Goal: Answer question/provide support

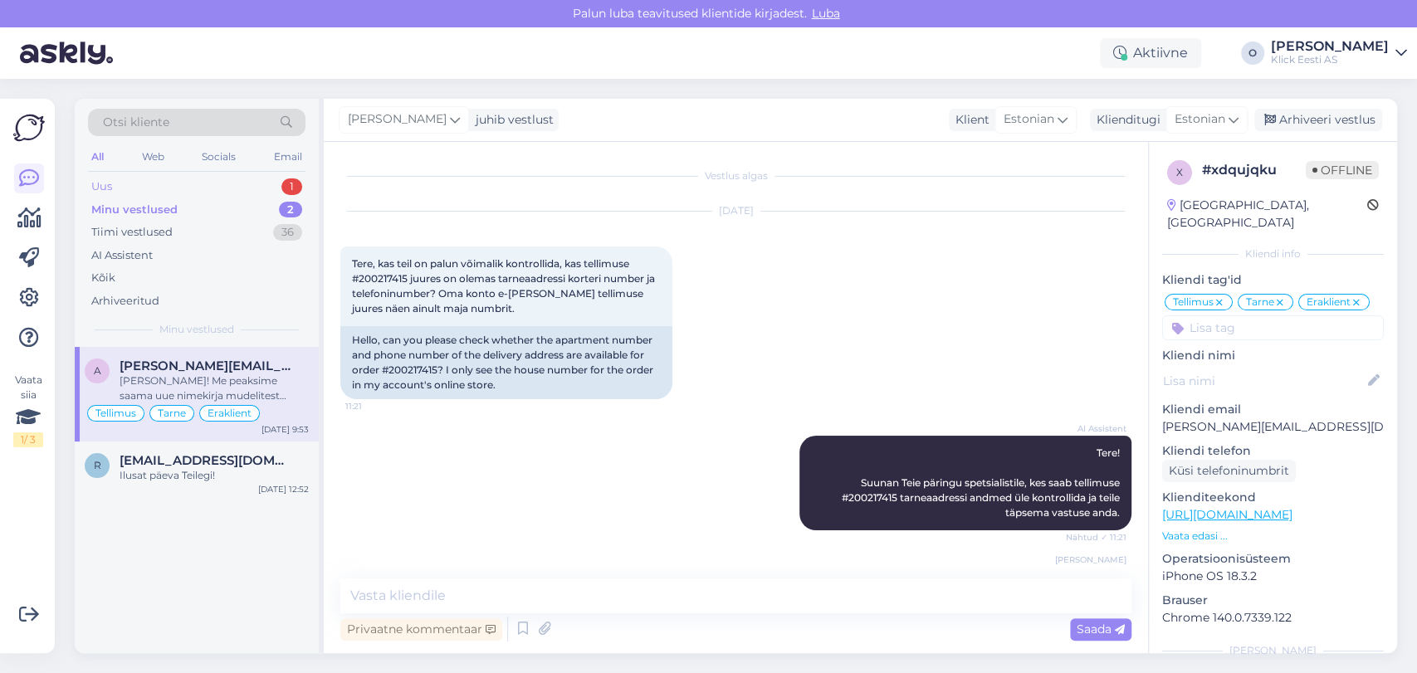
scroll to position [1322, 0]
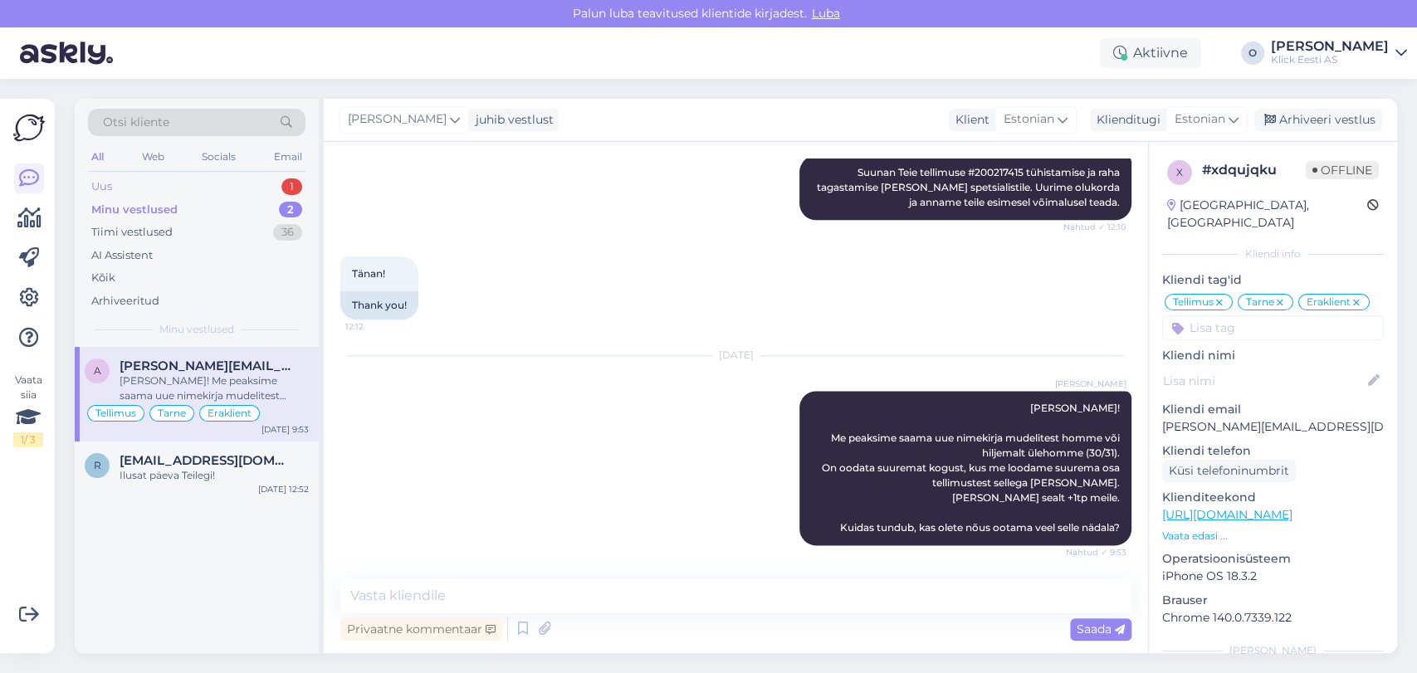
click at [169, 185] on div "Uus 1" at bounding box center [196, 186] width 217 height 23
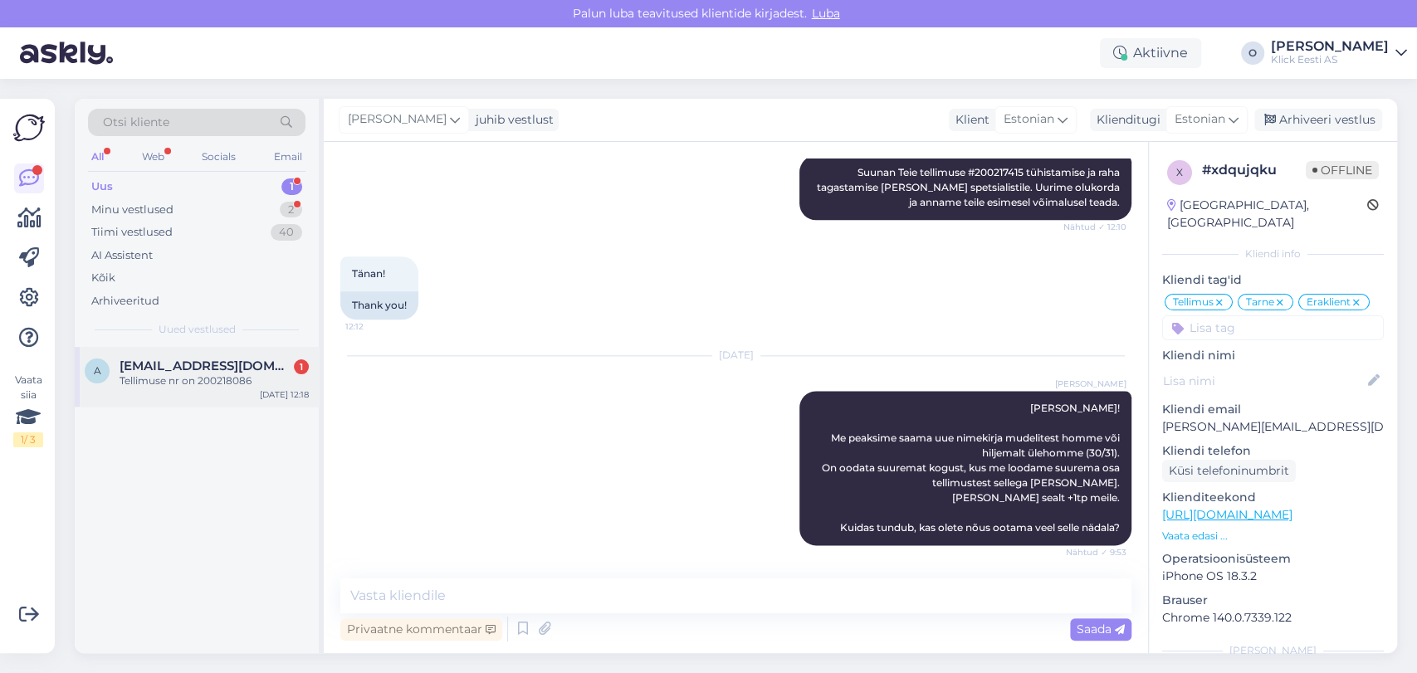
click at [144, 375] on div "Tellimuse nr on 200218086" at bounding box center [214, 380] width 189 height 15
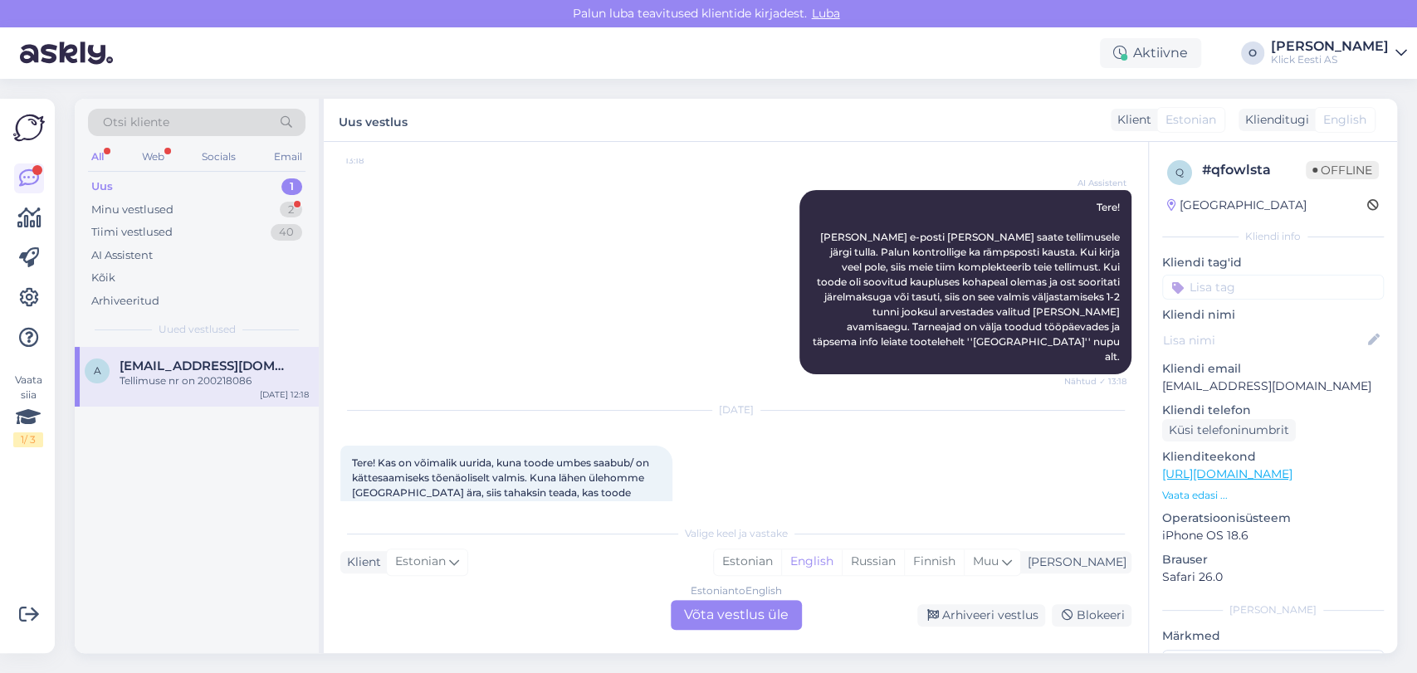
scroll to position [592, 0]
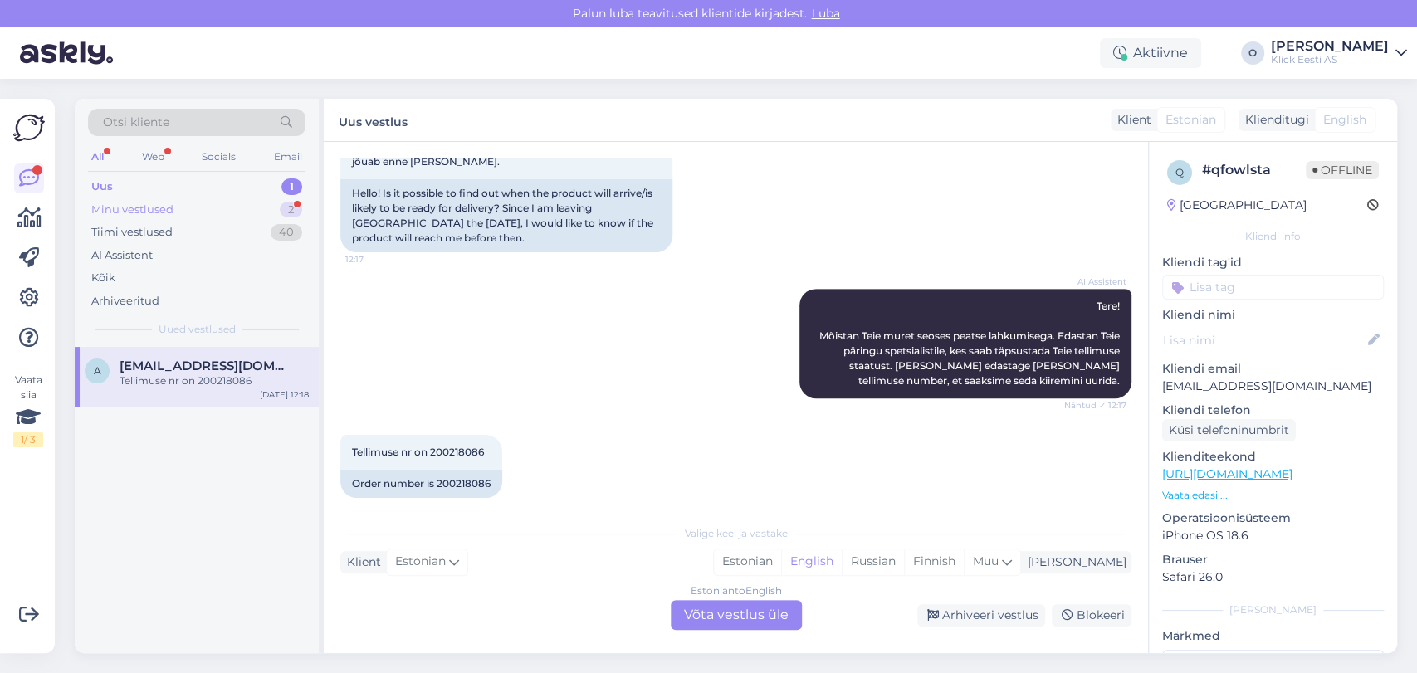
click at [233, 219] on div "Minu vestlused 2" at bounding box center [196, 209] width 217 height 23
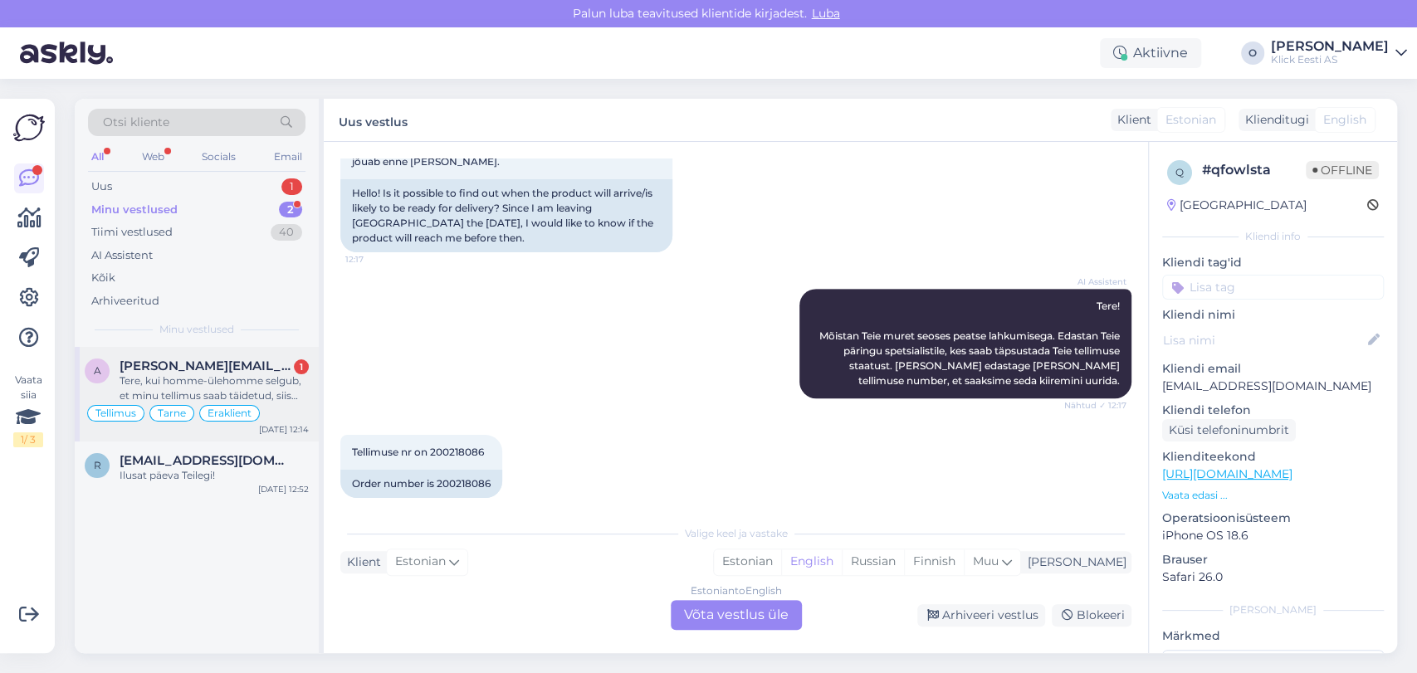
click at [197, 366] on span "[PERSON_NAME][EMAIL_ADDRESS][DOMAIN_NAME]" at bounding box center [206, 366] width 173 height 15
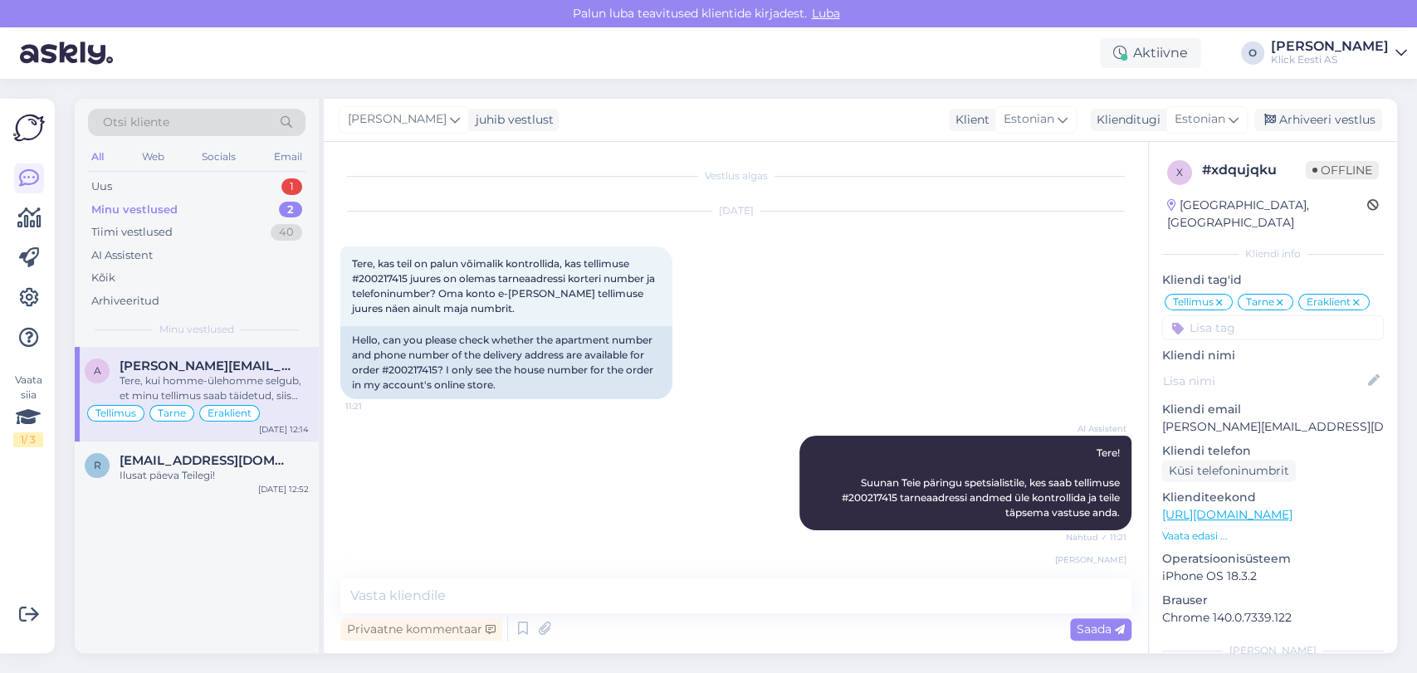
scroll to position [1484, 0]
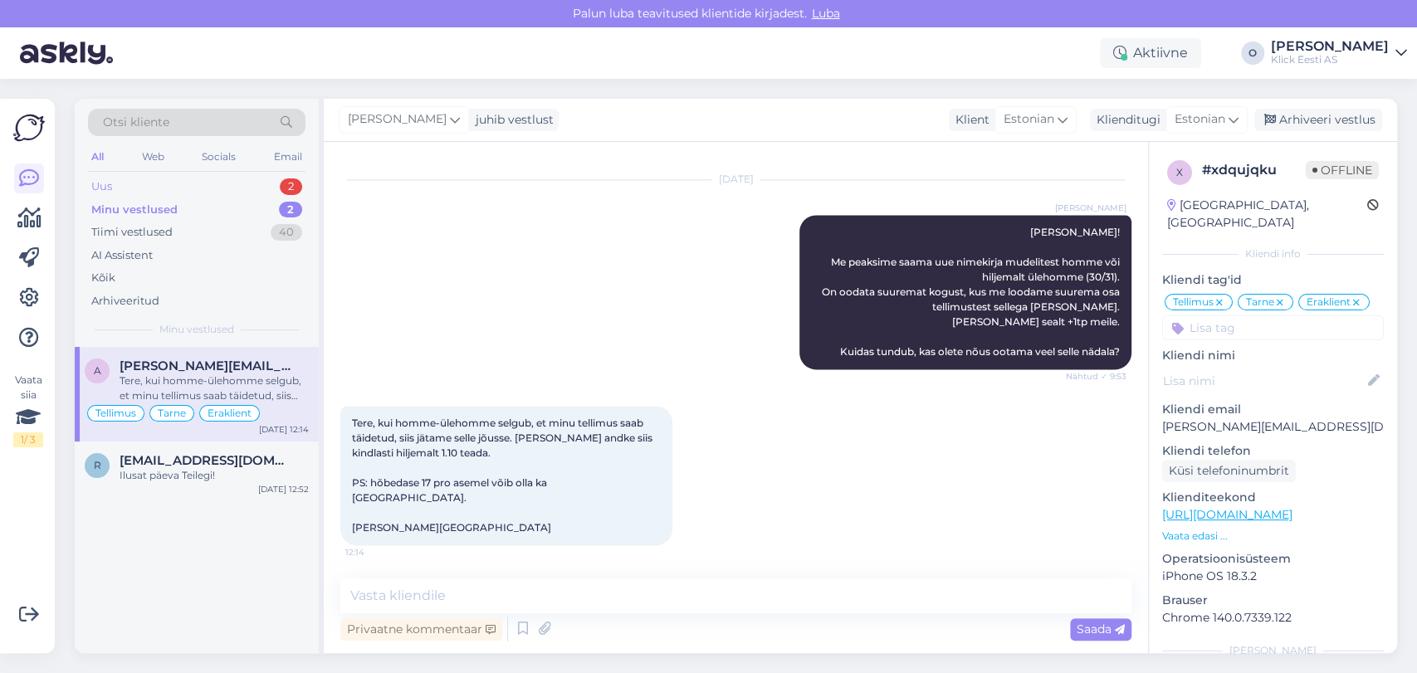
click at [162, 184] on div "Uus 2" at bounding box center [196, 186] width 217 height 23
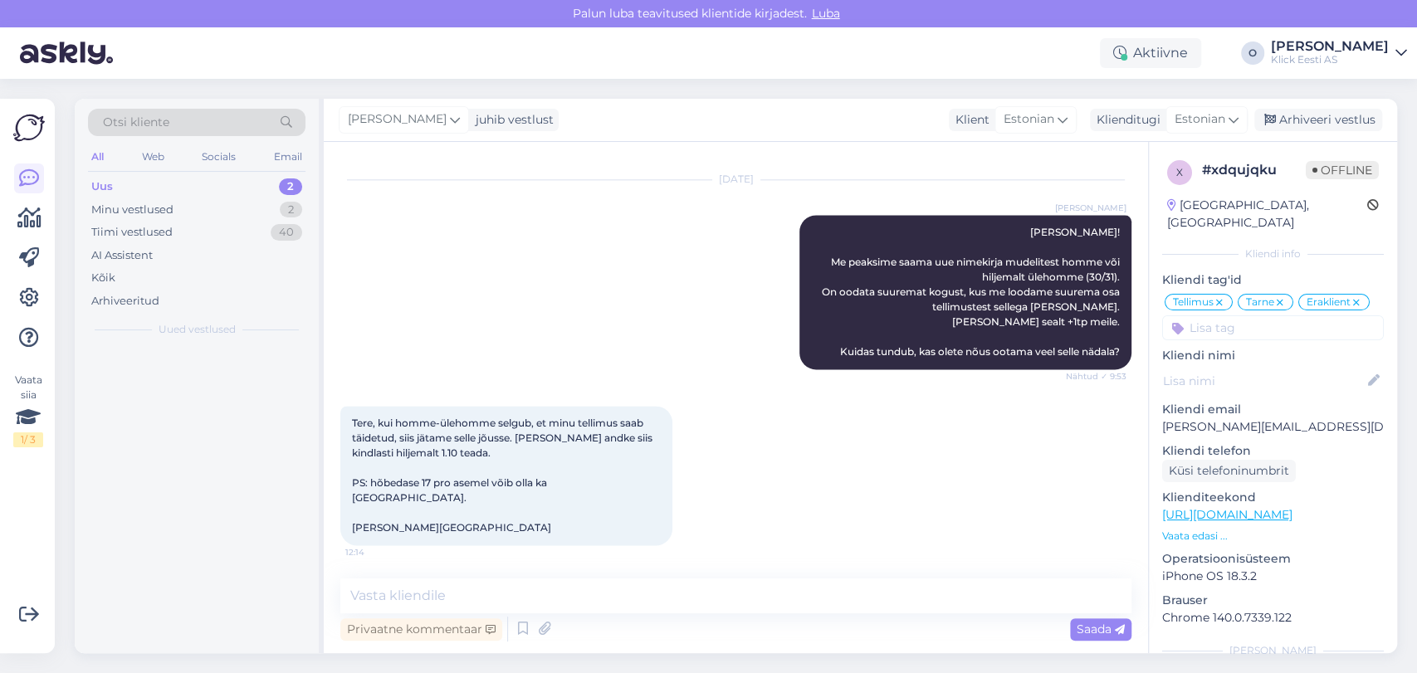
click at [162, 184] on div "Uus 2" at bounding box center [196, 186] width 217 height 23
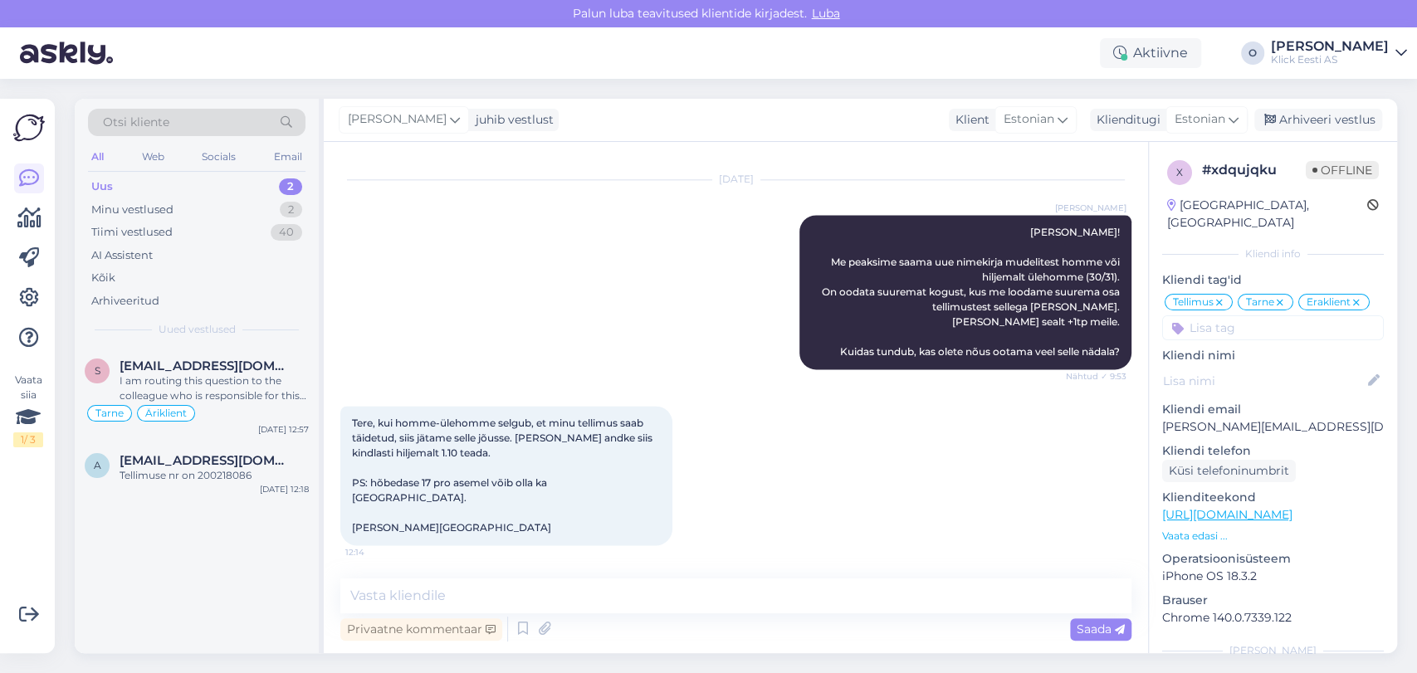
click at [162, 184] on div "Uus 2" at bounding box center [196, 186] width 217 height 23
click at [193, 347] on div "s [PERSON_NAME][EMAIL_ADDRESS][DOMAIN_NAME] I am routing this question to the c…" at bounding box center [197, 394] width 244 height 95
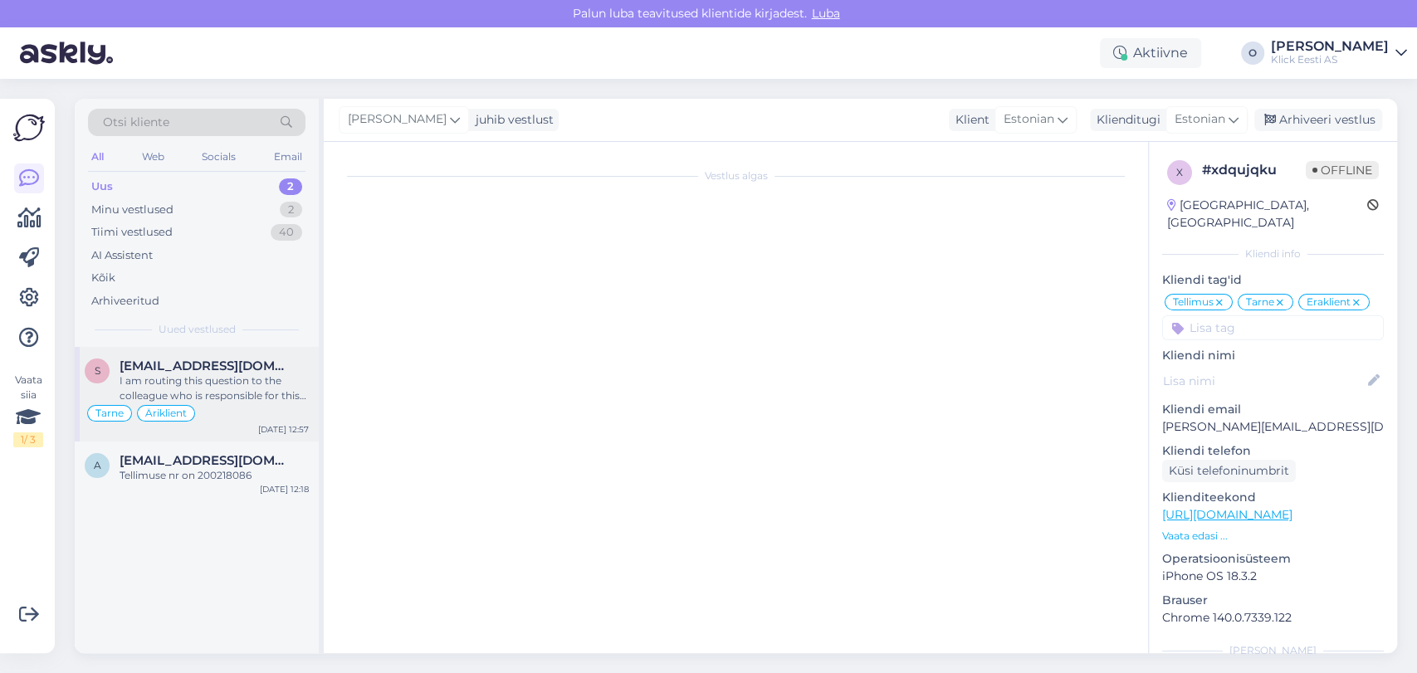
scroll to position [1016, 0]
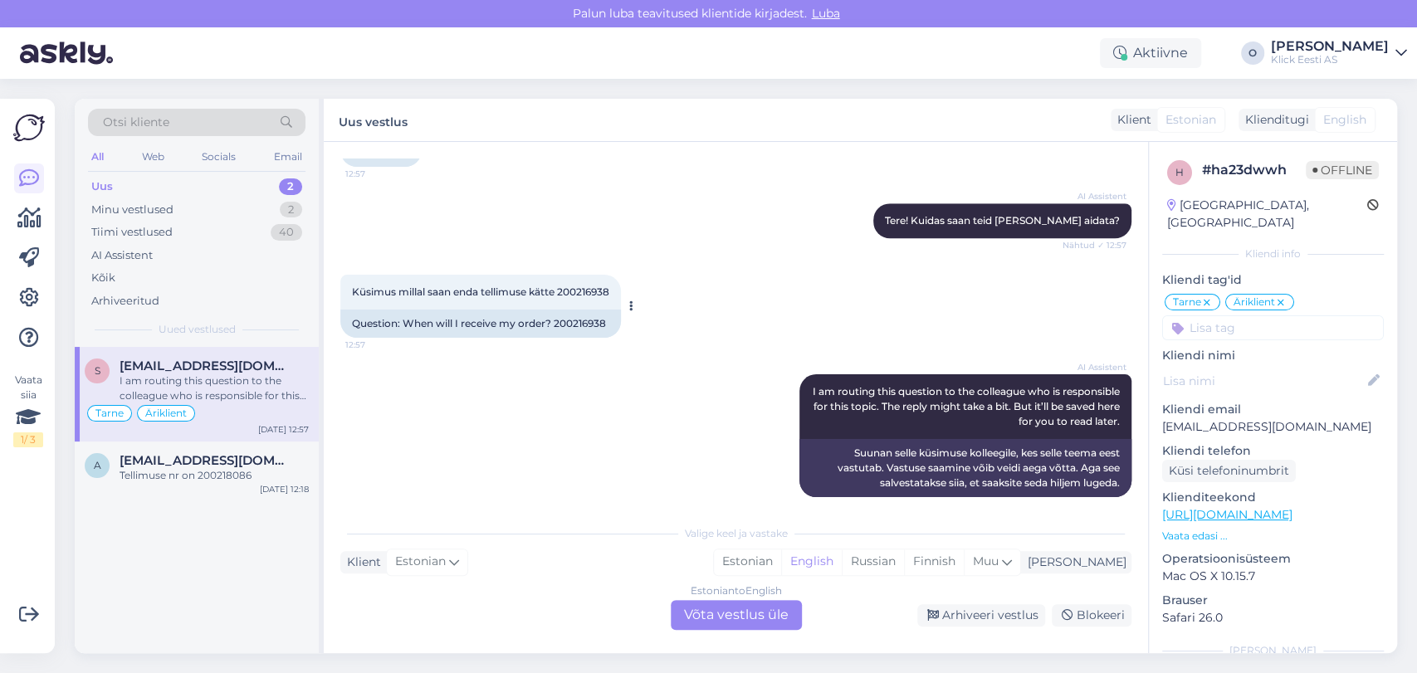
click at [603, 285] on span "Küsimus millal saan enda tellimuse kätte 200216938" at bounding box center [480, 291] width 257 height 12
copy div "200216938 12:57"
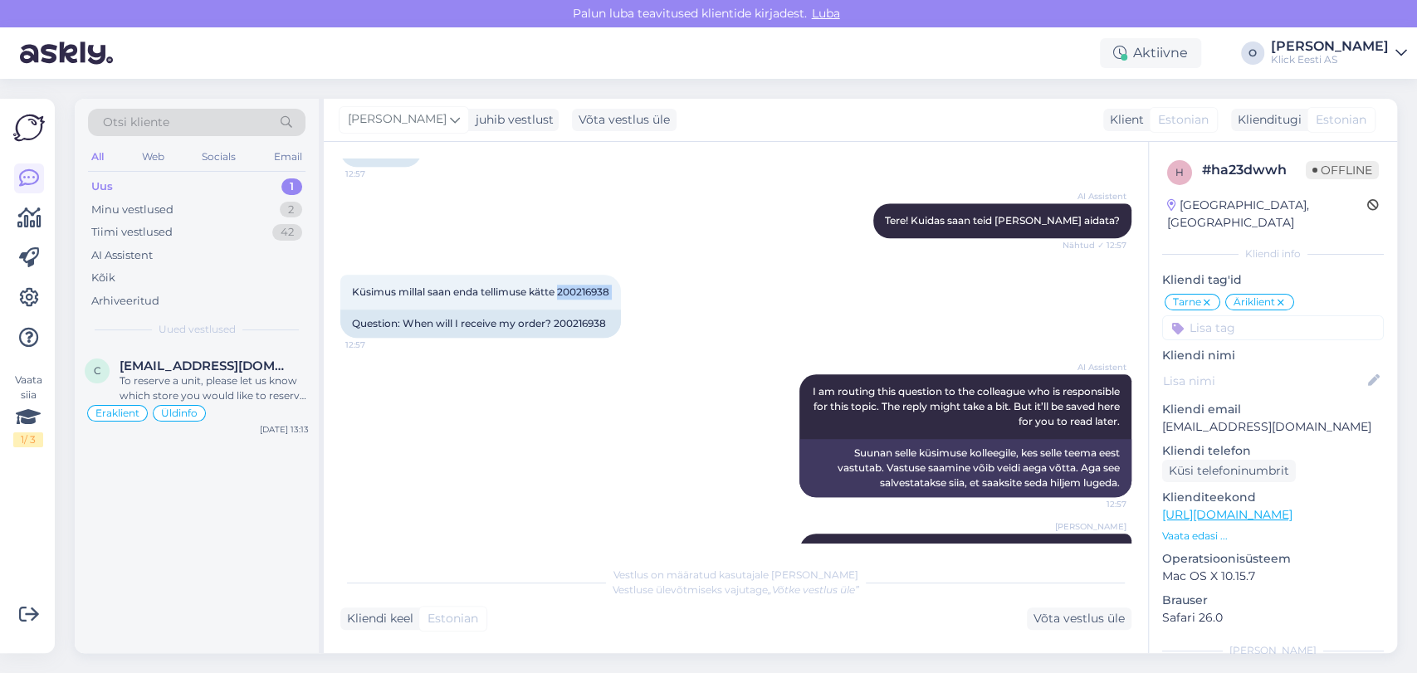
scroll to position [1060, 0]
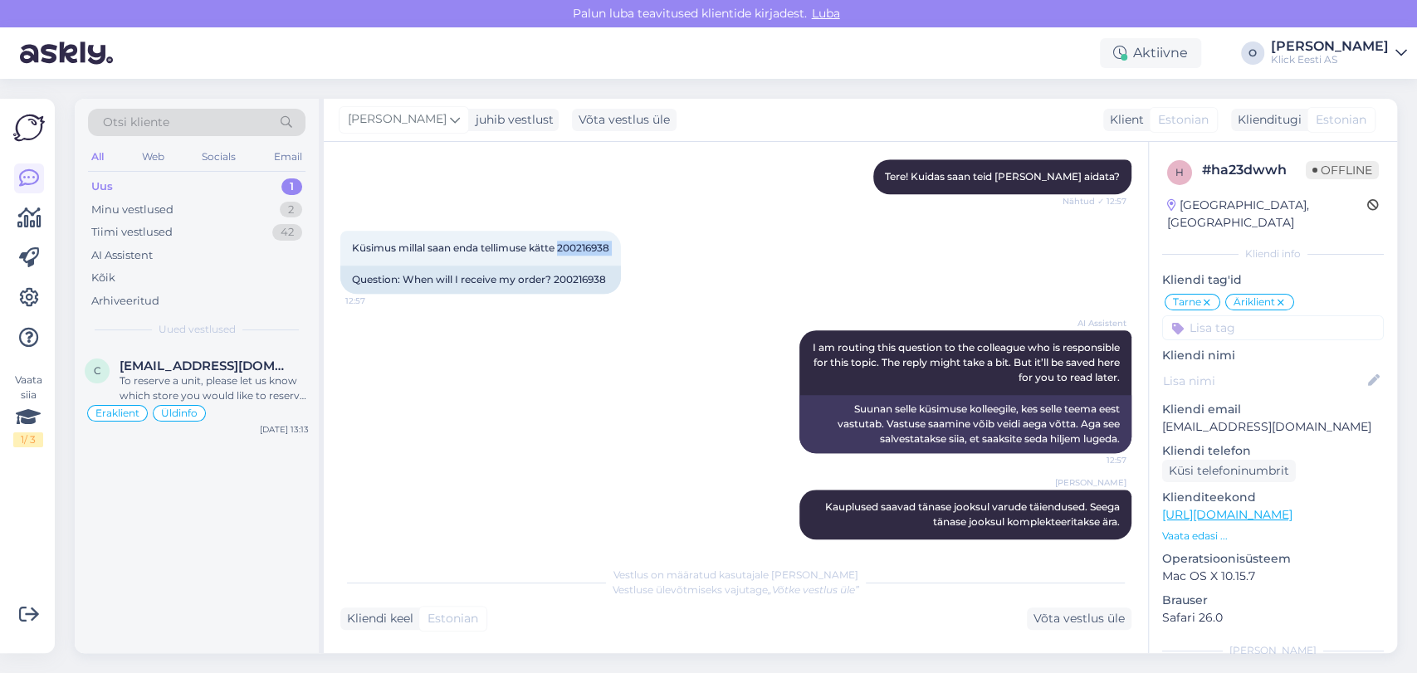
click at [184, 175] on div "Uus 1" at bounding box center [196, 186] width 217 height 23
click at [207, 371] on span "[EMAIL_ADDRESS][DOMAIN_NAME]" at bounding box center [206, 366] width 173 height 15
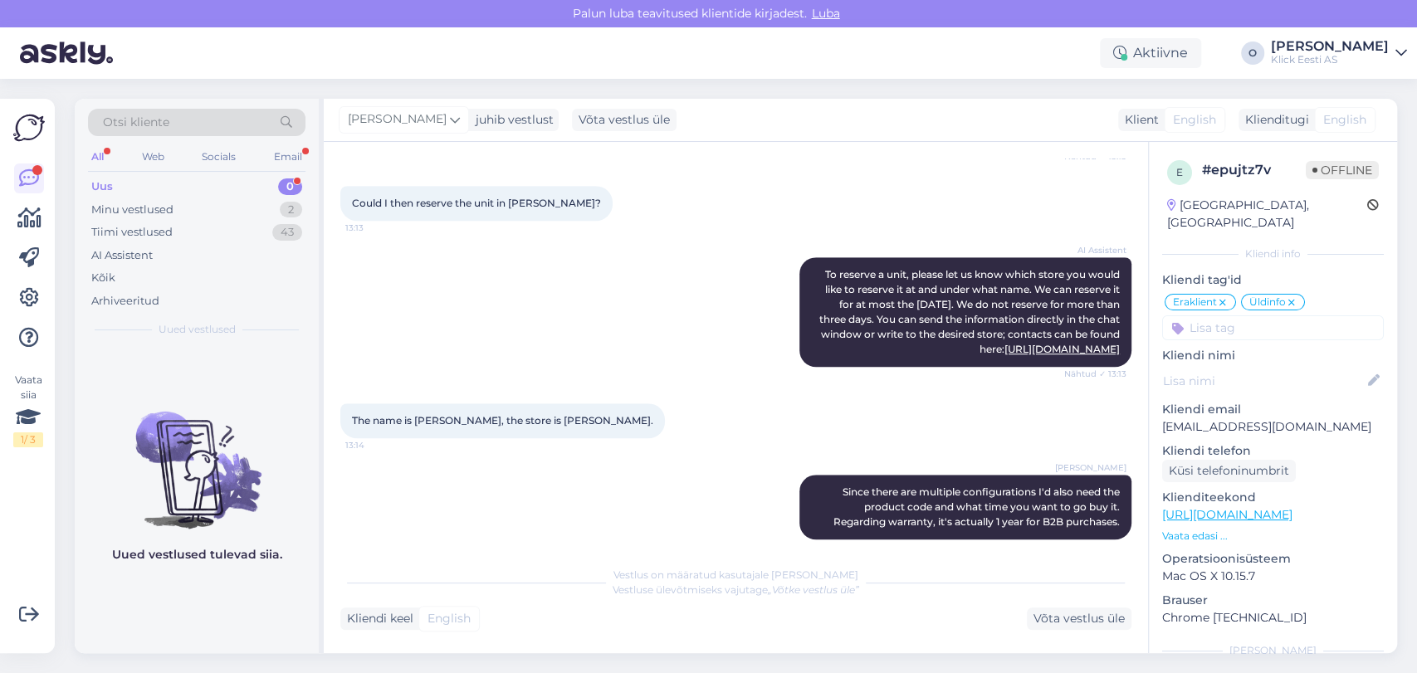
scroll to position [883, 0]
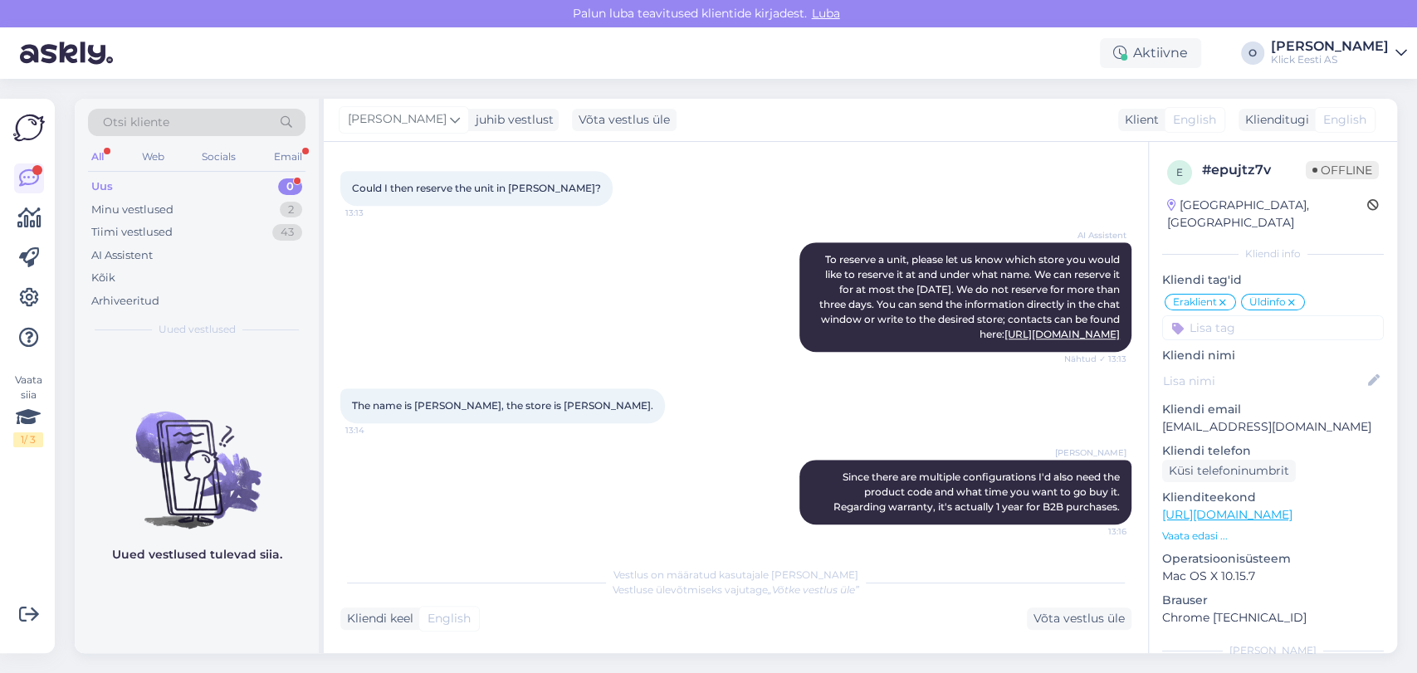
click at [202, 196] on div "Uus 0" at bounding box center [196, 186] width 217 height 23
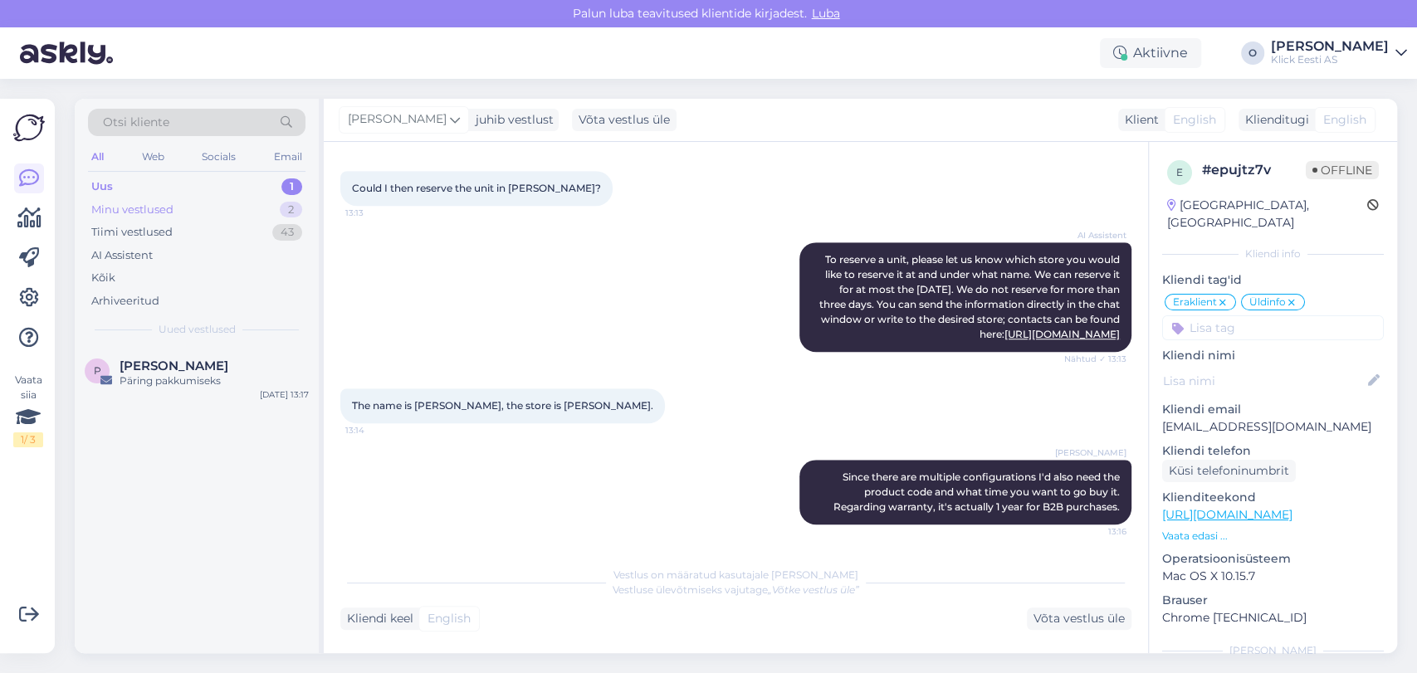
click at [198, 203] on div "Minu vestlused 2" at bounding box center [196, 209] width 217 height 23
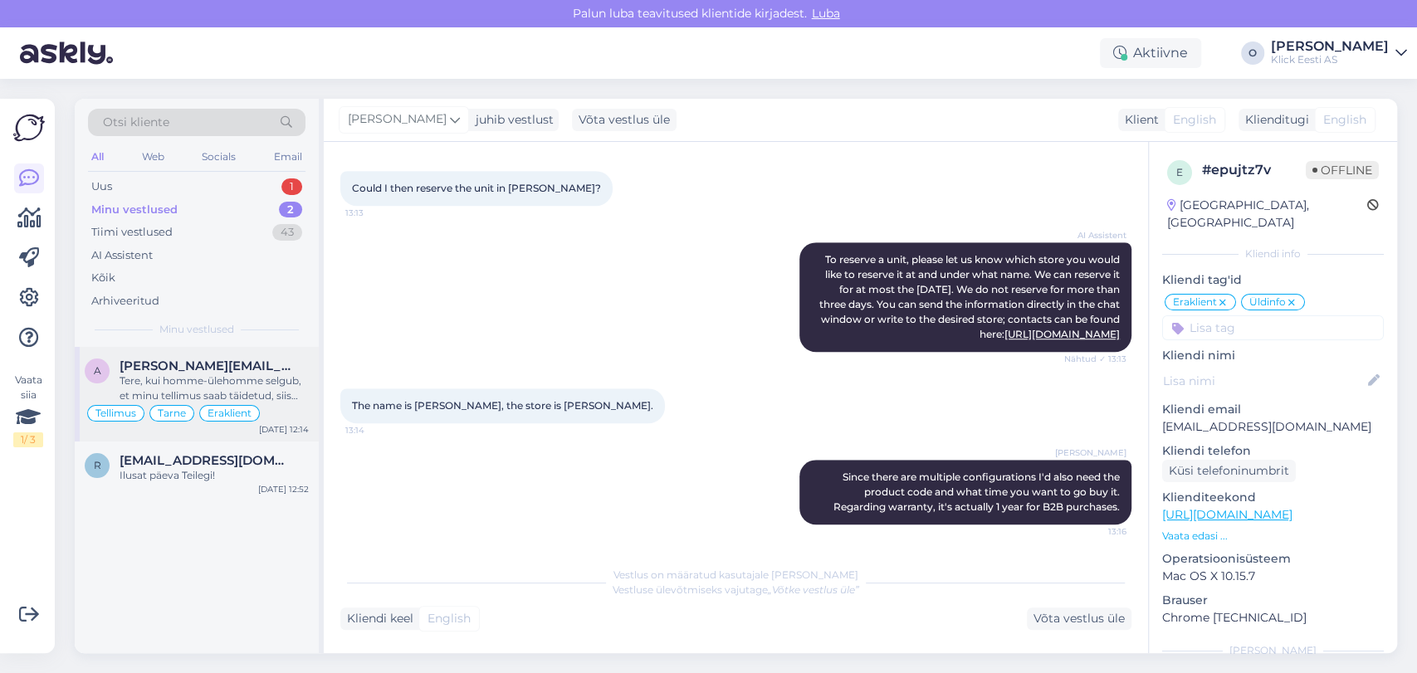
click at [204, 378] on div "Tere, kui homme-ülehomme selgub, et minu tellimus saab täidetud, siis jätame se…" at bounding box center [214, 388] width 189 height 30
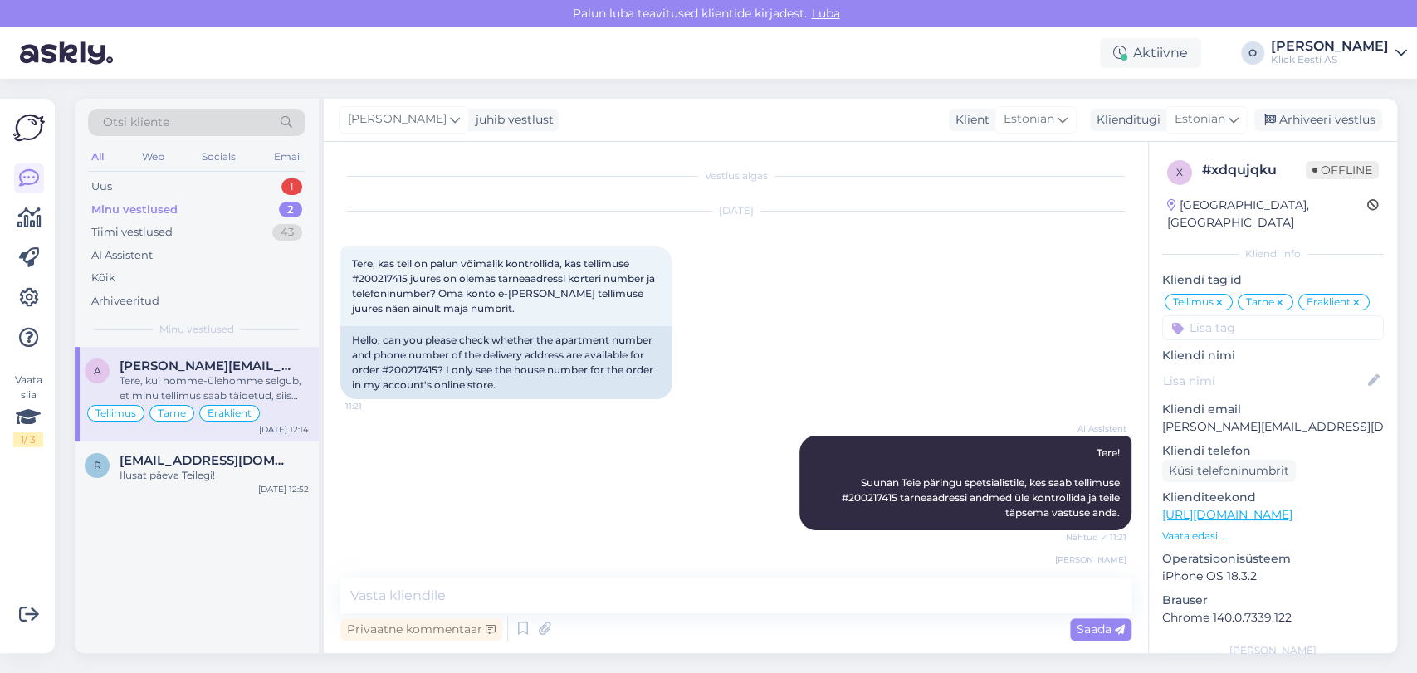
scroll to position [1484, 0]
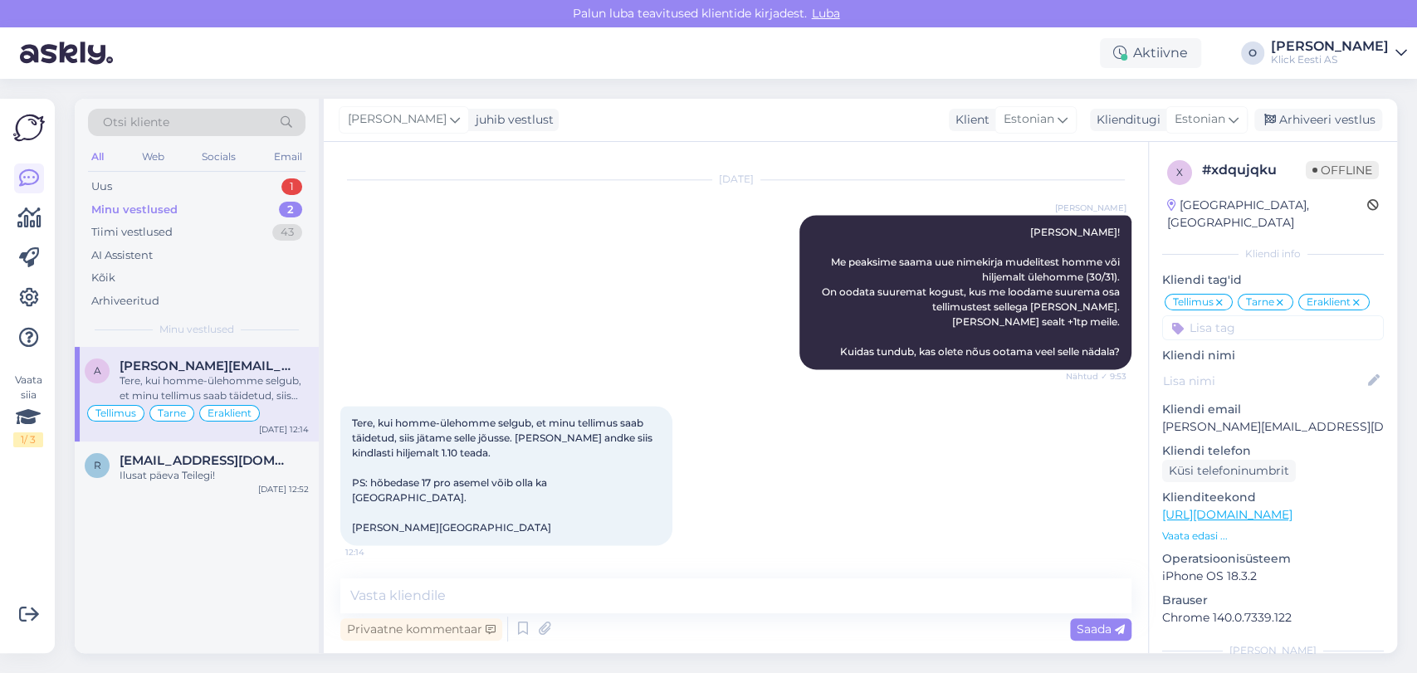
click at [1206, 431] on p "[PERSON_NAME][EMAIL_ADDRESS][DOMAIN_NAME]" at bounding box center [1273, 426] width 222 height 17
copy p "[PERSON_NAME][EMAIL_ADDRESS][DOMAIN_NAME]"
click at [424, 592] on textarea at bounding box center [735, 595] width 791 height 35
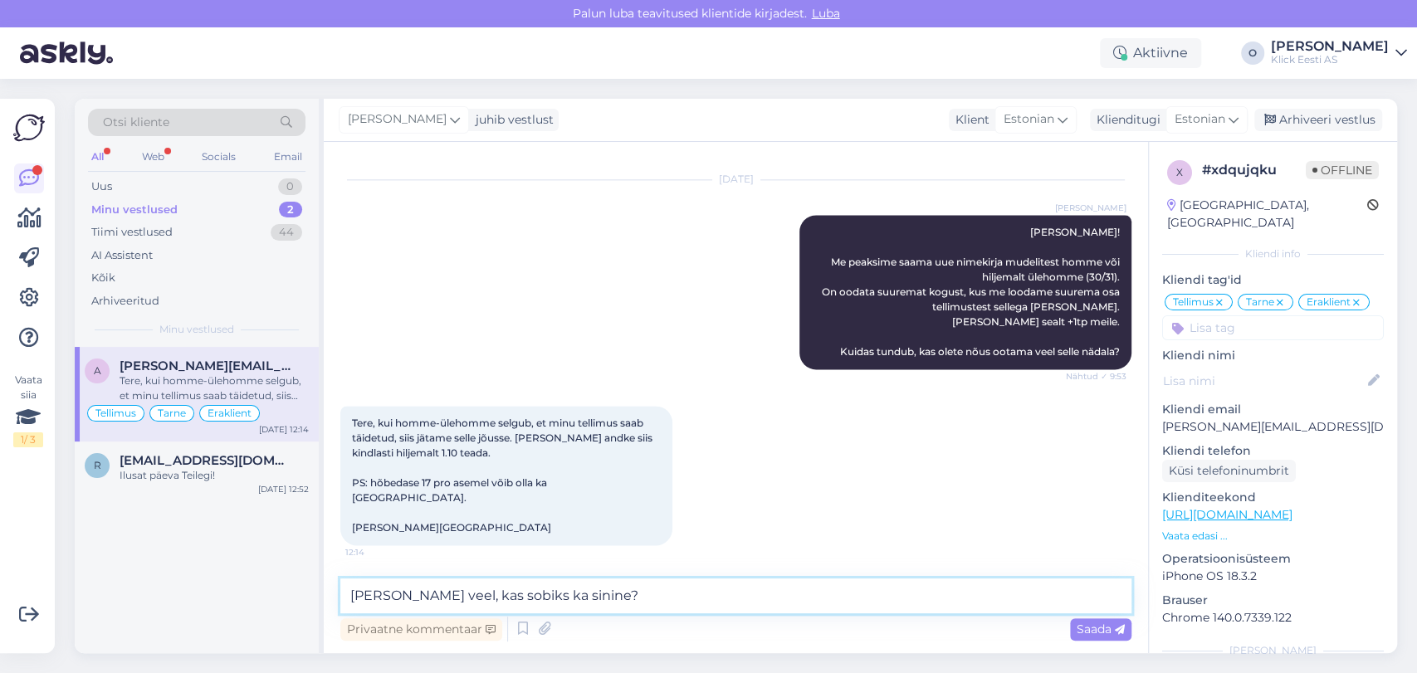
click at [348, 594] on textarea "[PERSON_NAME] veel, kas sobiks ka sinine?" at bounding box center [735, 595] width 791 height 35
type textarea "Tänan vastuse eest! Uurin veel, kas sobiks ka sinine?"
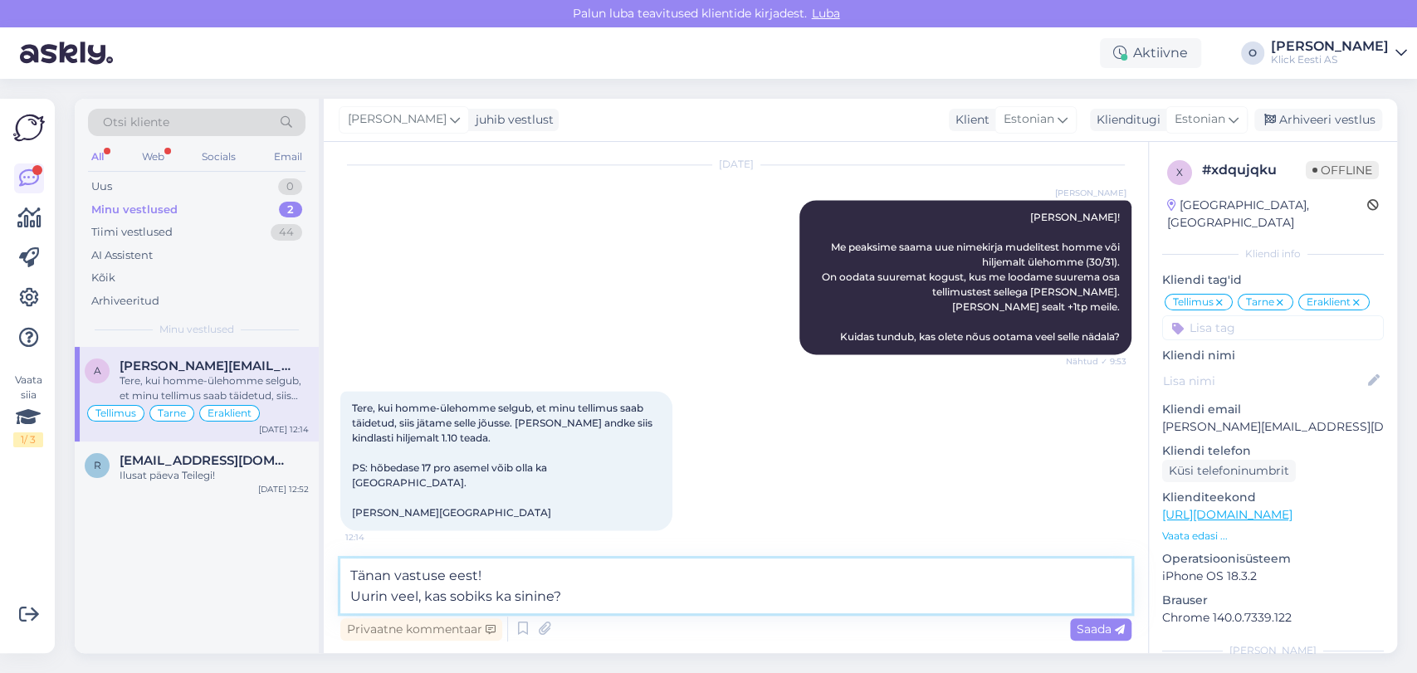
click at [558, 606] on textarea "Tänan vastuse eest! Uurin veel, kas sobiks ka sinine?" at bounding box center [735, 586] width 791 height 55
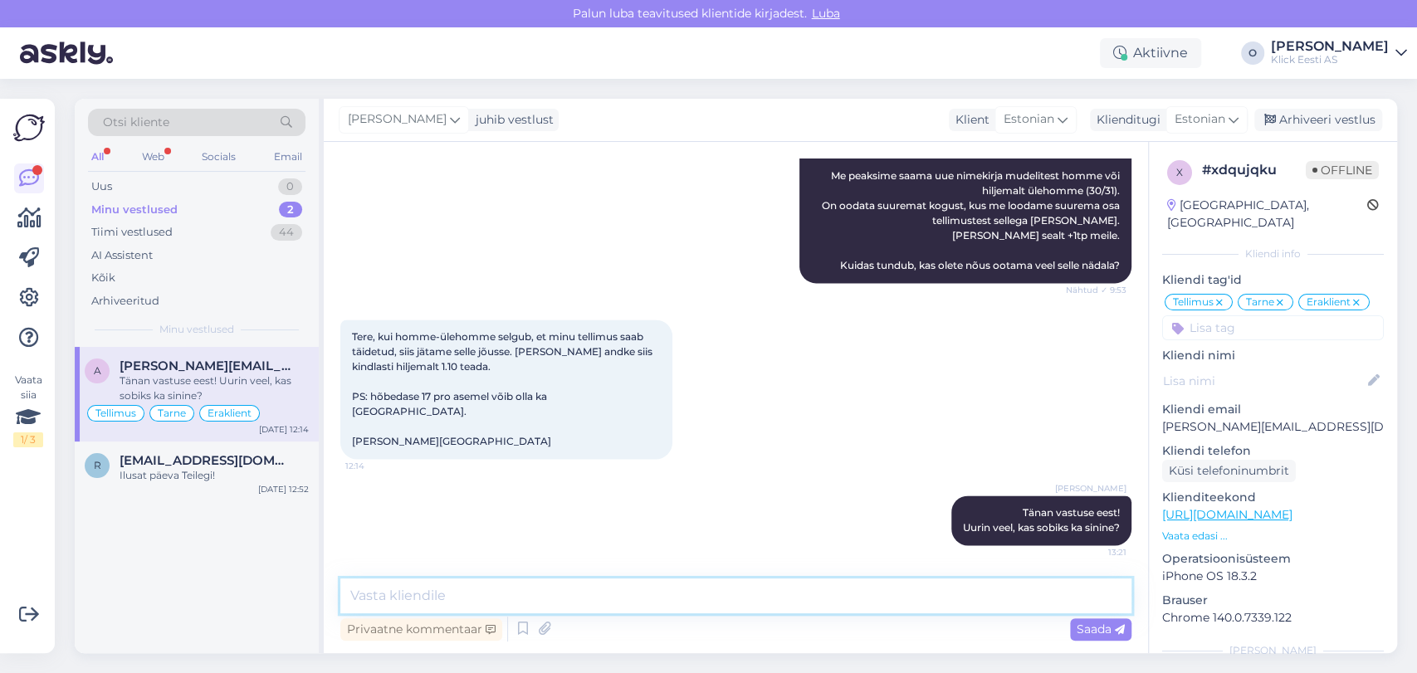
paste textarea "[URL][DOMAIN_NAME]"
type textarea "[URL][DOMAIN_NAME]"
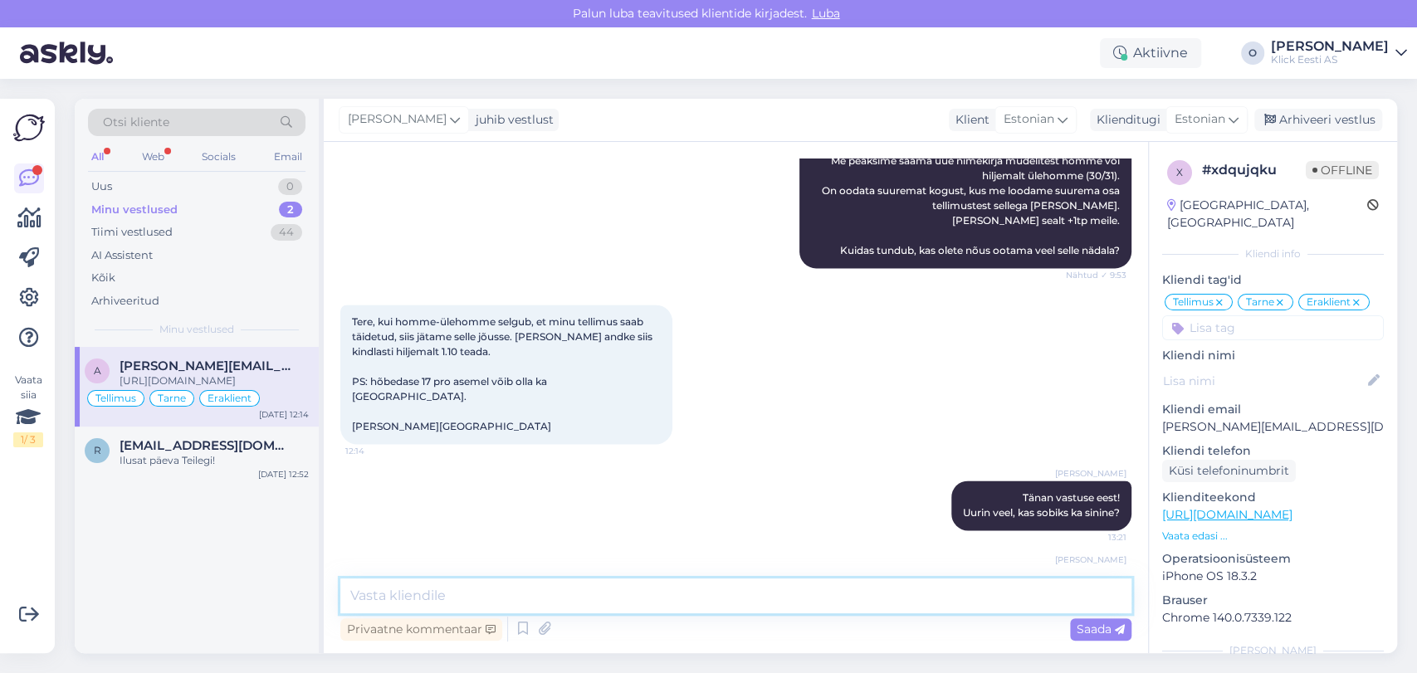
scroll to position [1656, 0]
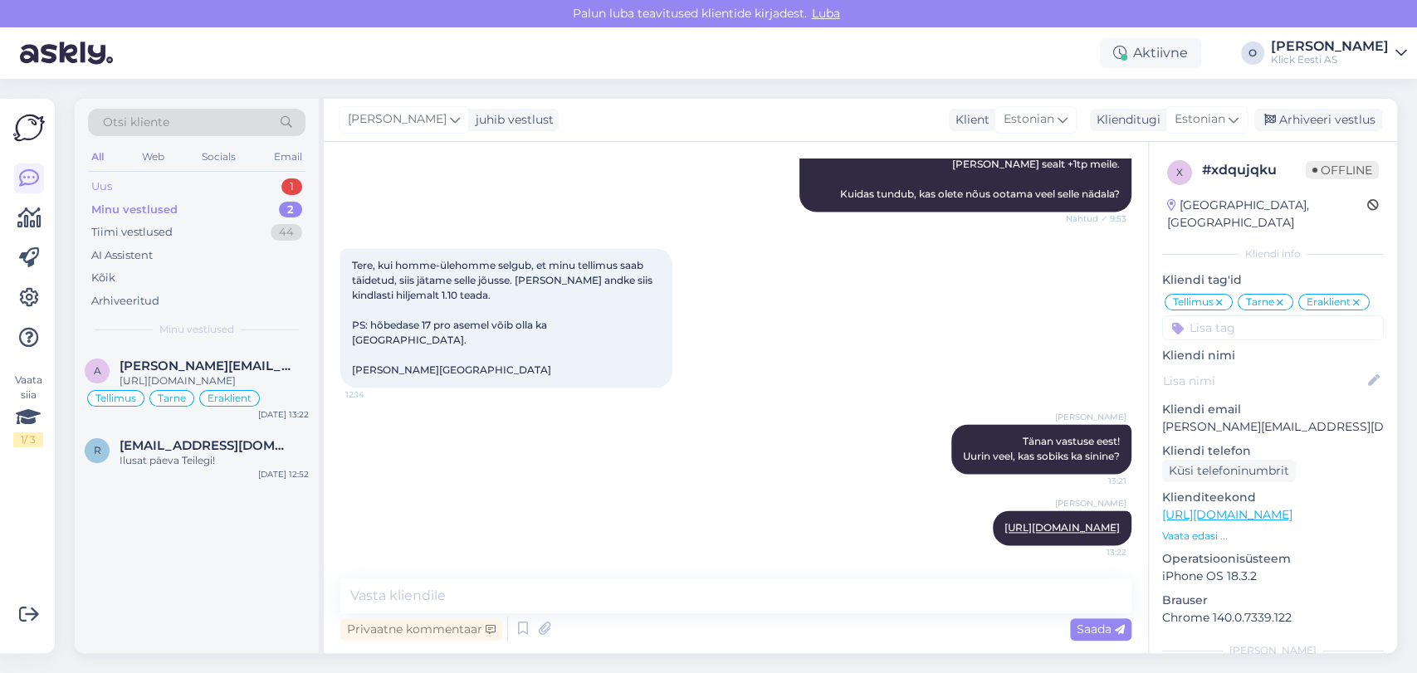
click at [194, 182] on div "Uus 1" at bounding box center [196, 186] width 217 height 23
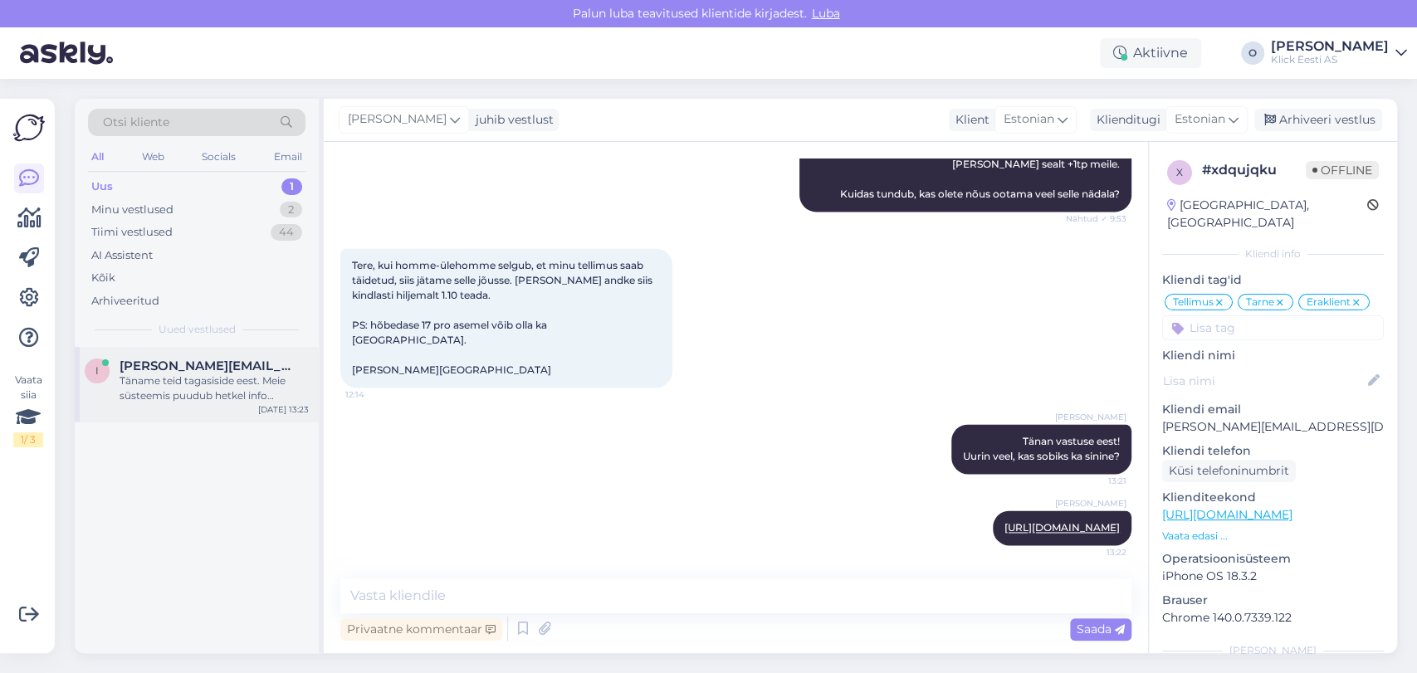
click at [145, 379] on div "Täname teid tagasiside eest. Meie süsteemis puudub hetkel info Nutitelefon Xiao…" at bounding box center [214, 388] width 189 height 30
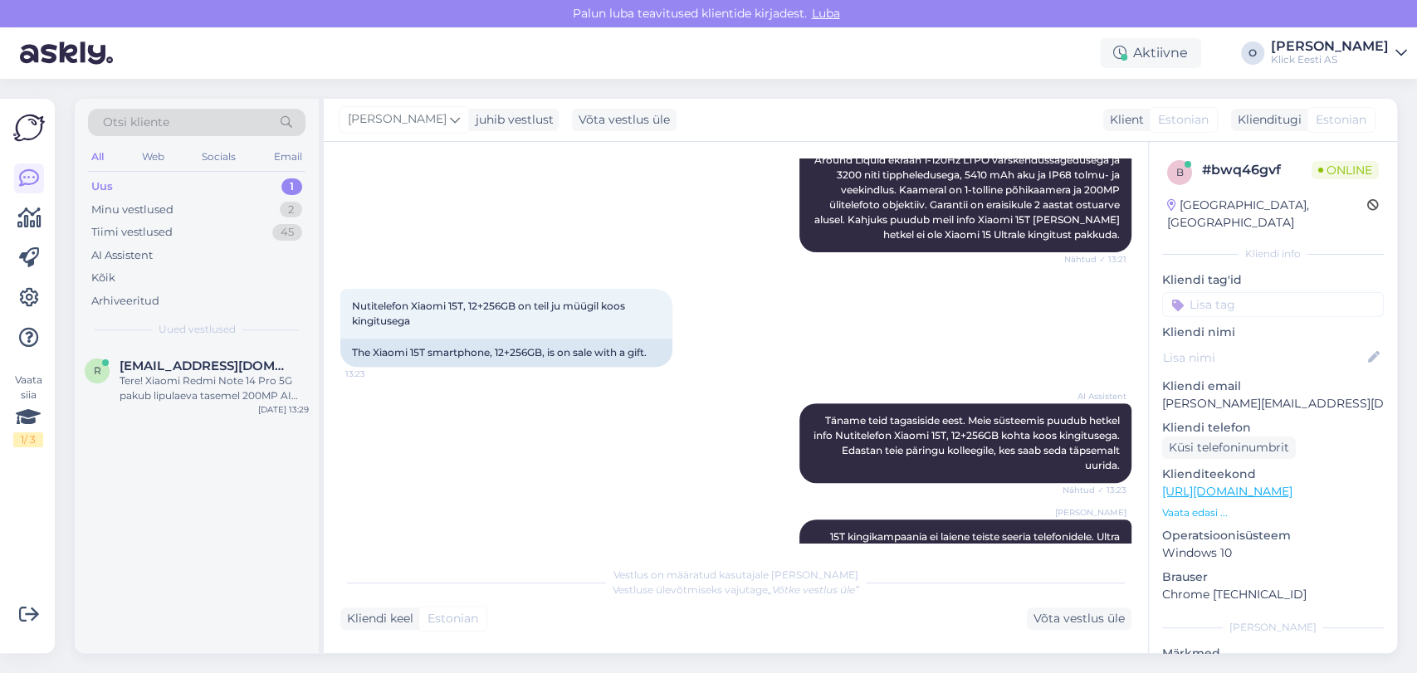
scroll to position [469, 0]
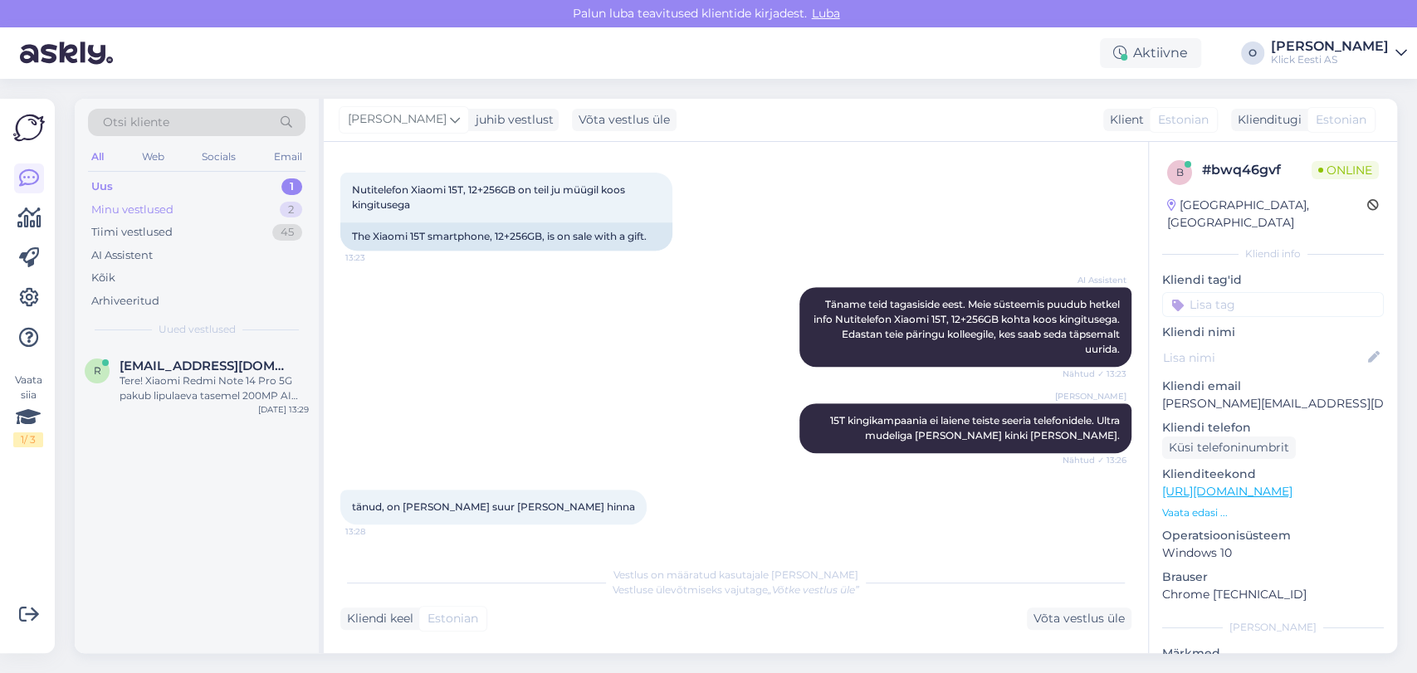
click at [246, 207] on div "Minu vestlused 2" at bounding box center [196, 209] width 217 height 23
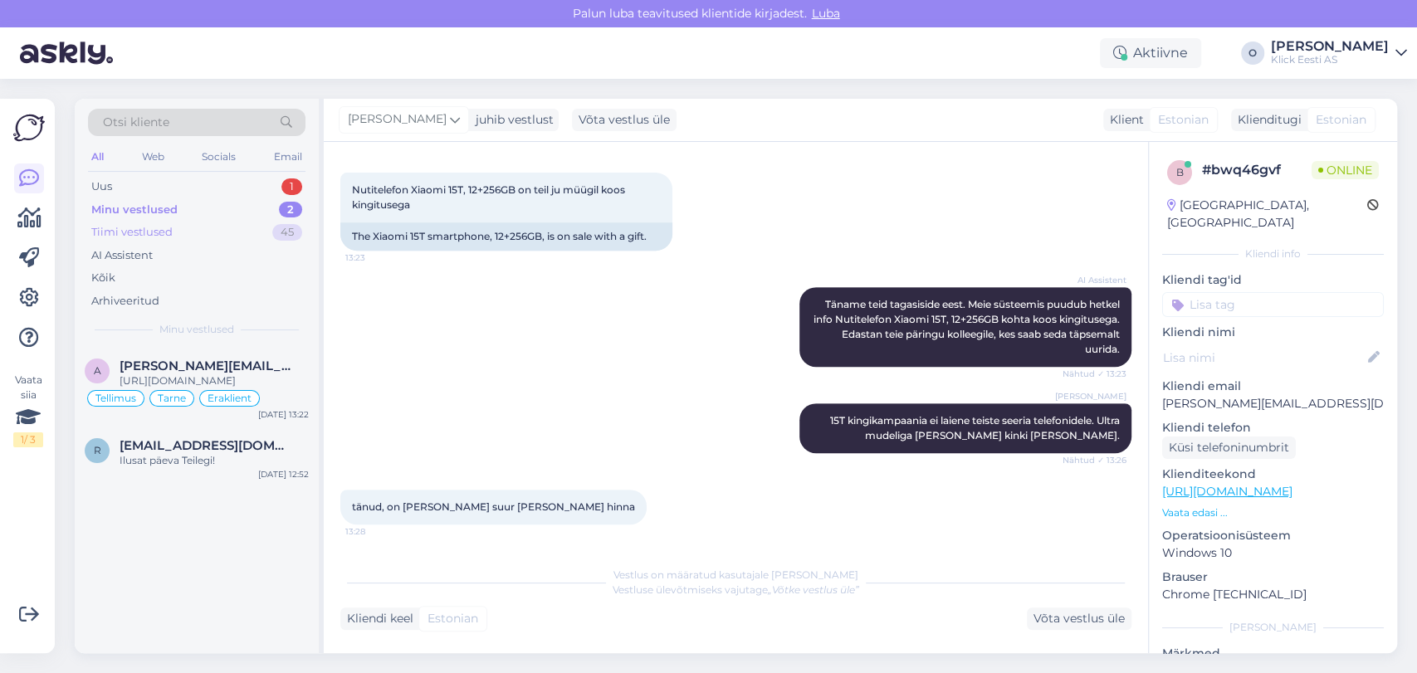
click at [241, 221] on div "Tiimi vestlused 45" at bounding box center [196, 232] width 217 height 23
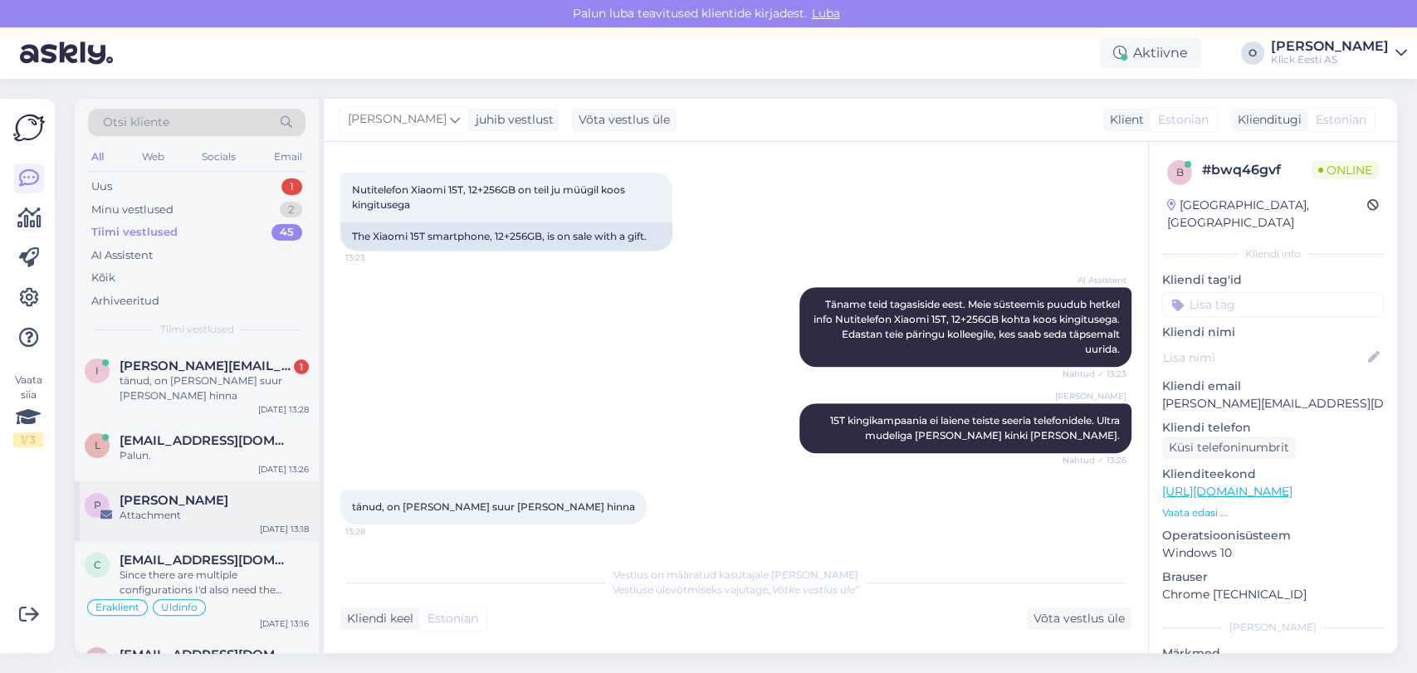
click at [120, 525] on div "P Priit Abiram Attachment [DATE] 13:18" at bounding box center [197, 511] width 244 height 60
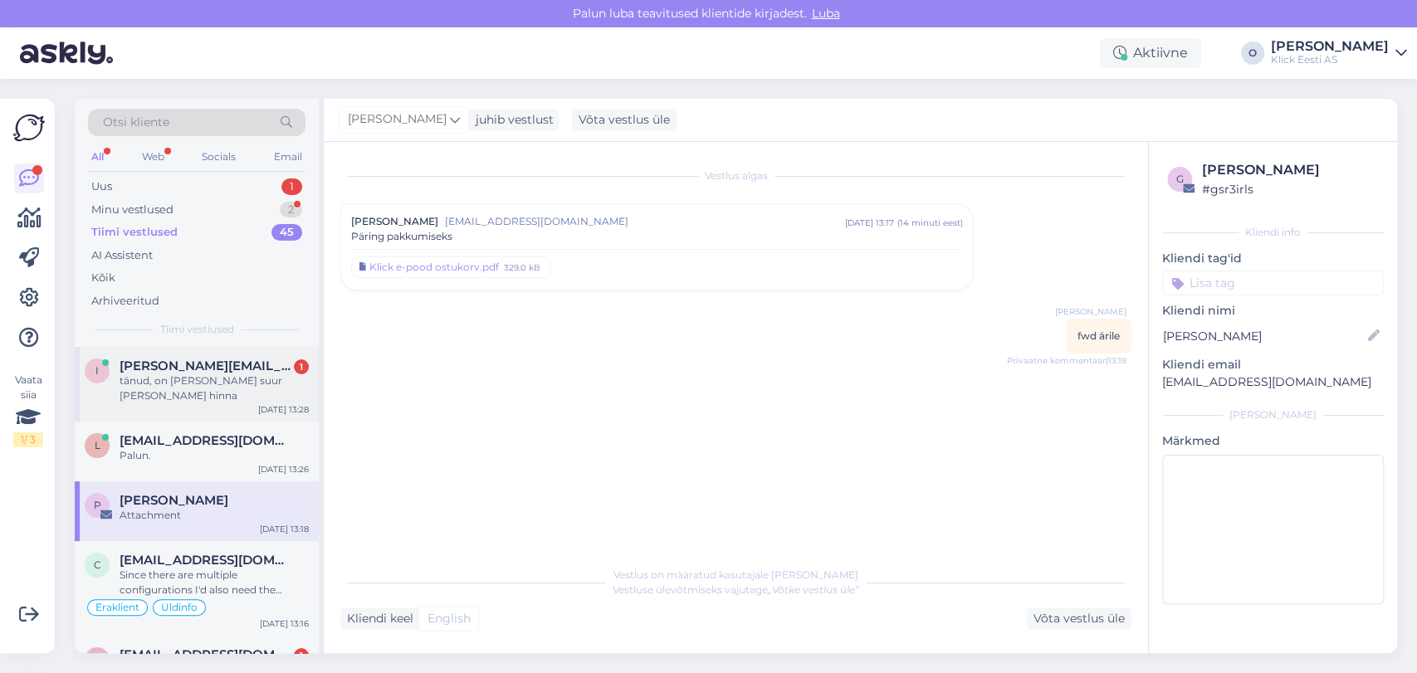
click at [184, 356] on div "i [PERSON_NAME][EMAIL_ADDRESS][DOMAIN_NAME] 1 tänud, on [PERSON_NAME] suur [PER…" at bounding box center [197, 384] width 244 height 75
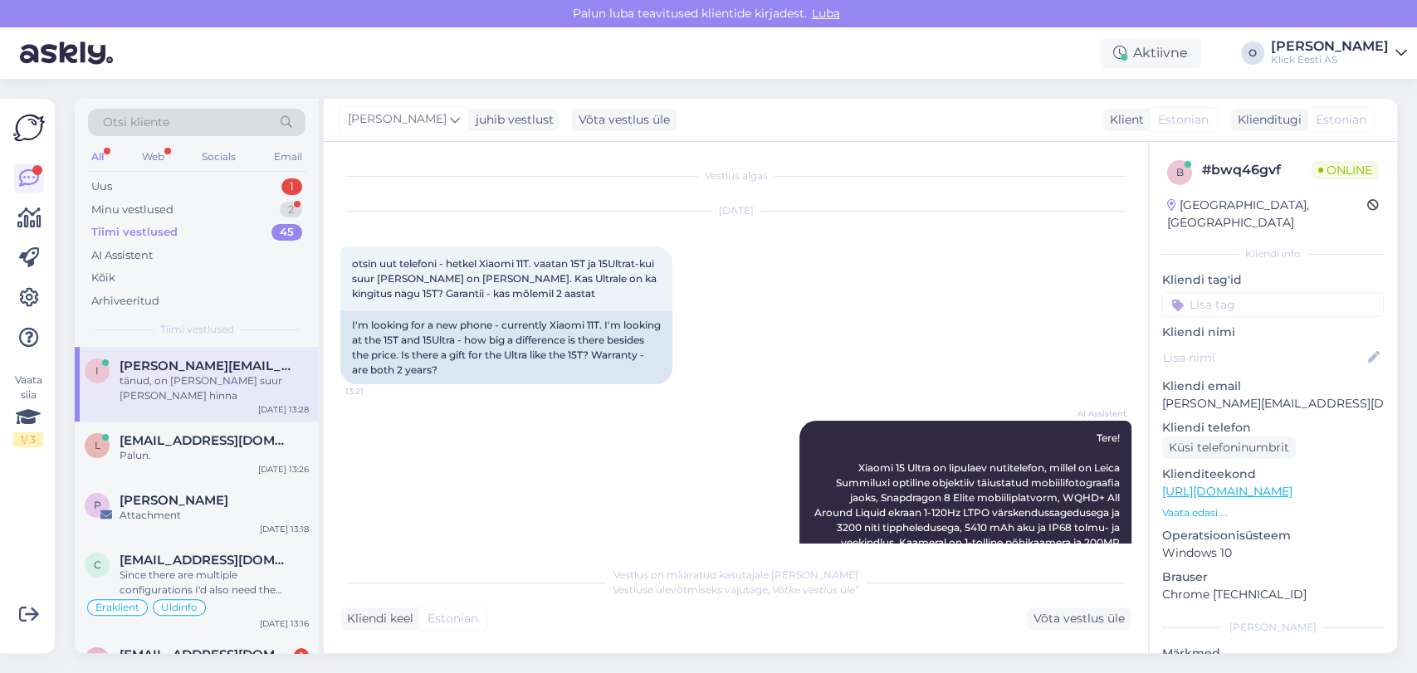
scroll to position [469, 0]
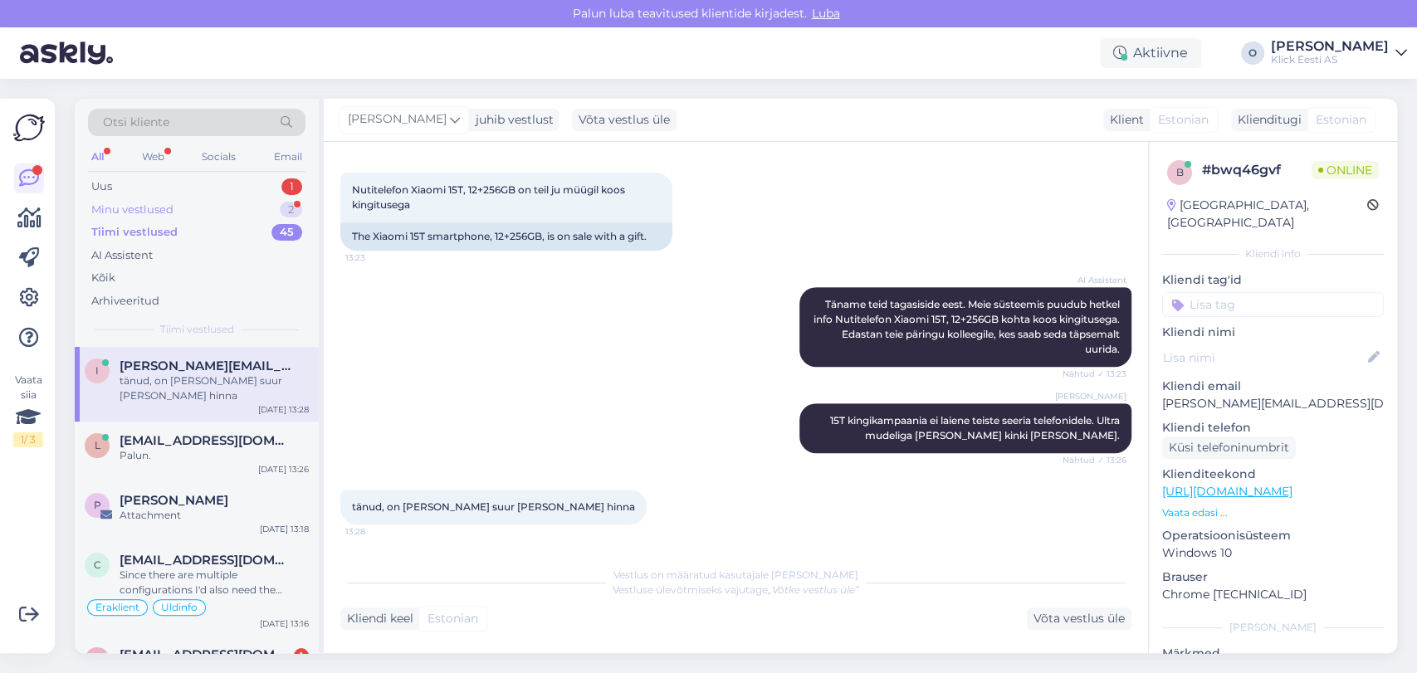
click at [171, 207] on div "Minu vestlused" at bounding box center [132, 210] width 82 height 17
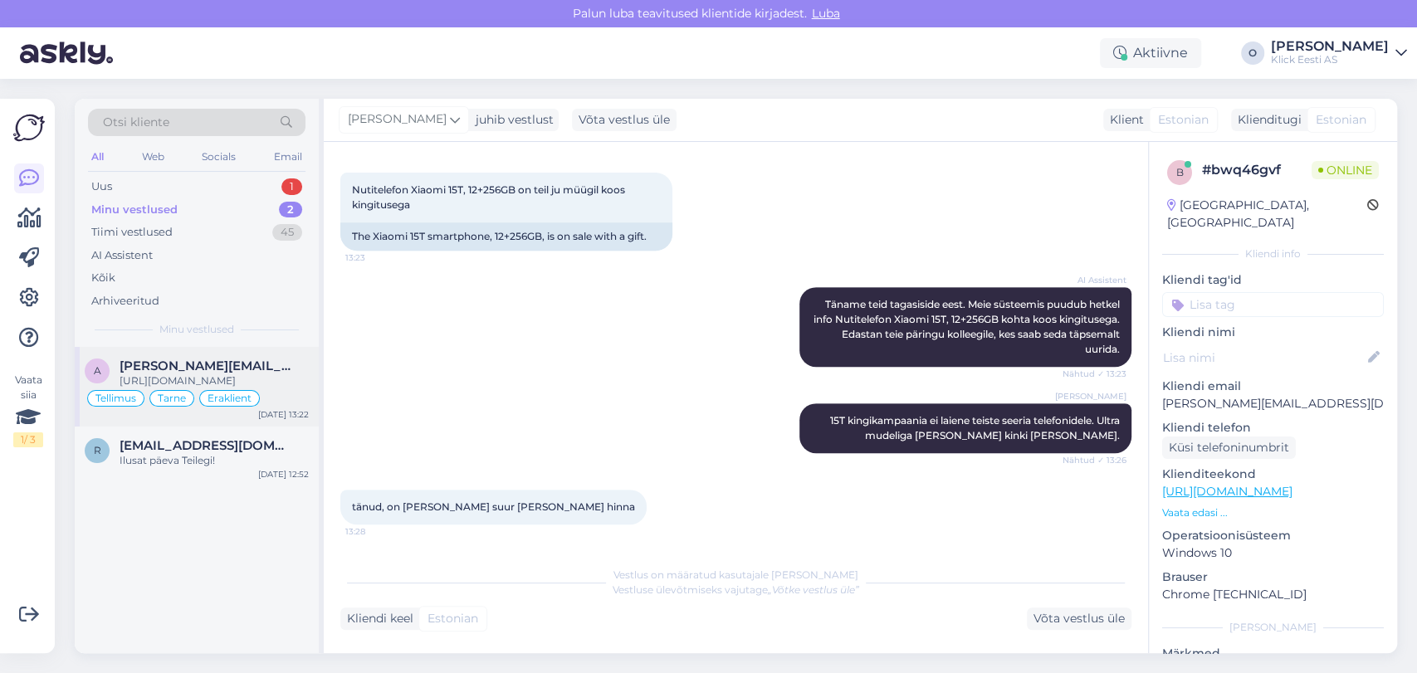
click at [172, 403] on span "Tarne" at bounding box center [172, 398] width 28 height 10
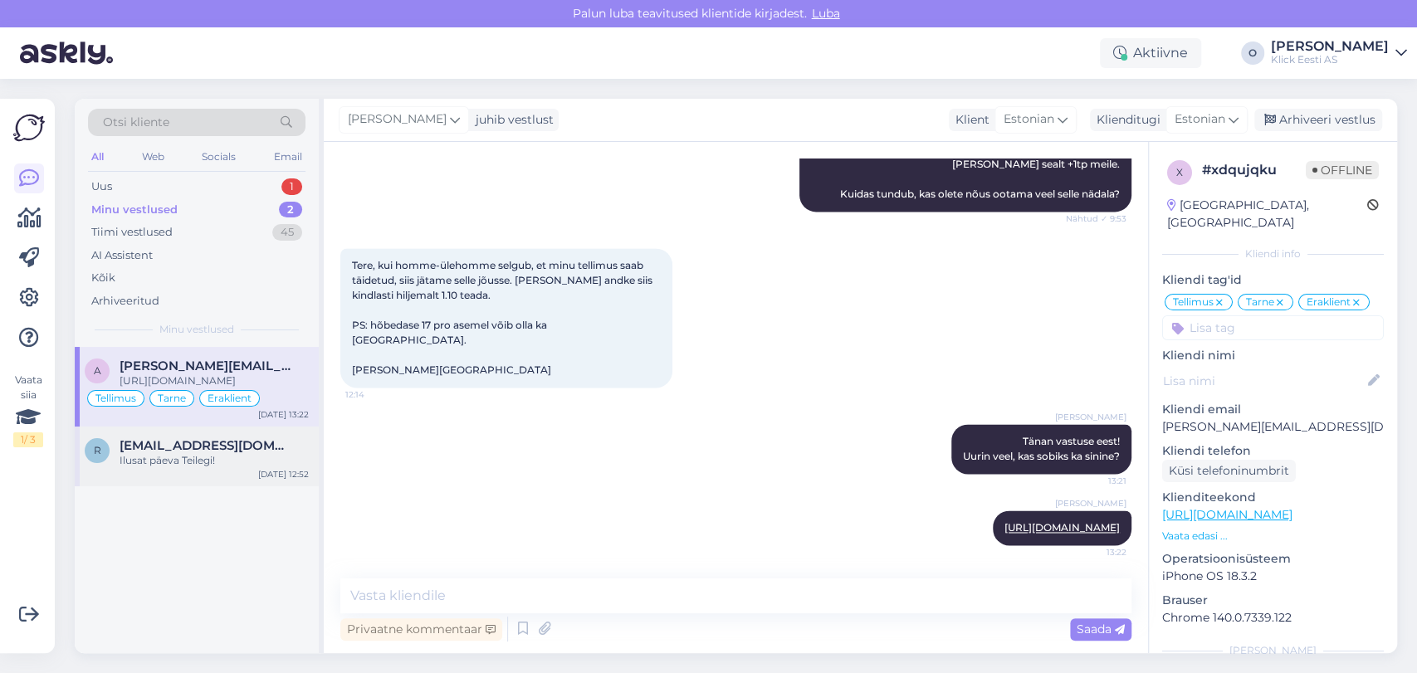
click at [139, 486] on div "r [EMAIL_ADDRESS][DOMAIN_NAME] Ilusat päeva Teilegi! [DATE] 12:52" at bounding box center [197, 457] width 244 height 60
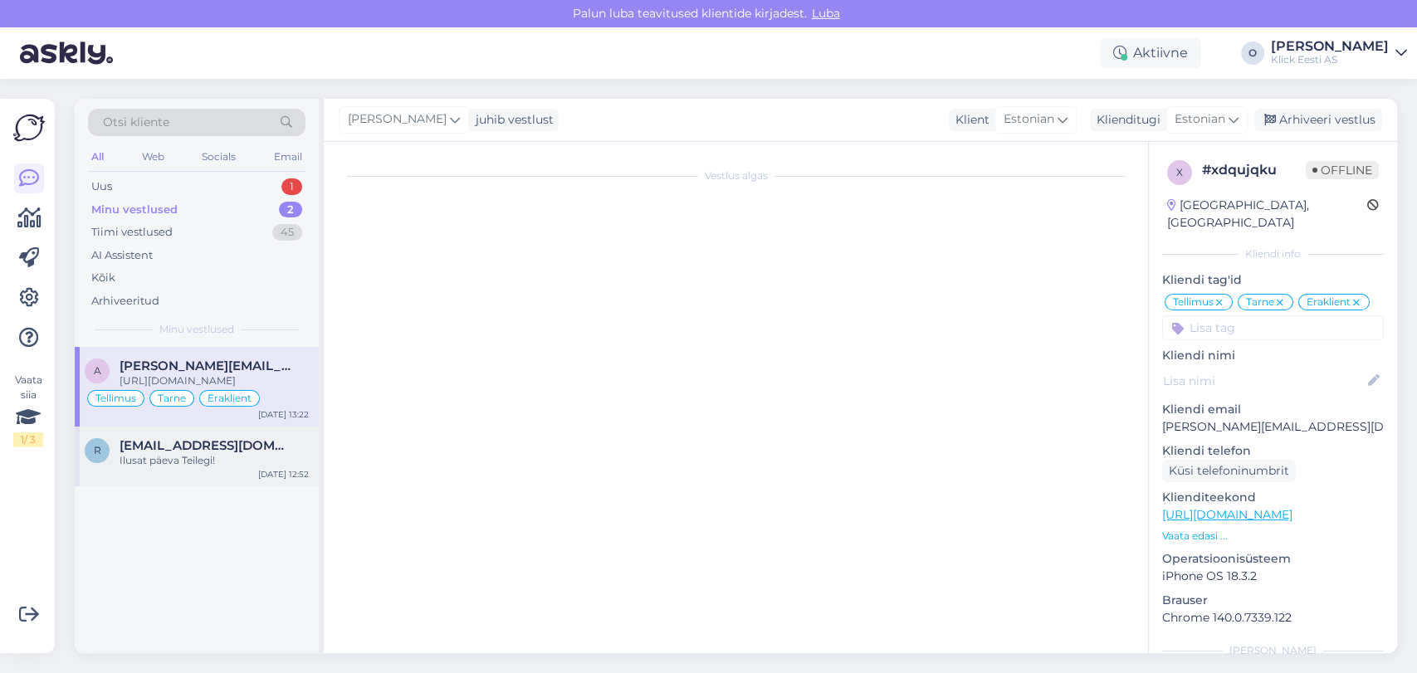
scroll to position [4197, 0]
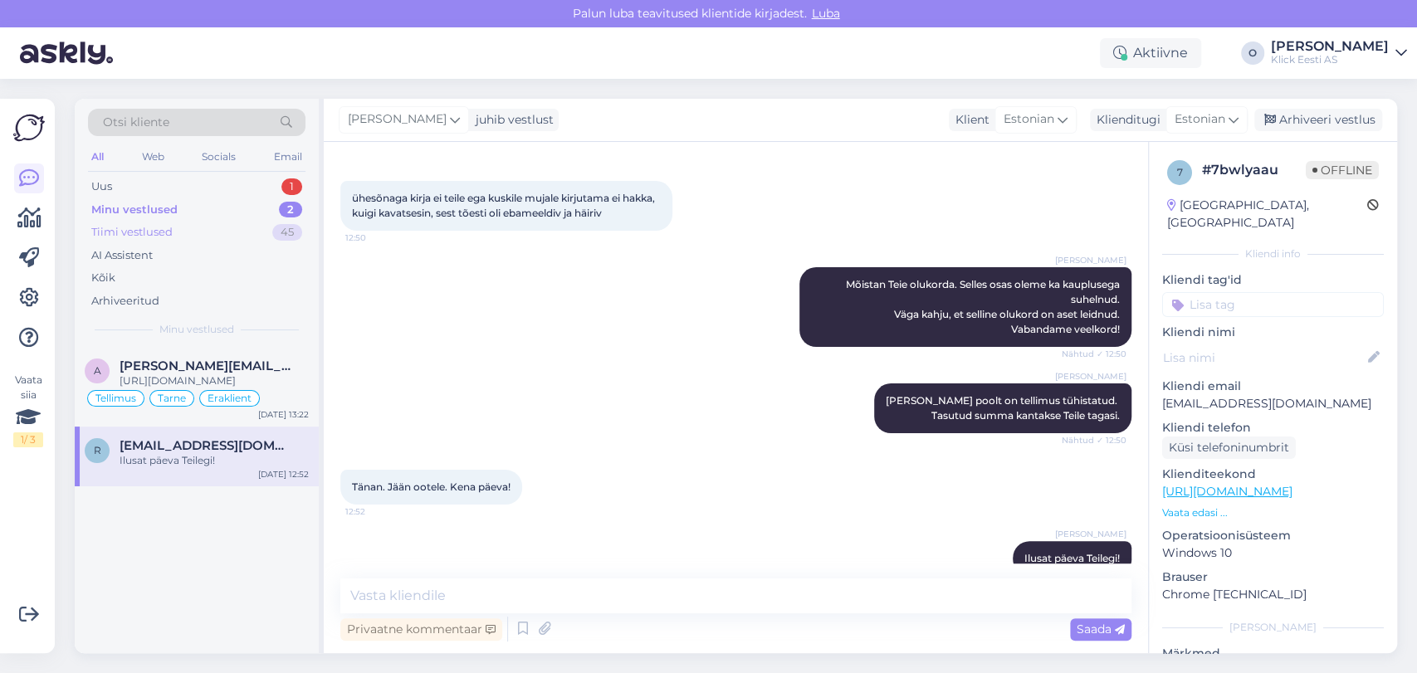
click at [139, 226] on div "Tiimi vestlused" at bounding box center [131, 232] width 81 height 17
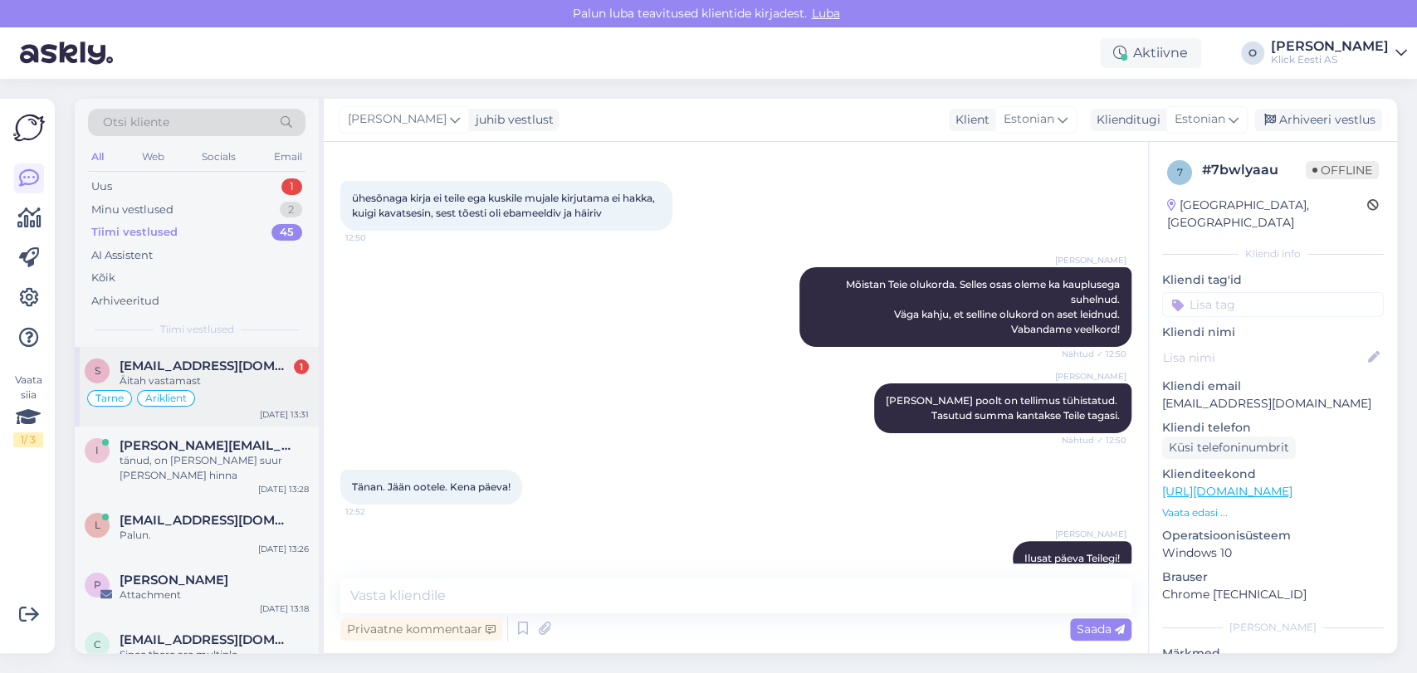
click at [171, 382] on div "Äitah vastamast" at bounding box center [214, 380] width 189 height 15
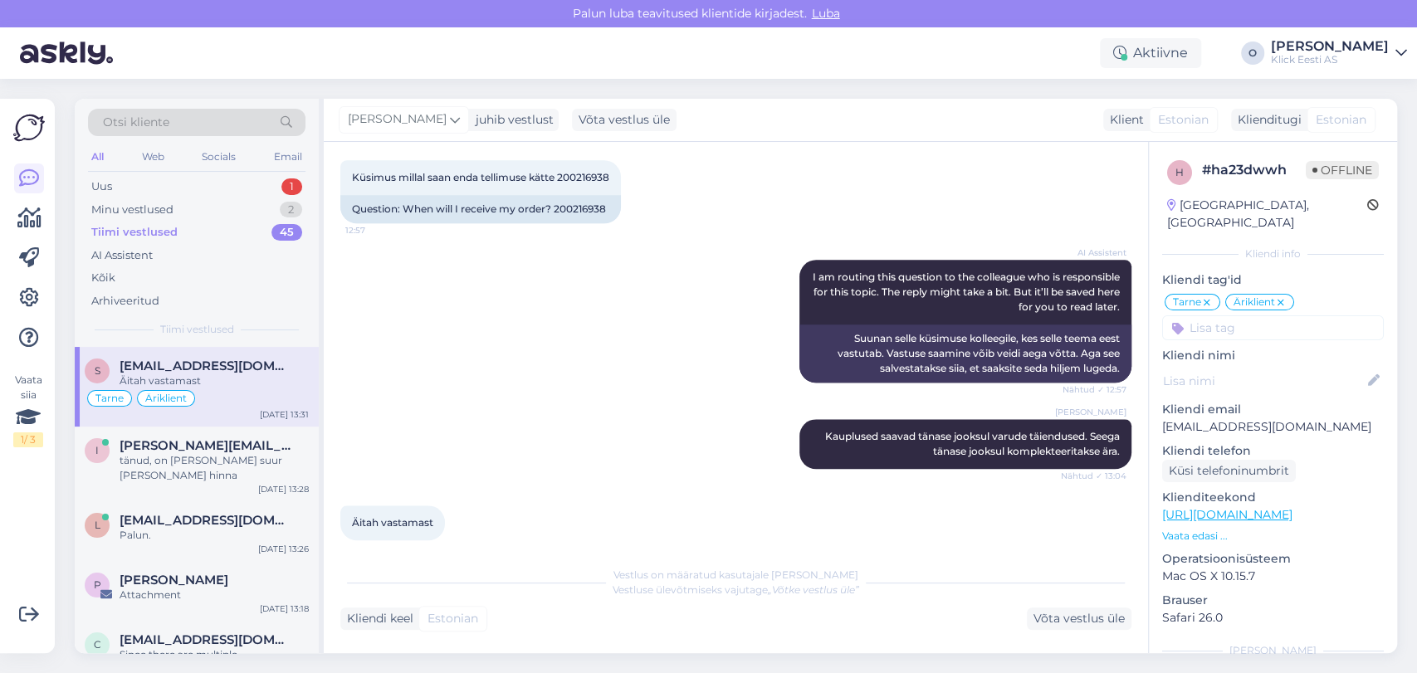
click at [171, 236] on div "Tiimi vestlused" at bounding box center [134, 232] width 86 height 17
click at [226, 466] on div "tänud, on [PERSON_NAME] suur [PERSON_NAME] hinna" at bounding box center [214, 468] width 189 height 30
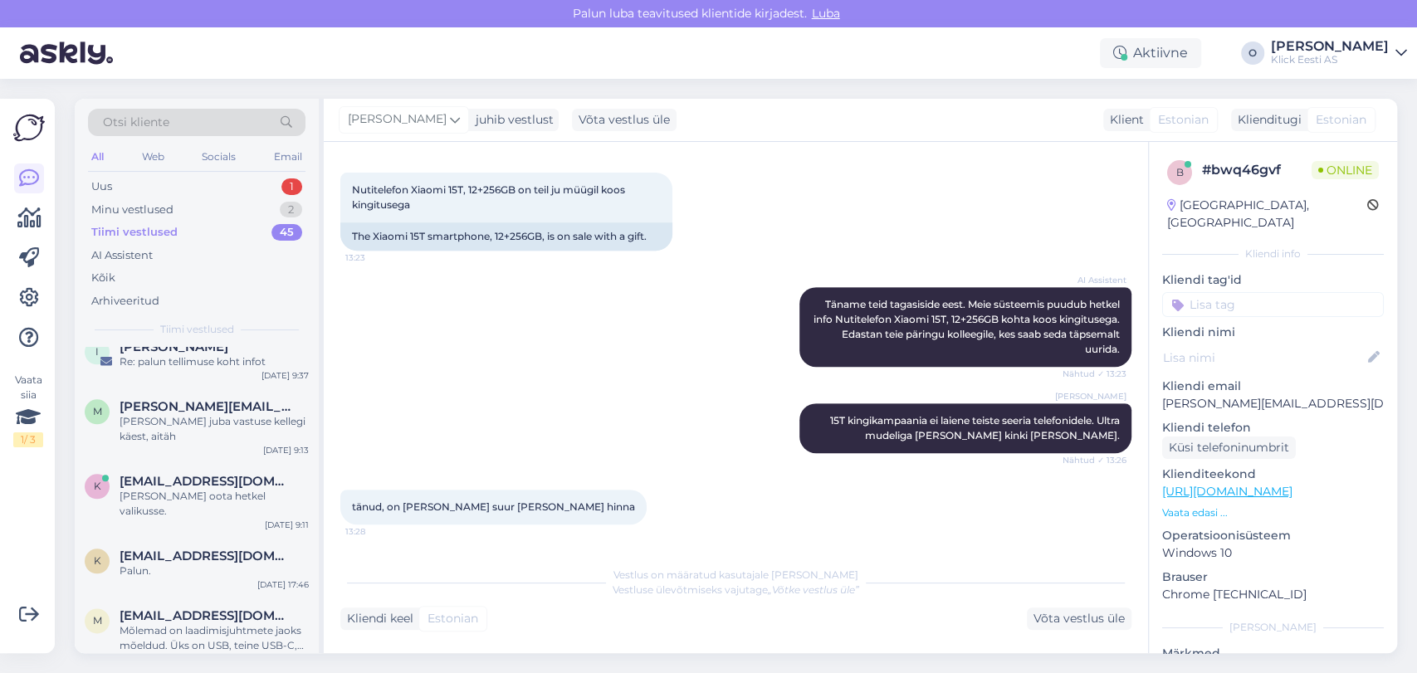
scroll to position [1401, 0]
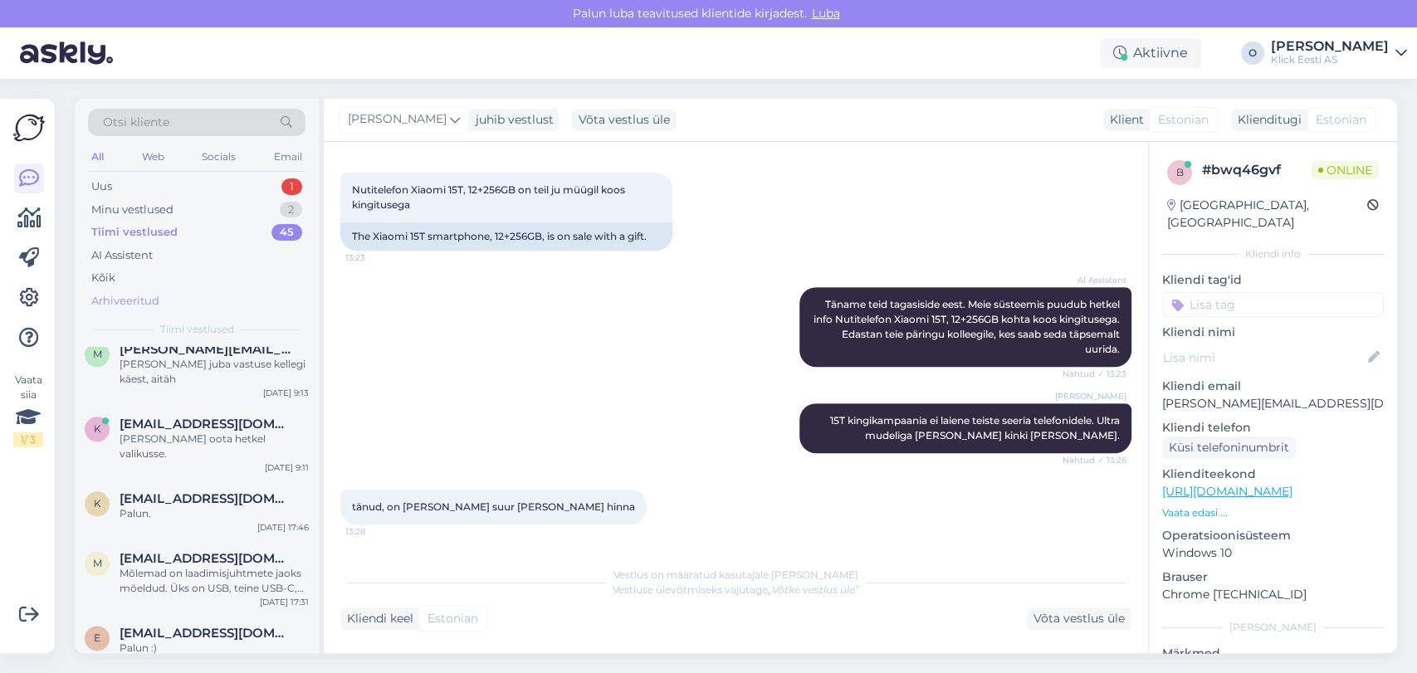
click at [144, 293] on div "Arhiveeritud" at bounding box center [125, 301] width 68 height 17
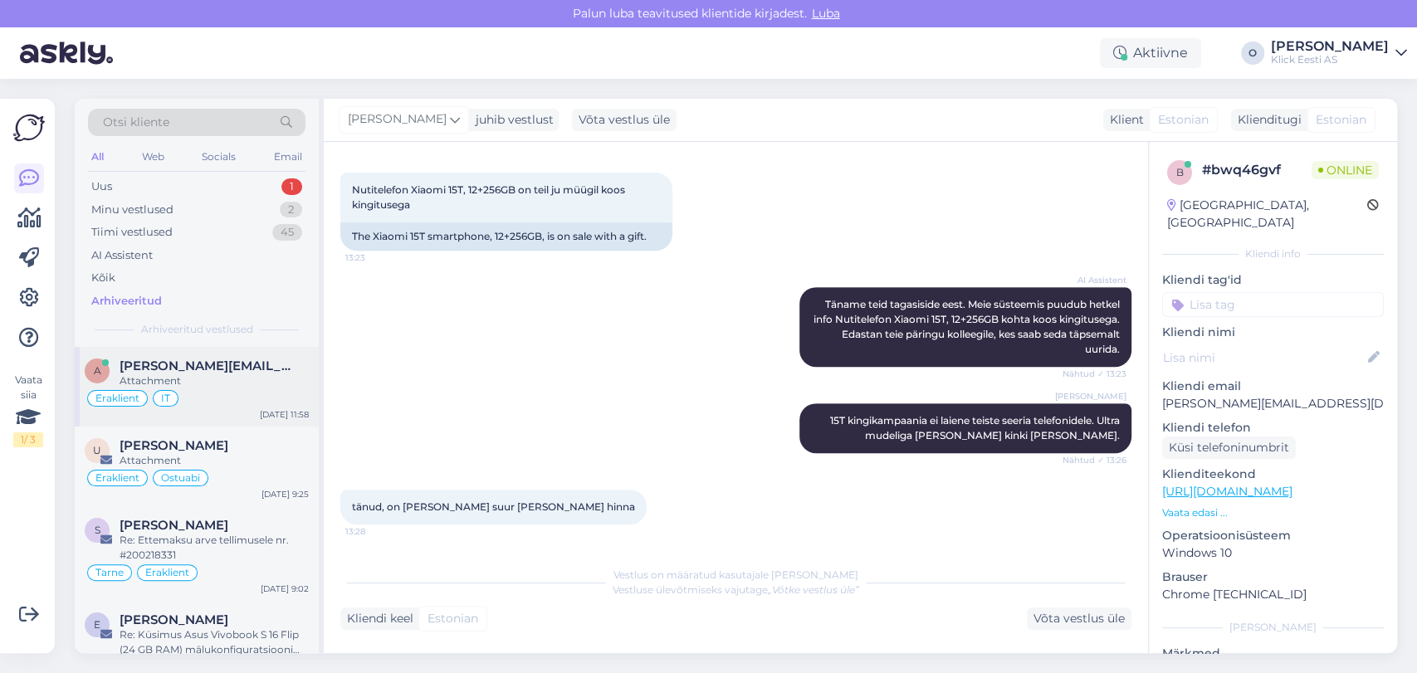
click at [229, 407] on div "a [PERSON_NAME][EMAIL_ADDRESS][DOMAIN_NAME] Attachment Eraklient IT [DATE] 11:58" at bounding box center [197, 387] width 244 height 80
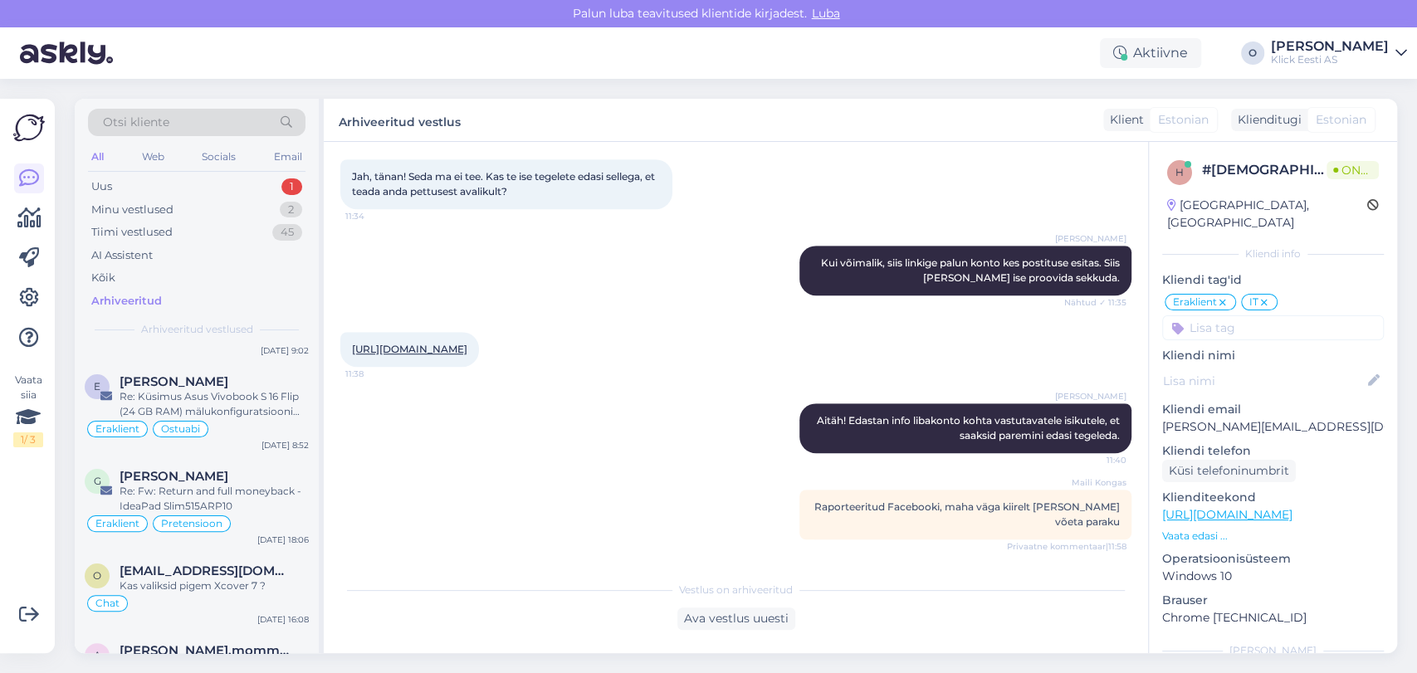
scroll to position [295, 0]
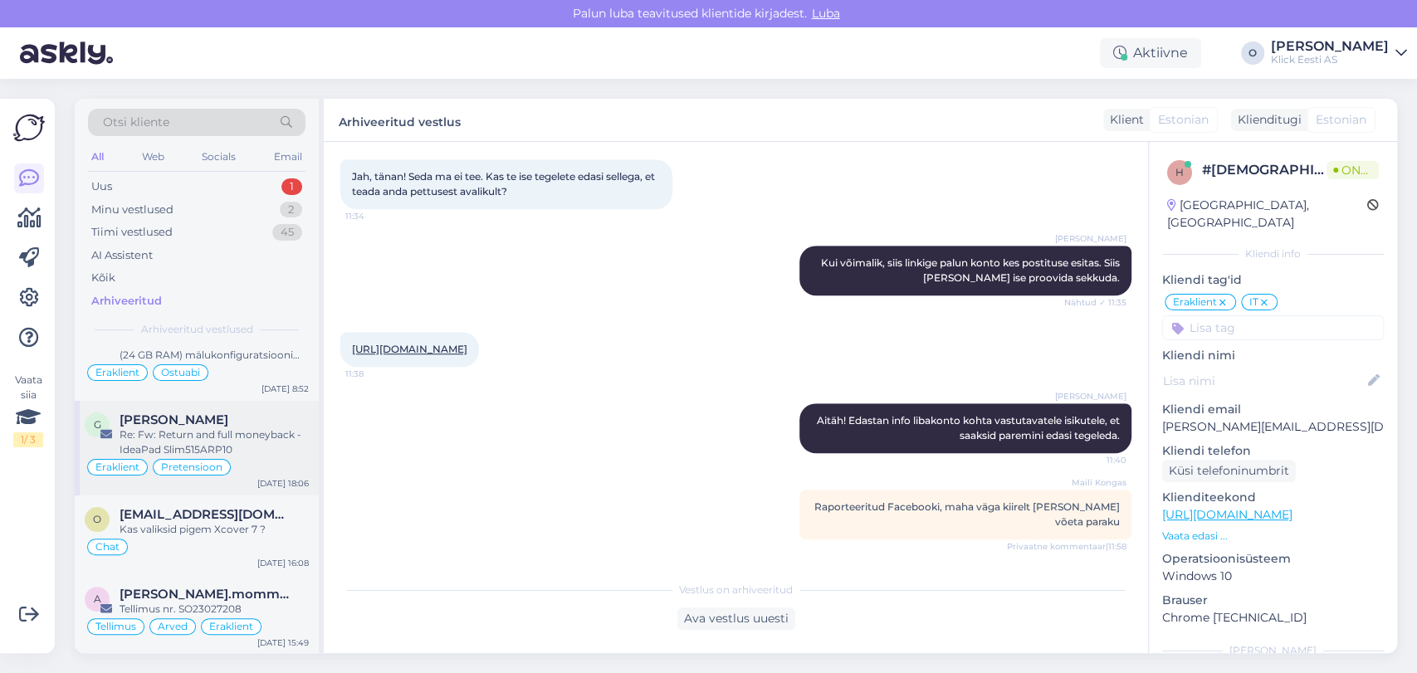
click at [189, 420] on span "[PERSON_NAME]" at bounding box center [174, 419] width 109 height 15
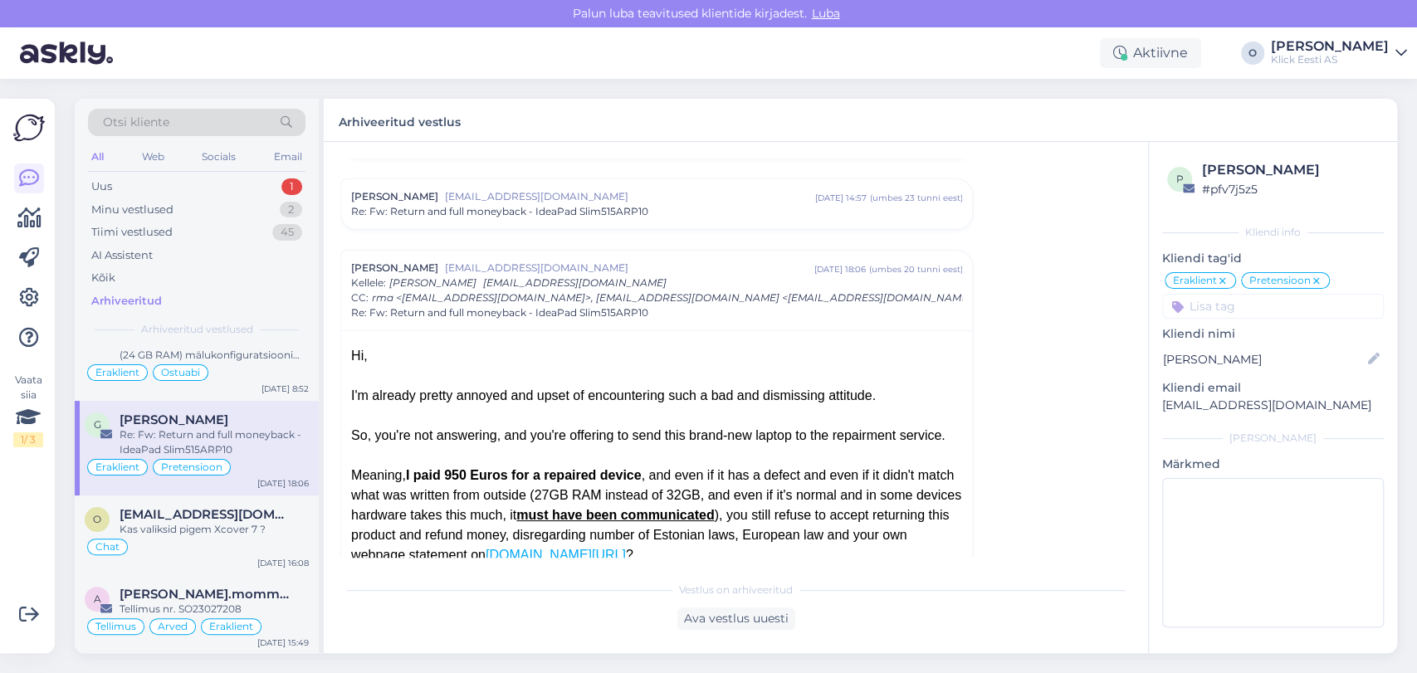
scroll to position [368, 0]
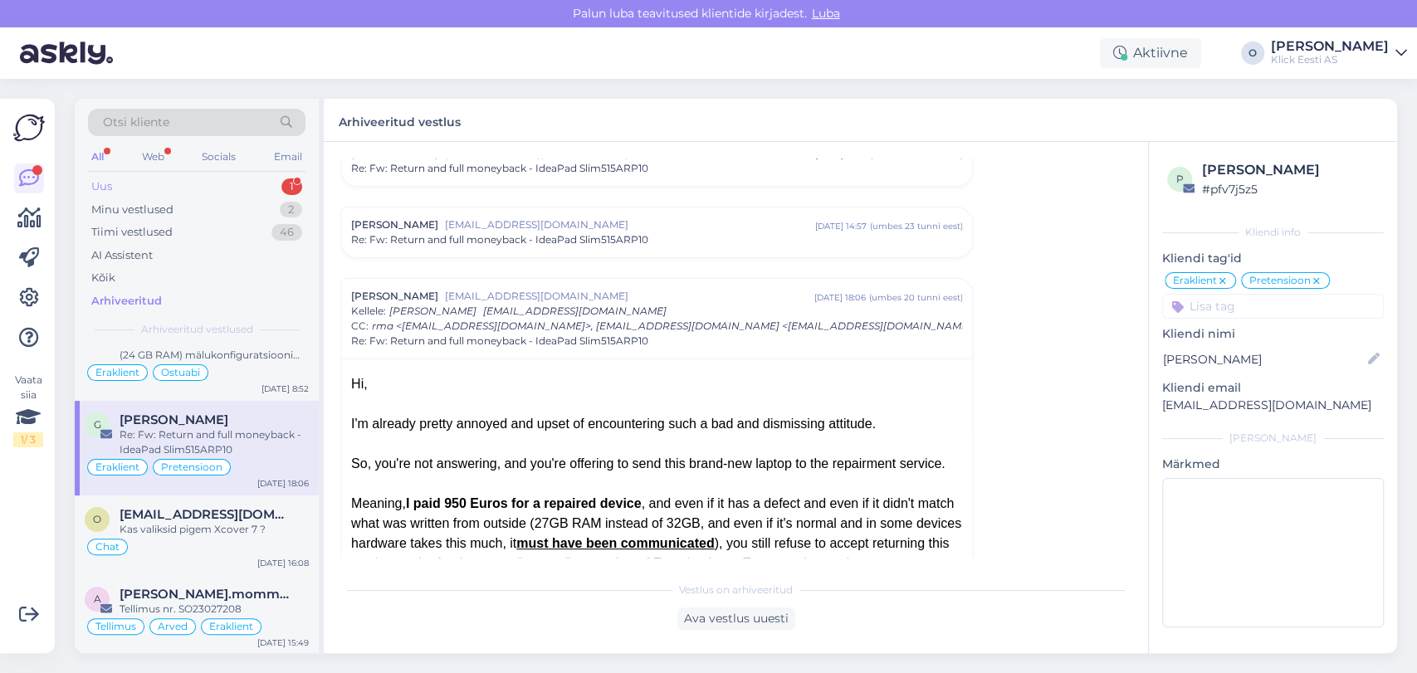
click at [226, 188] on div "Uus 1" at bounding box center [196, 186] width 217 height 23
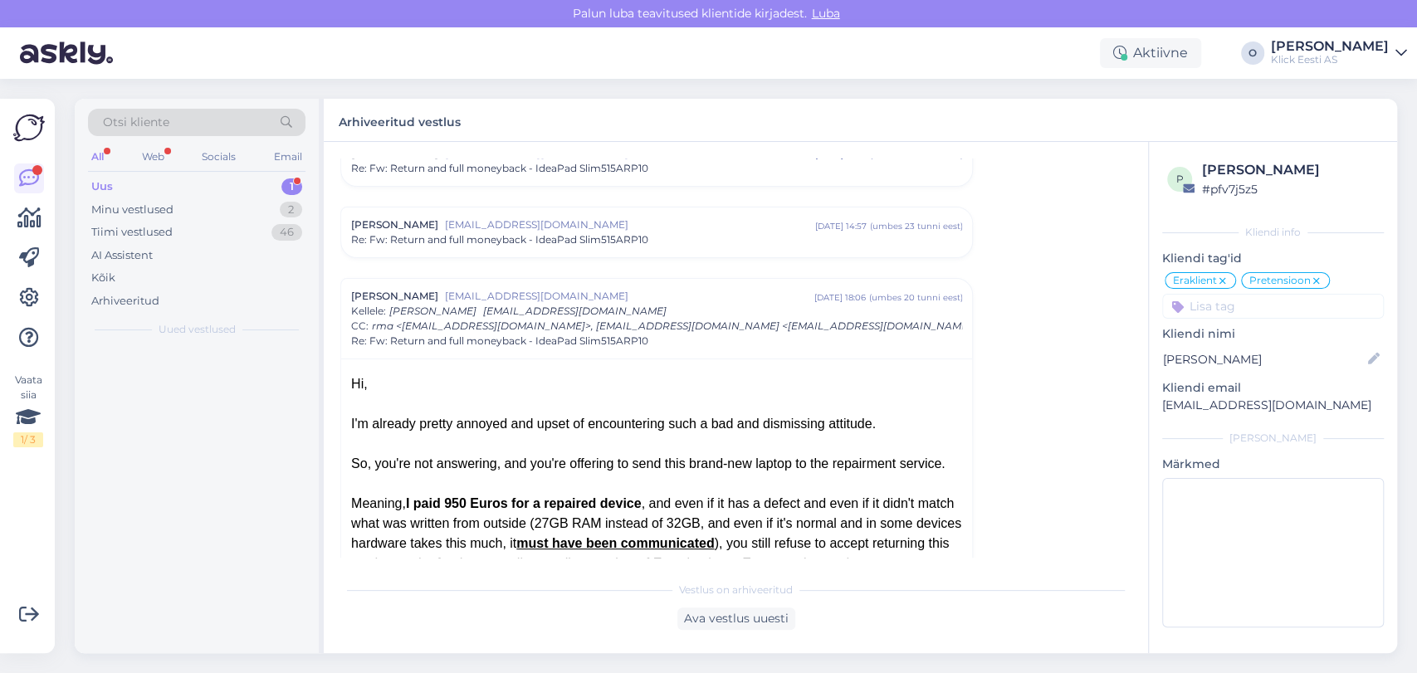
scroll to position [0, 0]
click at [219, 378] on div "Hello, I am routing this question to the colleague who is responsible for this …" at bounding box center [214, 388] width 189 height 30
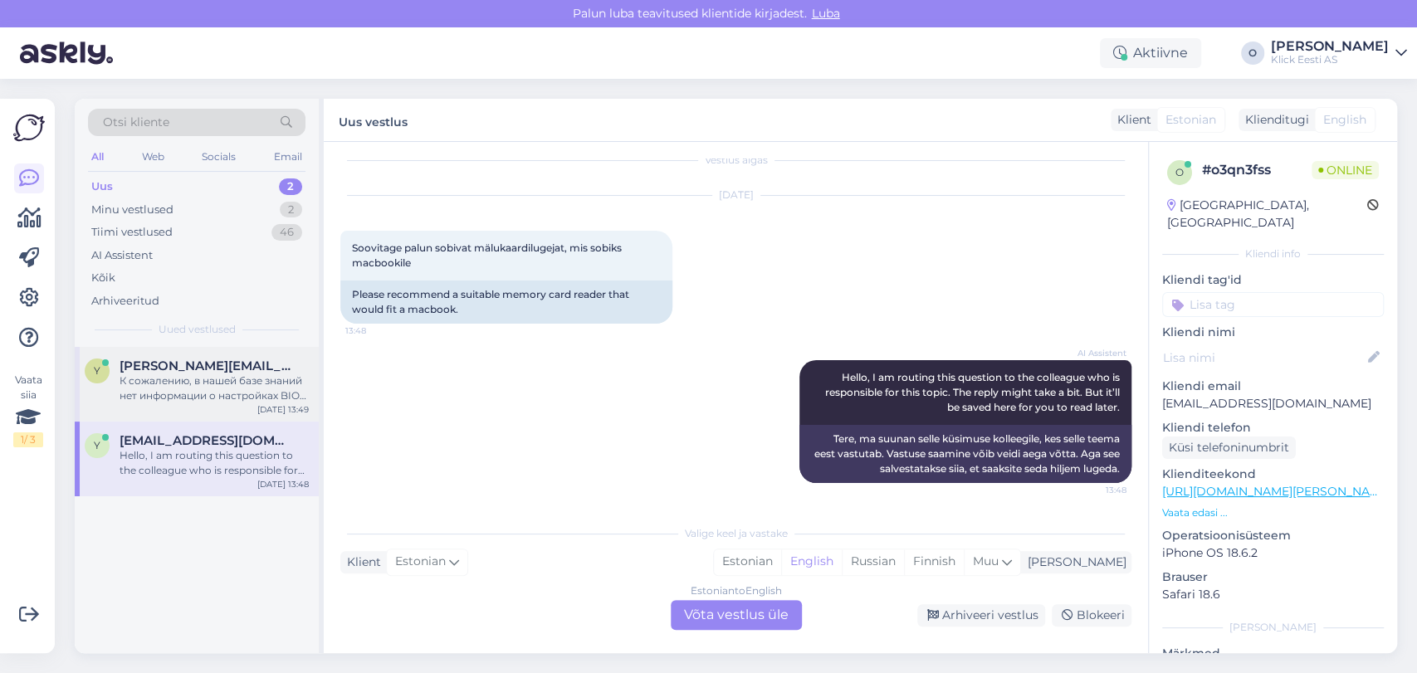
click at [179, 367] on span "[PERSON_NAME][EMAIL_ADDRESS][DOMAIN_NAME]" at bounding box center [206, 366] width 173 height 15
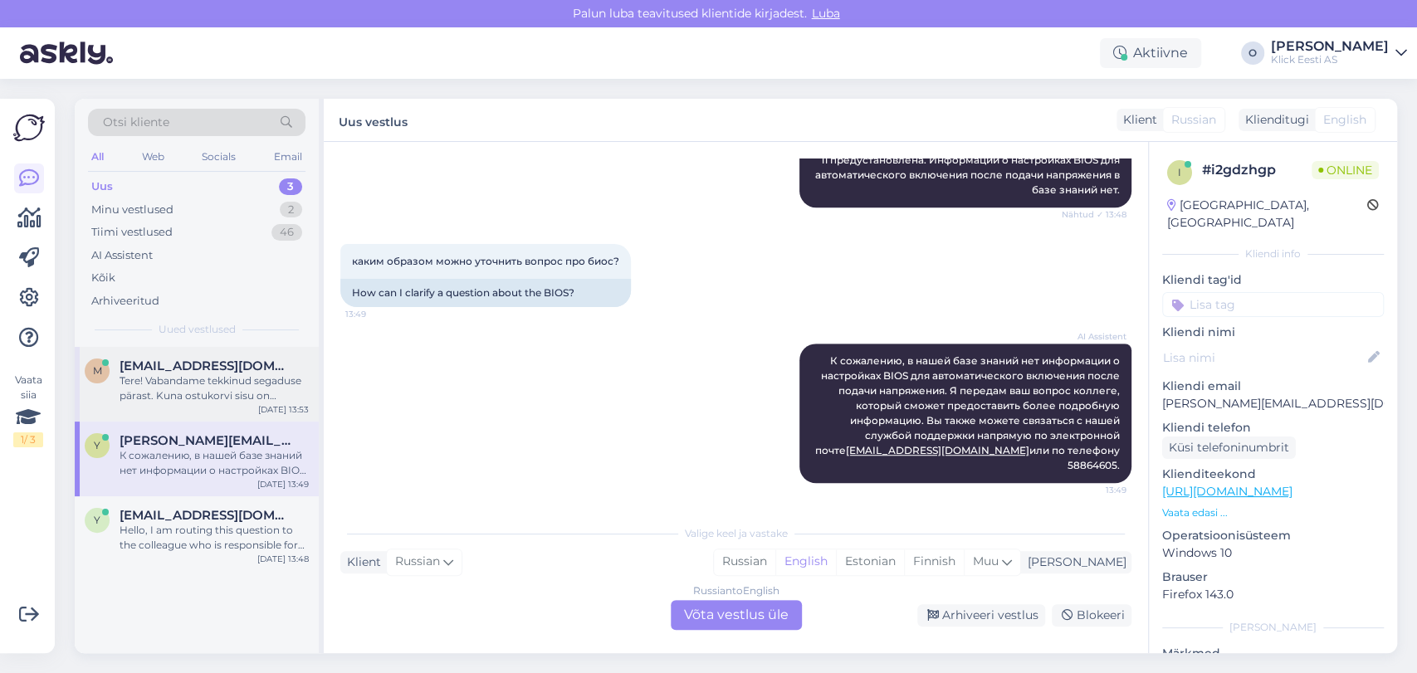
click at [180, 354] on div "m [EMAIL_ADDRESS][DOMAIN_NAME] Tere! Vabandame tekkinud segaduse pärast. Kuna o…" at bounding box center [197, 384] width 244 height 75
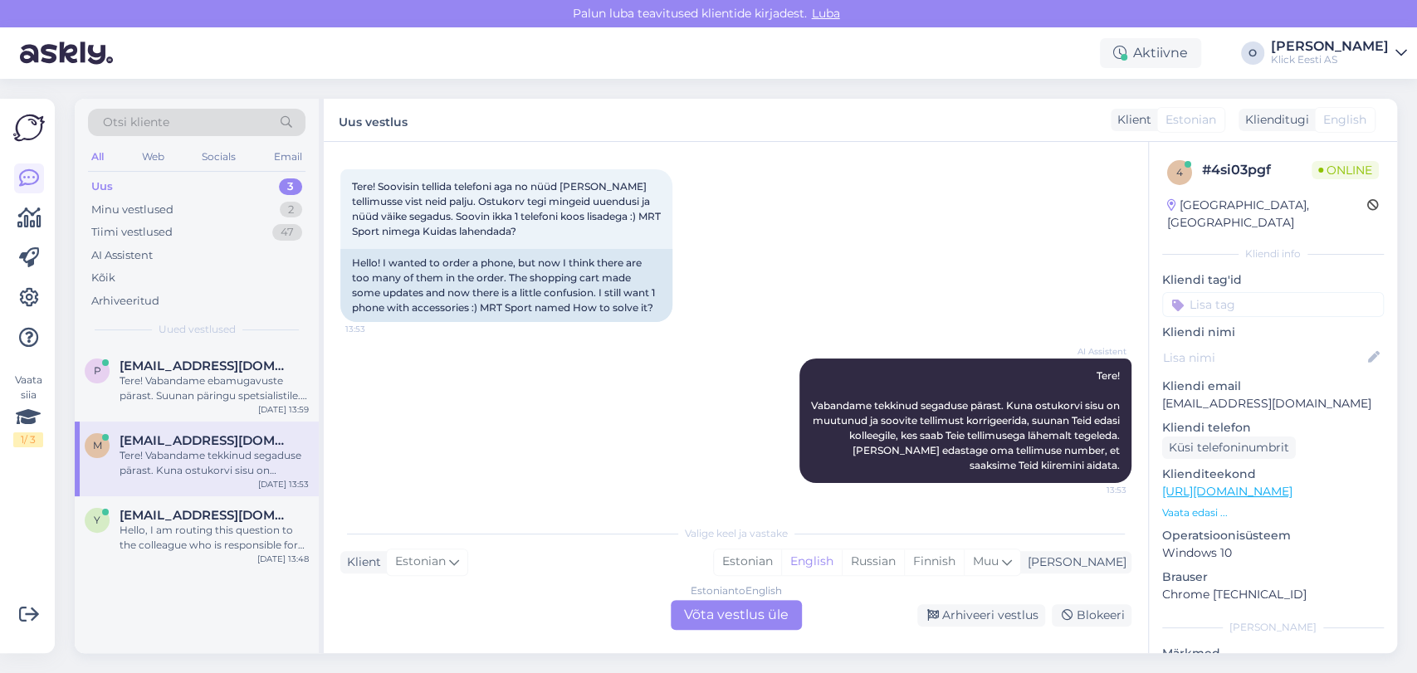
click at [226, 376] on div "Tere! Vabandame ebamugavuste pärast. Suunan päringu spetsialistile. Uurime tarn…" at bounding box center [214, 388] width 189 height 30
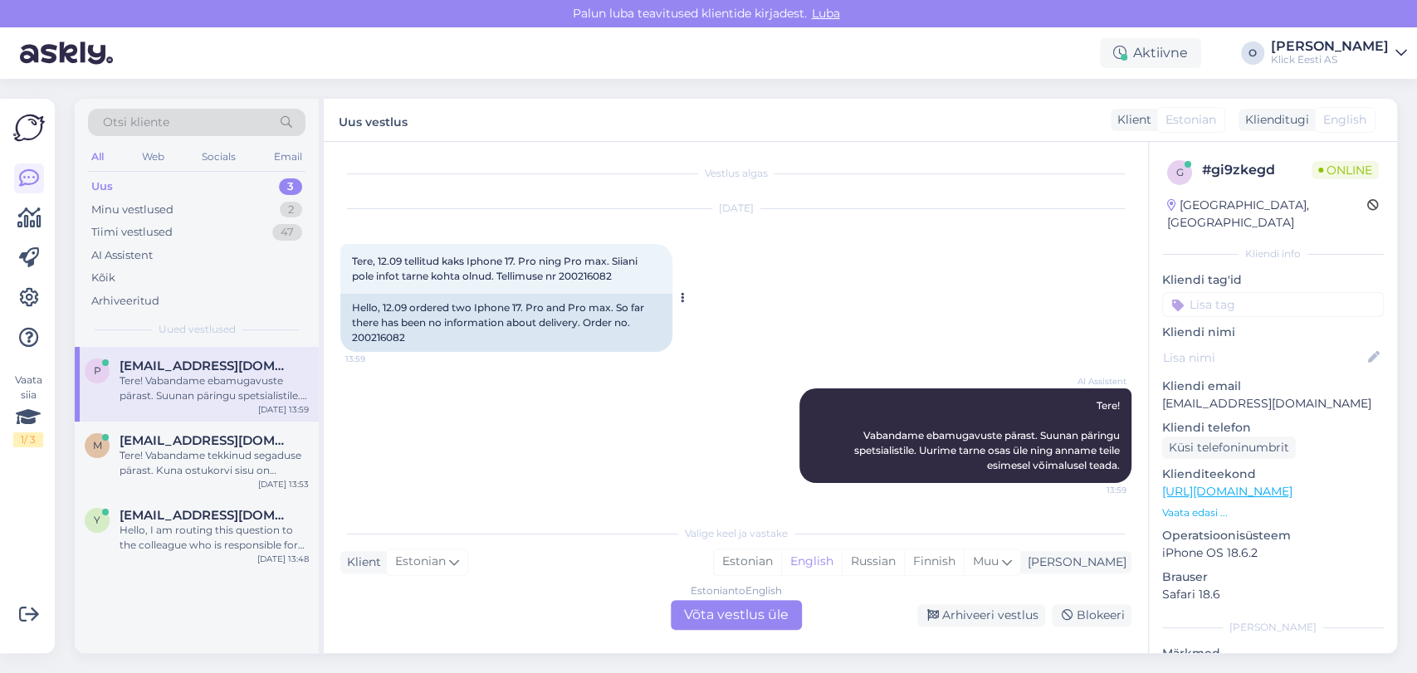
click at [573, 271] on span "Tere, 12.09 tellitud kaks Iphone 17. Pro ning Pro max. Siiani pole infot tarne …" at bounding box center [496, 268] width 288 height 27
copy div "200216082 13:59"
click at [729, 619] on div "Estonian to English Võta vestlus üle" at bounding box center [736, 615] width 131 height 30
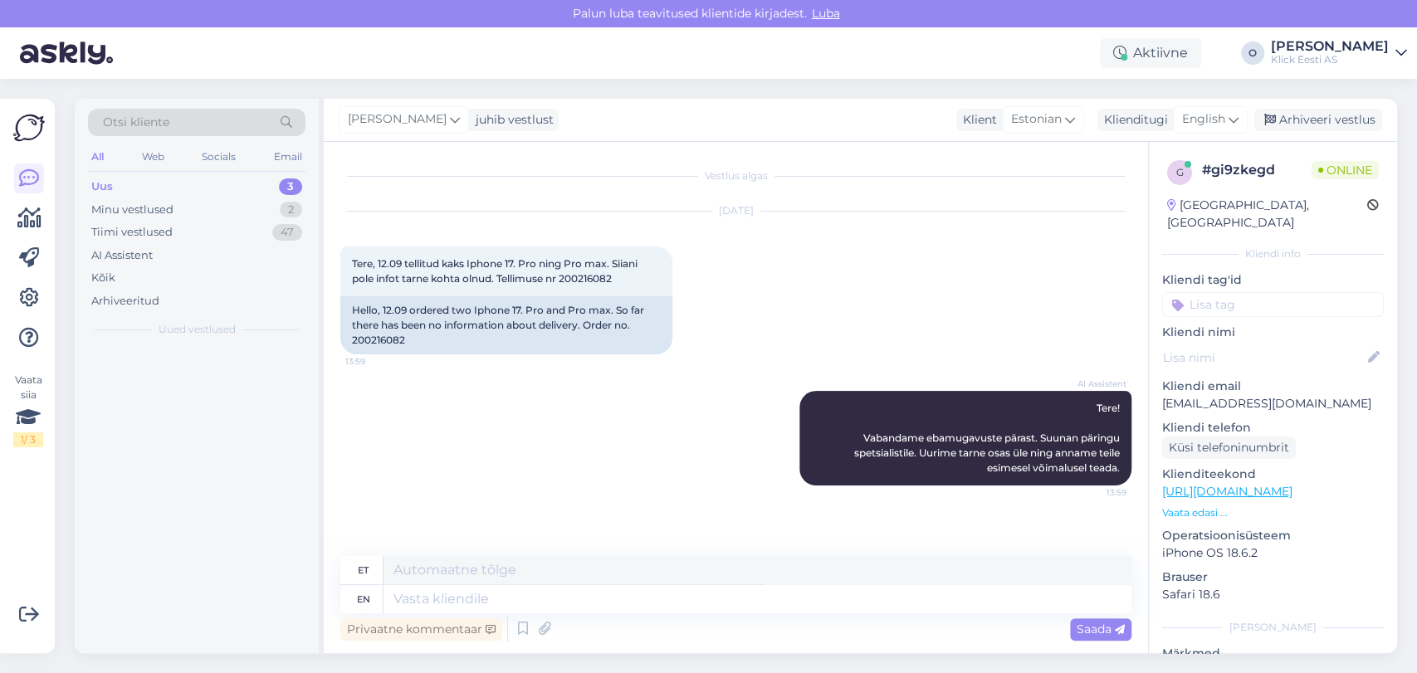
scroll to position [0, 0]
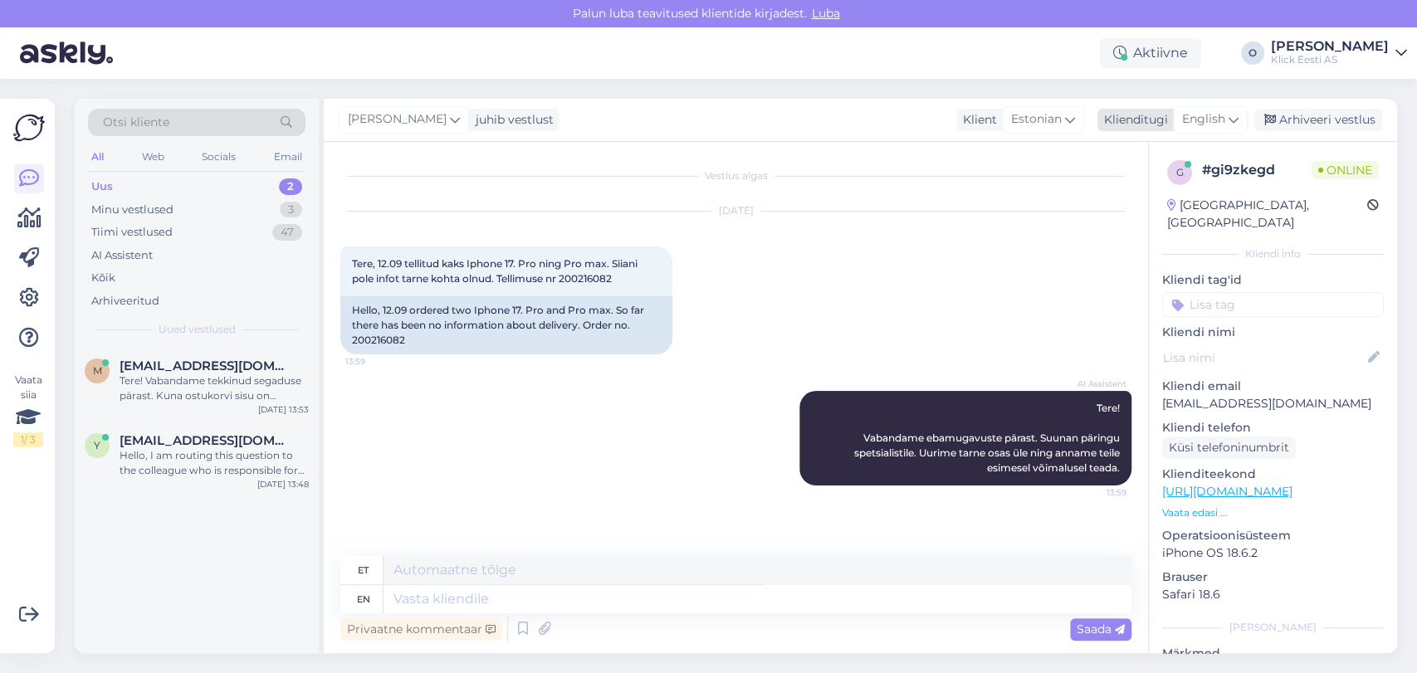
click at [1135, 121] on div "Klienditugi" at bounding box center [1132, 119] width 71 height 17
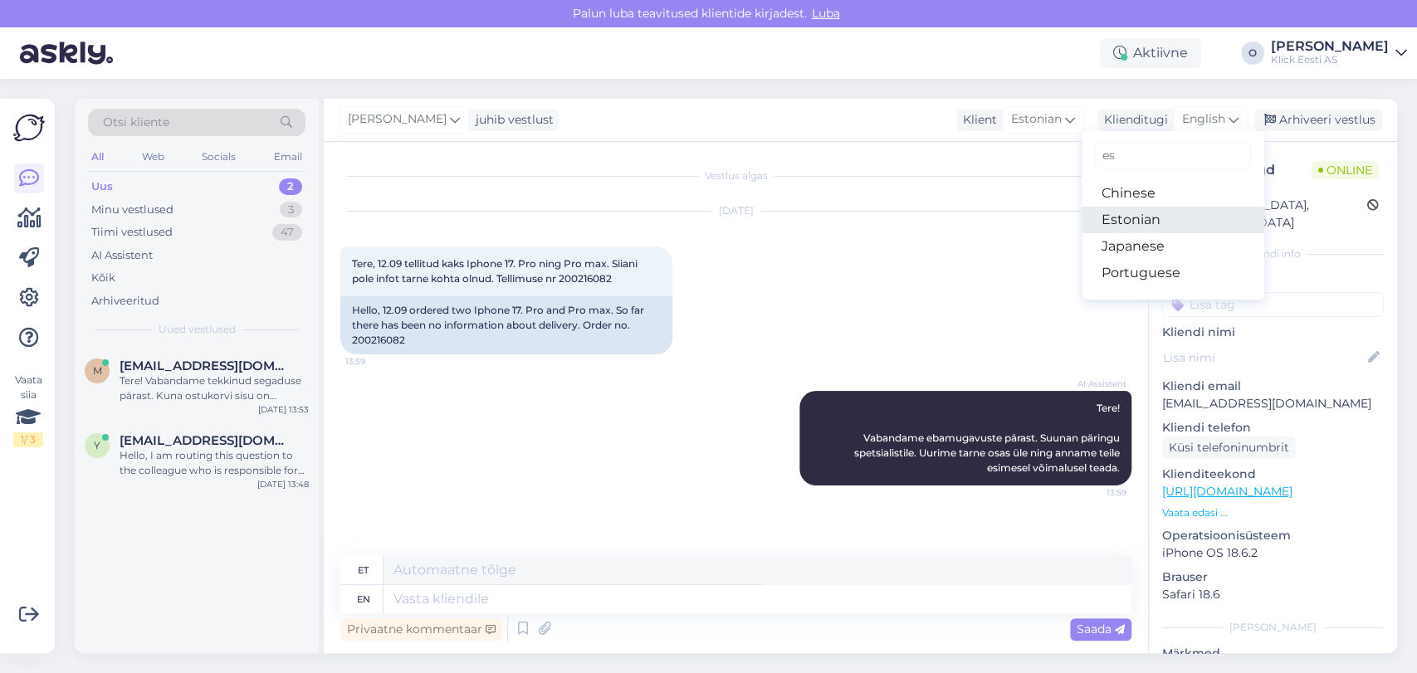
type input "es"
click at [1188, 211] on link "Estonian" at bounding box center [1172, 220] width 183 height 27
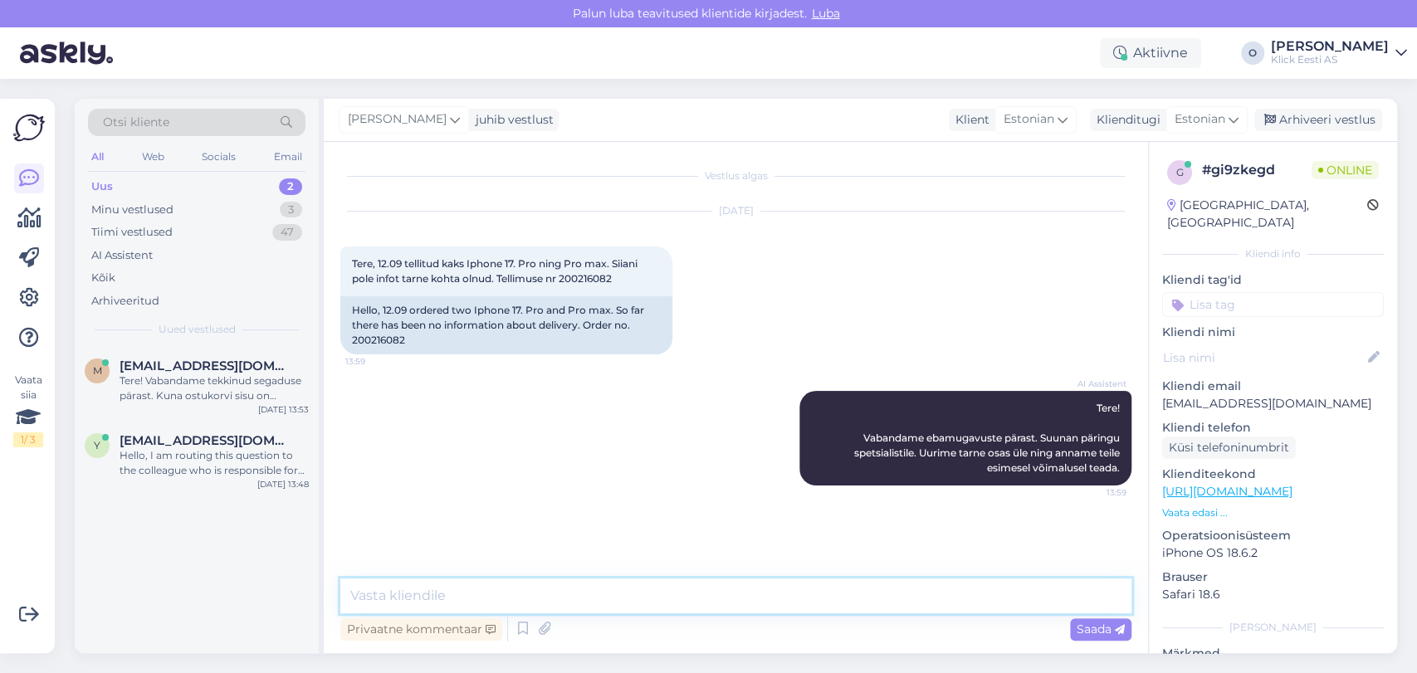
click at [559, 594] on textarea at bounding box center [735, 595] width 791 height 35
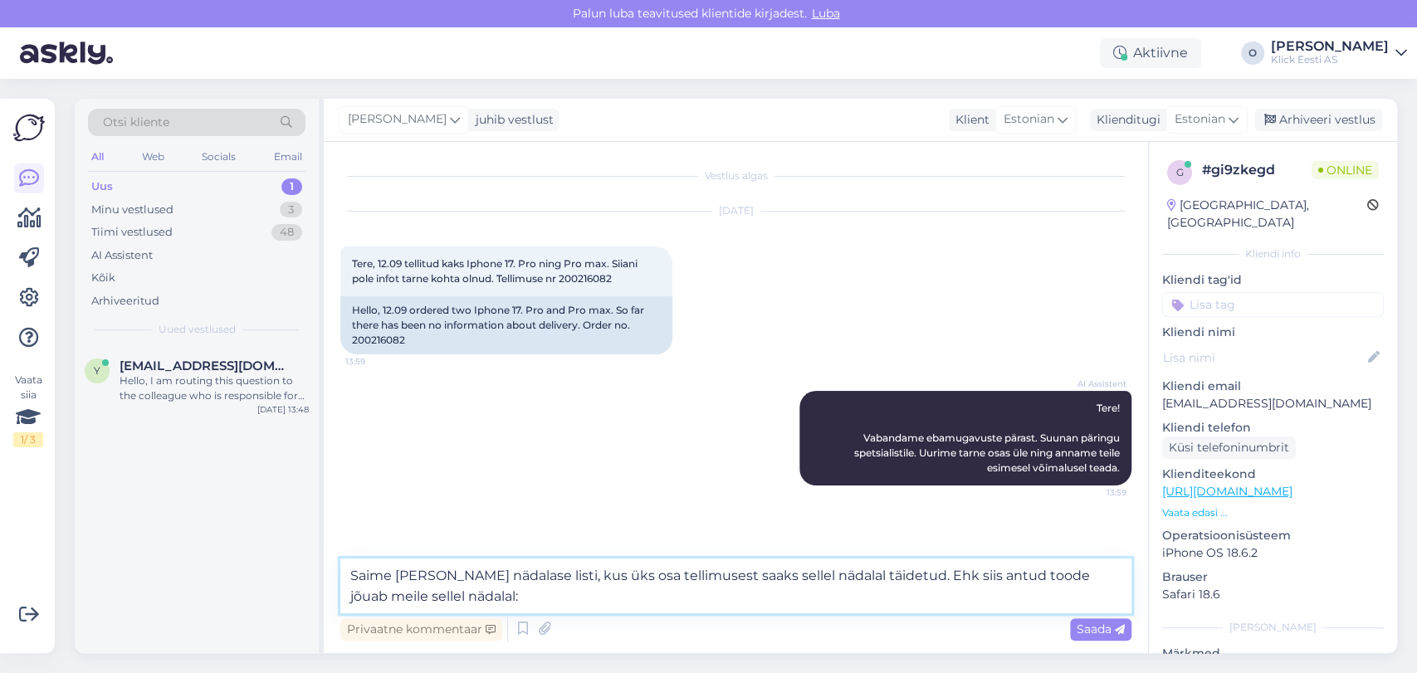
paste textarea "iPhone 17 Pro Max 256GB, sinine"
type textarea "Saime [PERSON_NAME] nädalase listi, kus üks osa tellimusest saaks sellel nädala…"
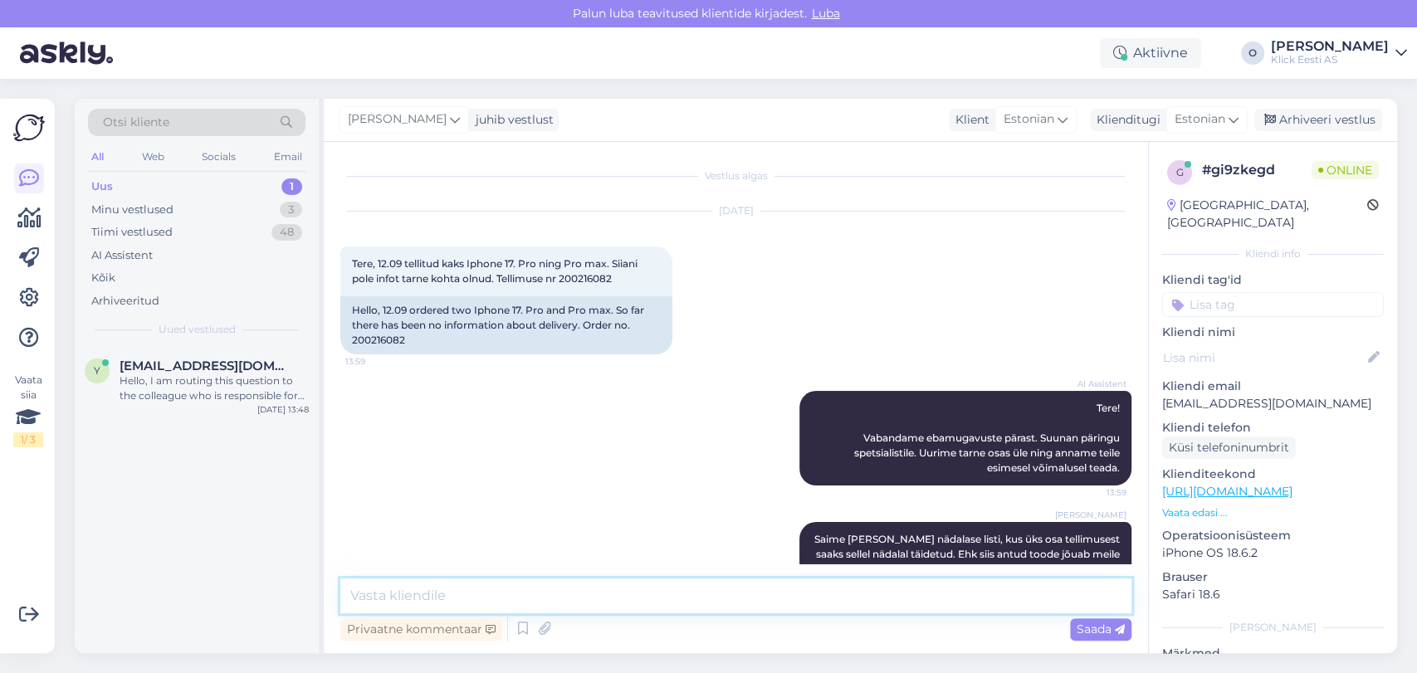
scroll to position [41, 0]
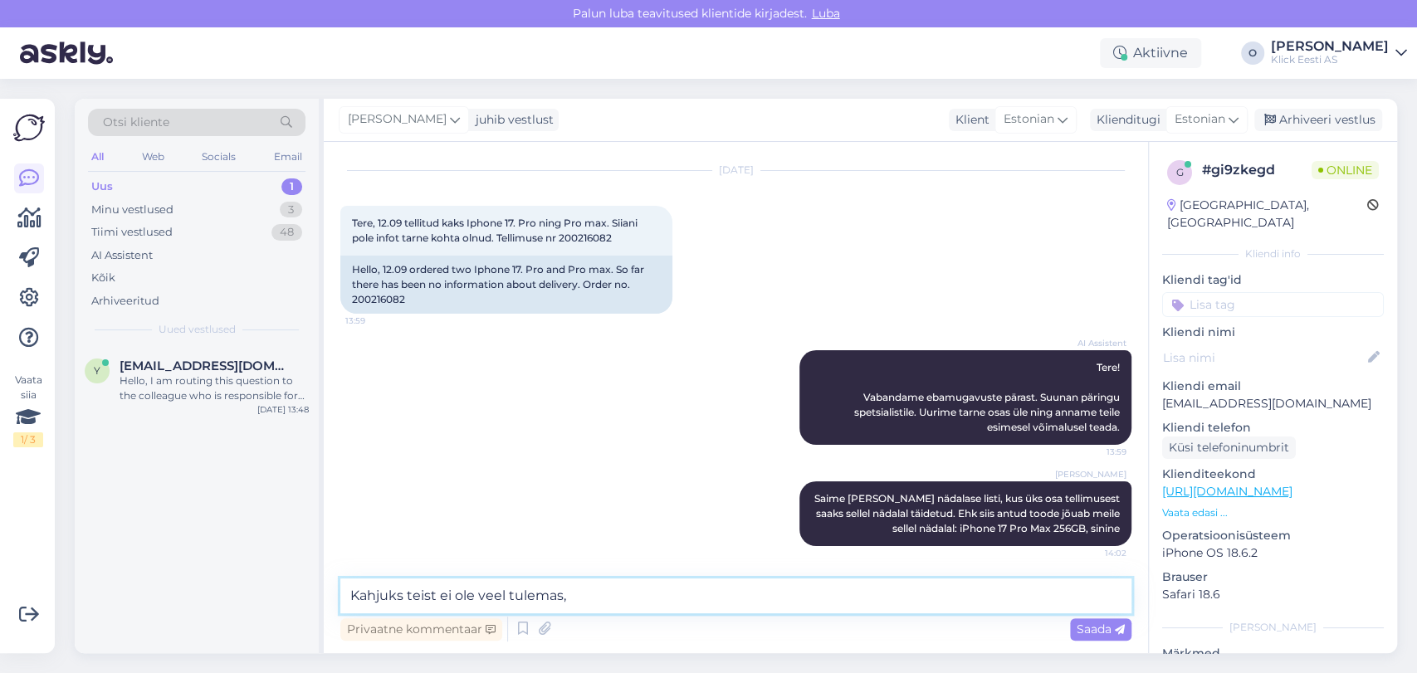
click at [442, 586] on textarea "Kahjuks teist ei ole veel tulemas," at bounding box center [735, 595] width 791 height 35
paste textarea "iPhone 17 Pro 256GB, oranž"
click at [736, 602] on textarea "Kahjuks teist, iPhone 17 Pro 256GB, oranž, ei ole veel tulemas," at bounding box center [735, 595] width 791 height 35
type textarea "Kahjuks teist, iPhone 17 Pro 256GB, oranž, ei ole see nädal tulemas."
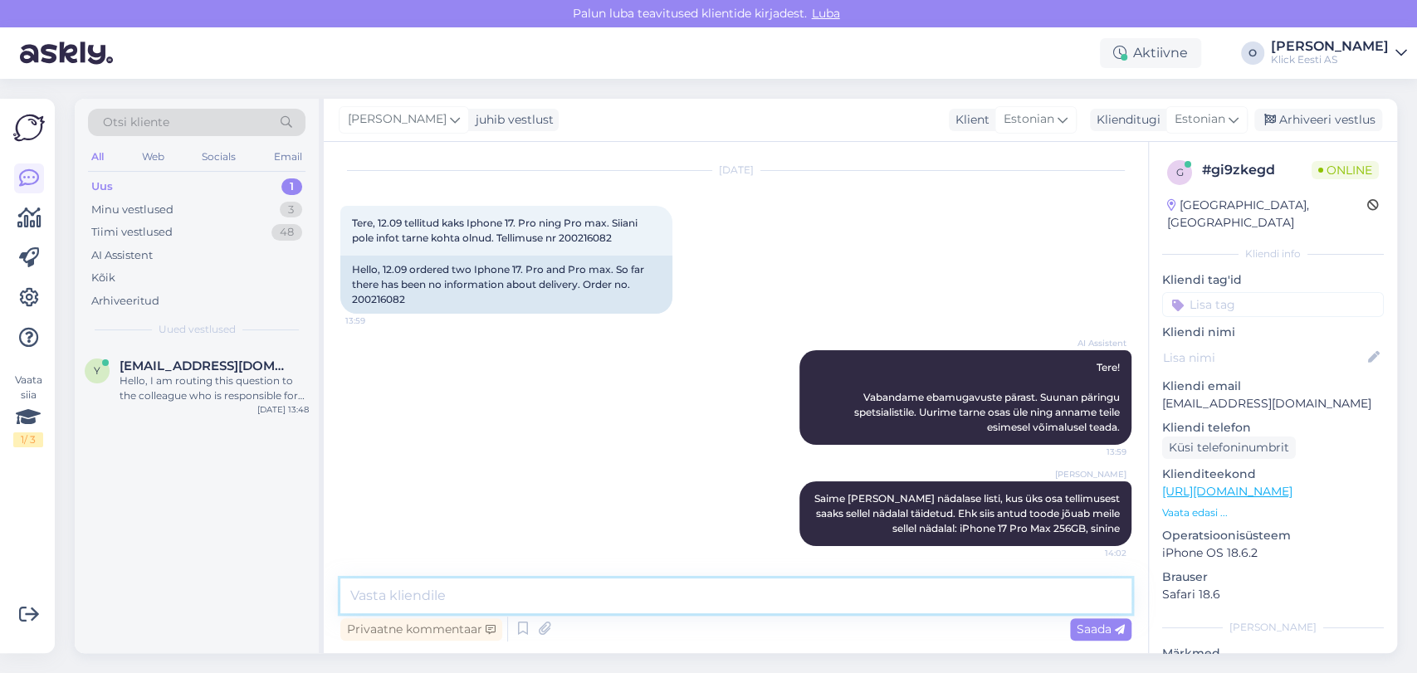
scroll to position [127, 0]
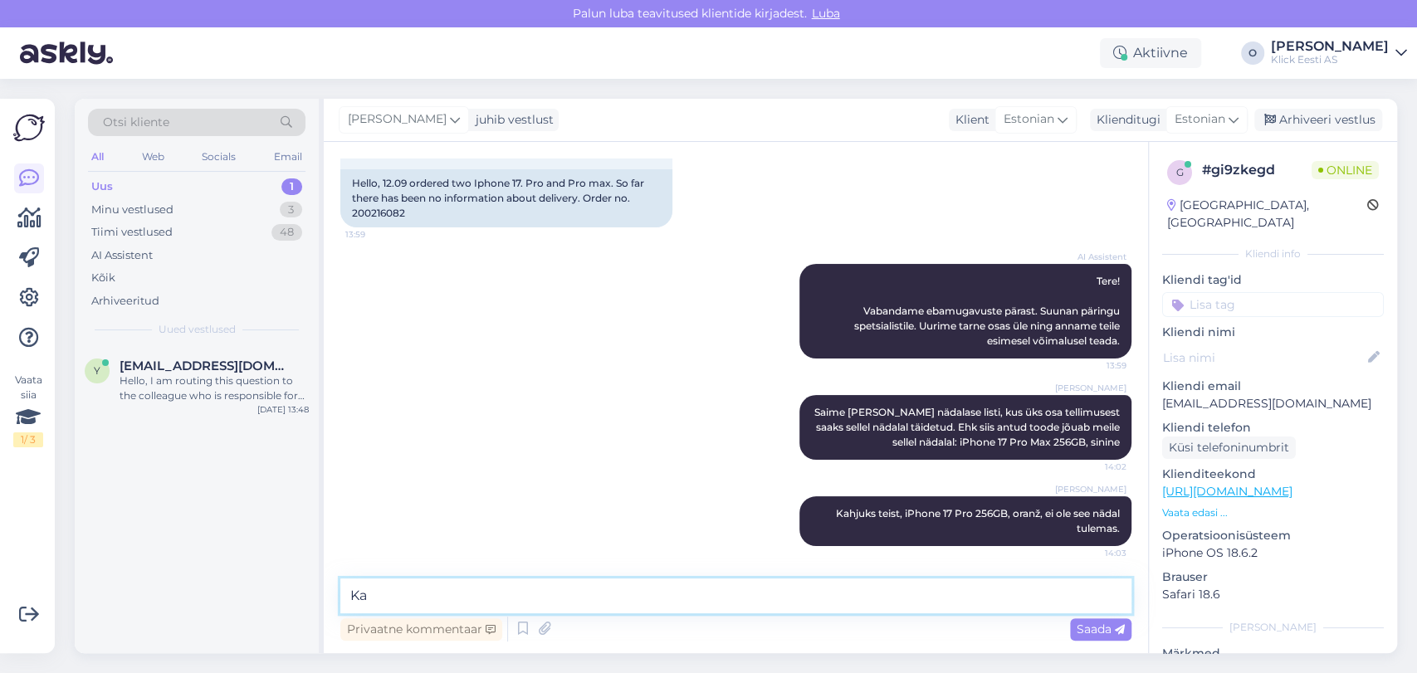
type textarea "K"
type textarea "[PERSON_NAME] aga on tulemas sama mudel, kuid sinist värvi."
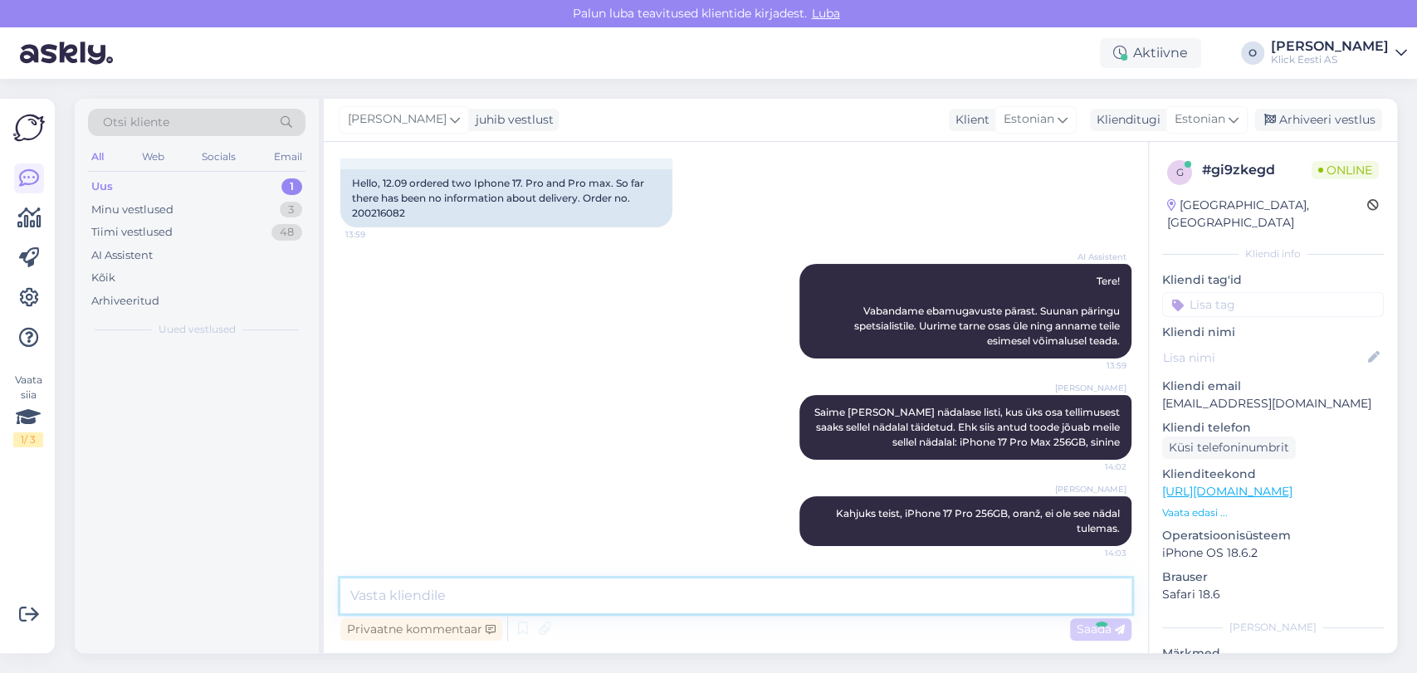
scroll to position [199, 0]
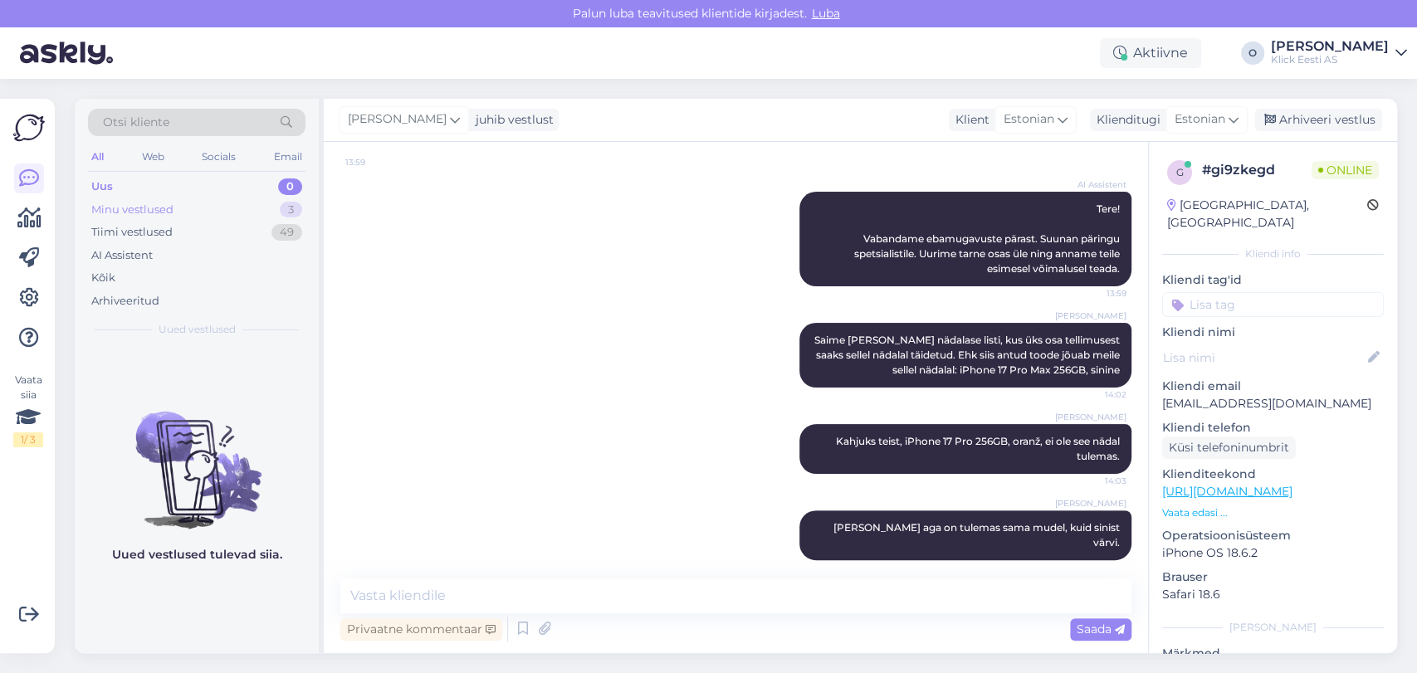
click at [225, 207] on div "Minu vestlused 3" at bounding box center [196, 209] width 217 height 23
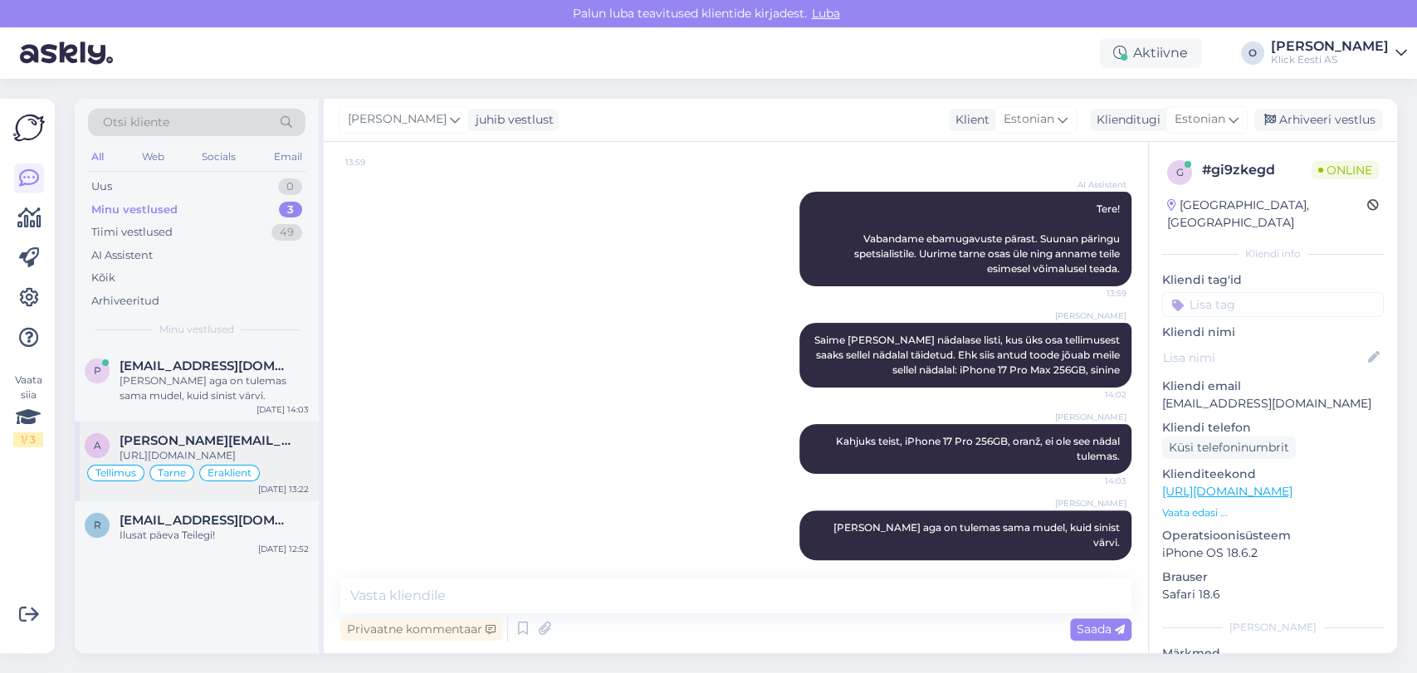
click at [235, 443] on span "[PERSON_NAME][EMAIL_ADDRESS][DOMAIN_NAME]" at bounding box center [206, 440] width 173 height 15
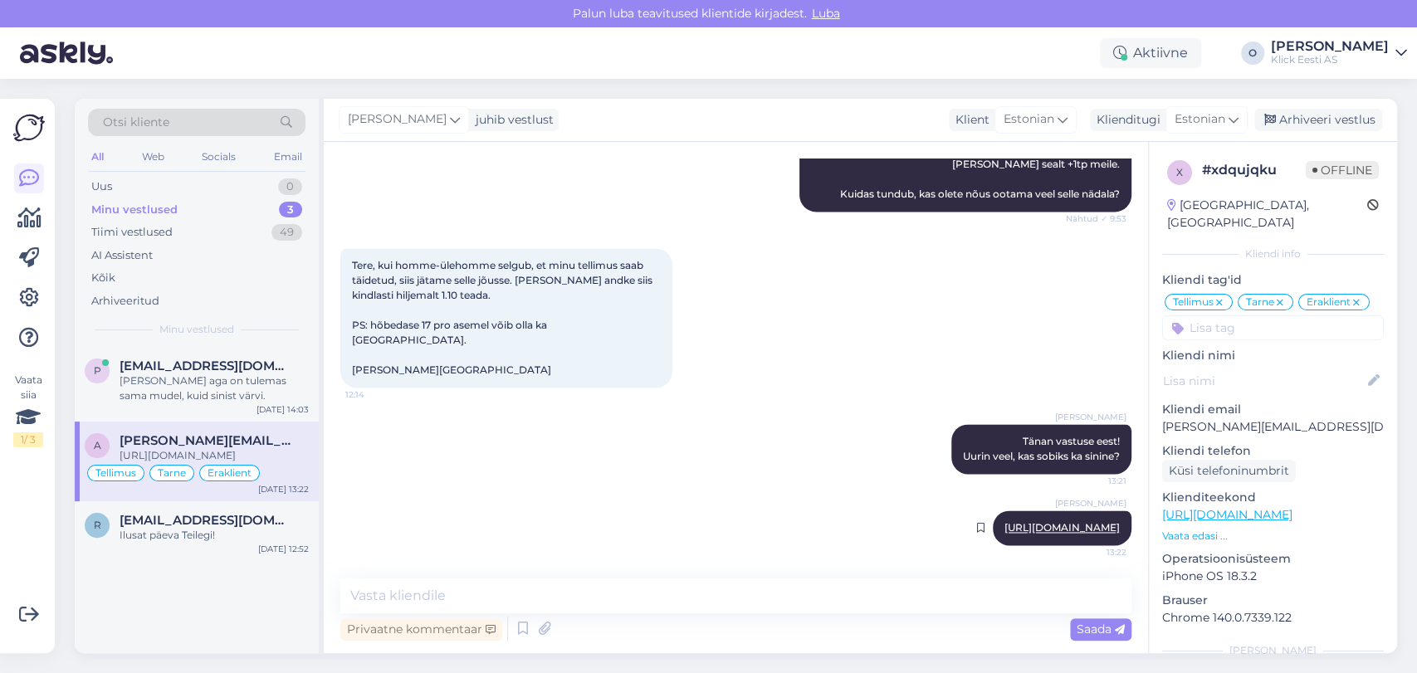
drag, startPoint x: 1106, startPoint y: 529, endPoint x: 783, endPoint y: 510, distance: 323.4
click at [993, 510] on div "[PERSON_NAME] [URL][DOMAIN_NAME] 13:22" at bounding box center [1062, 527] width 139 height 35
copy div "13:22"
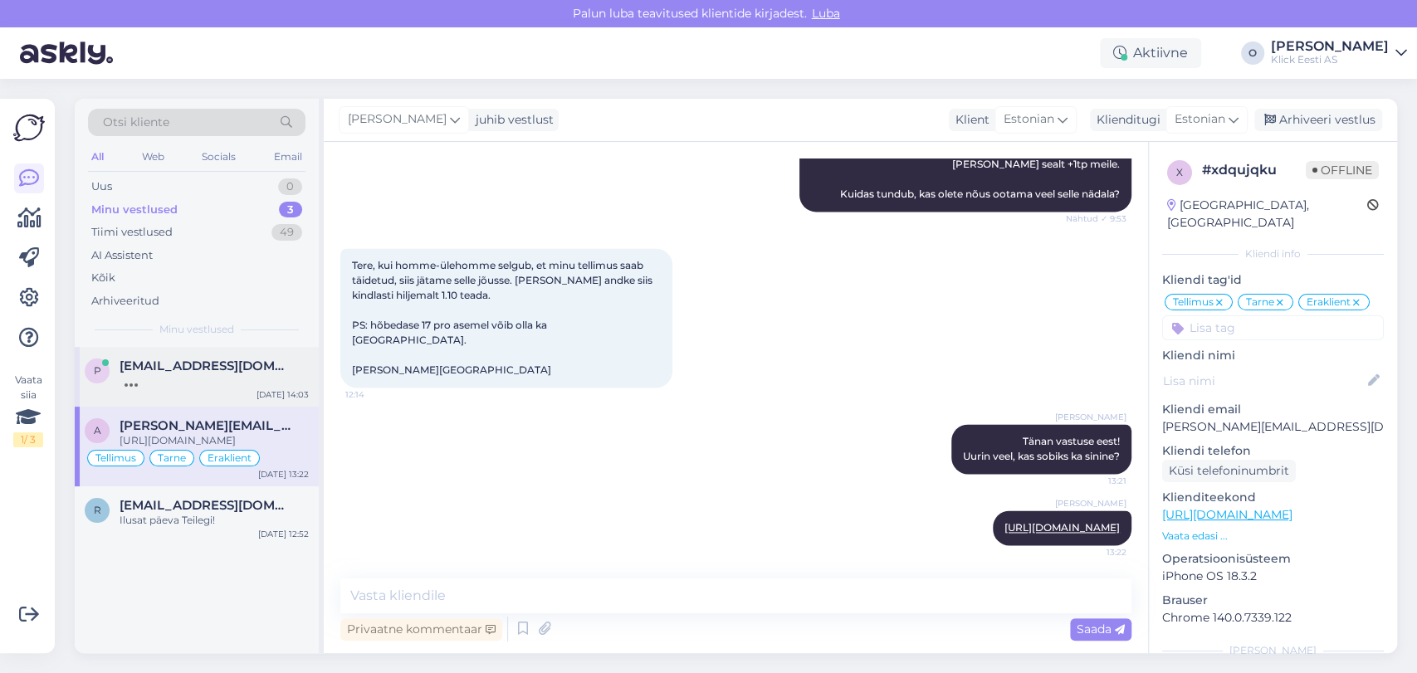
click at [227, 360] on span "[EMAIL_ADDRESS][DOMAIN_NAME]" at bounding box center [206, 366] width 173 height 15
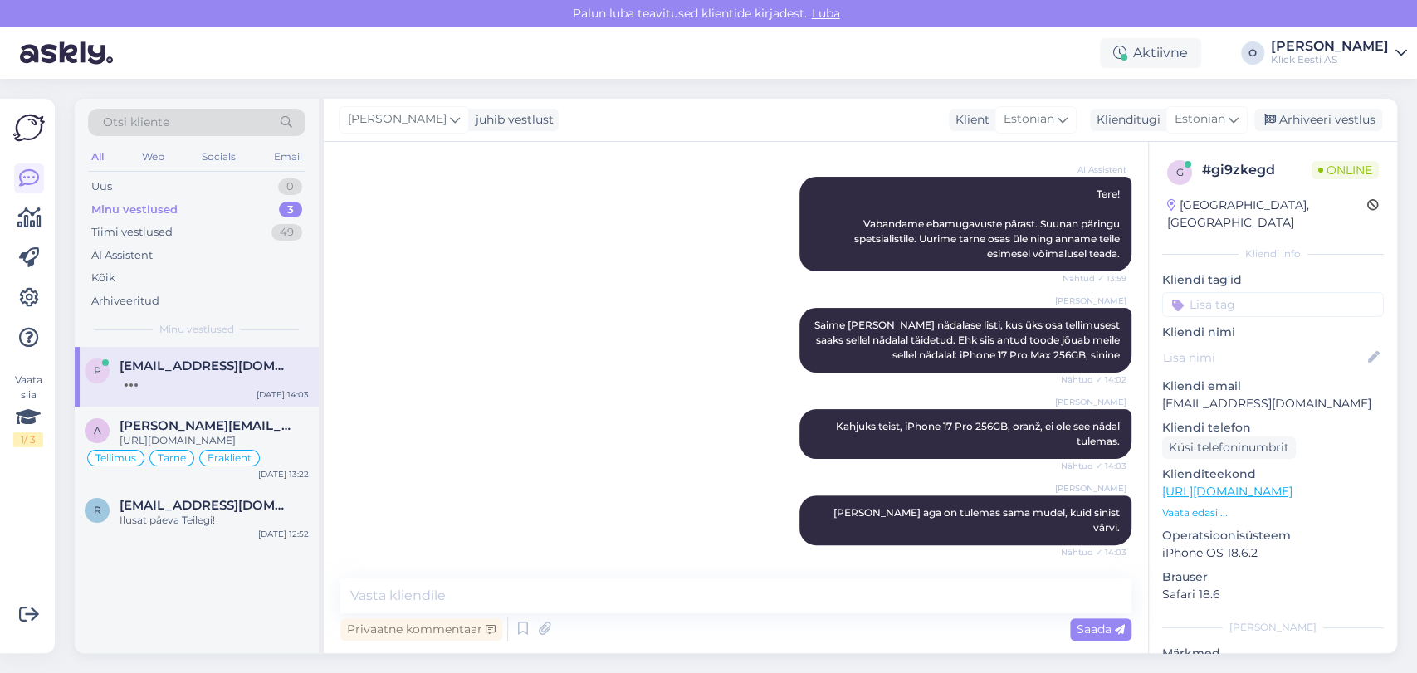
scroll to position [199, 0]
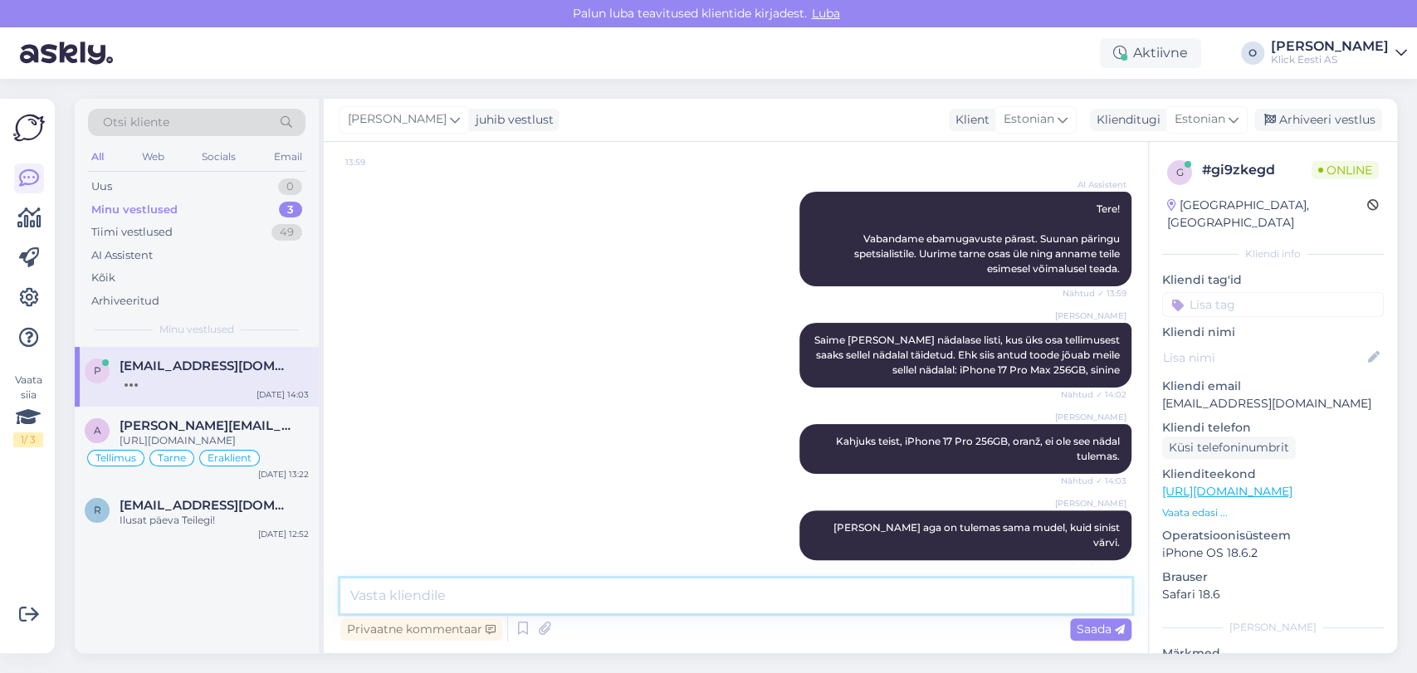
click at [612, 612] on textarea at bounding box center [735, 595] width 791 height 35
paste textarea
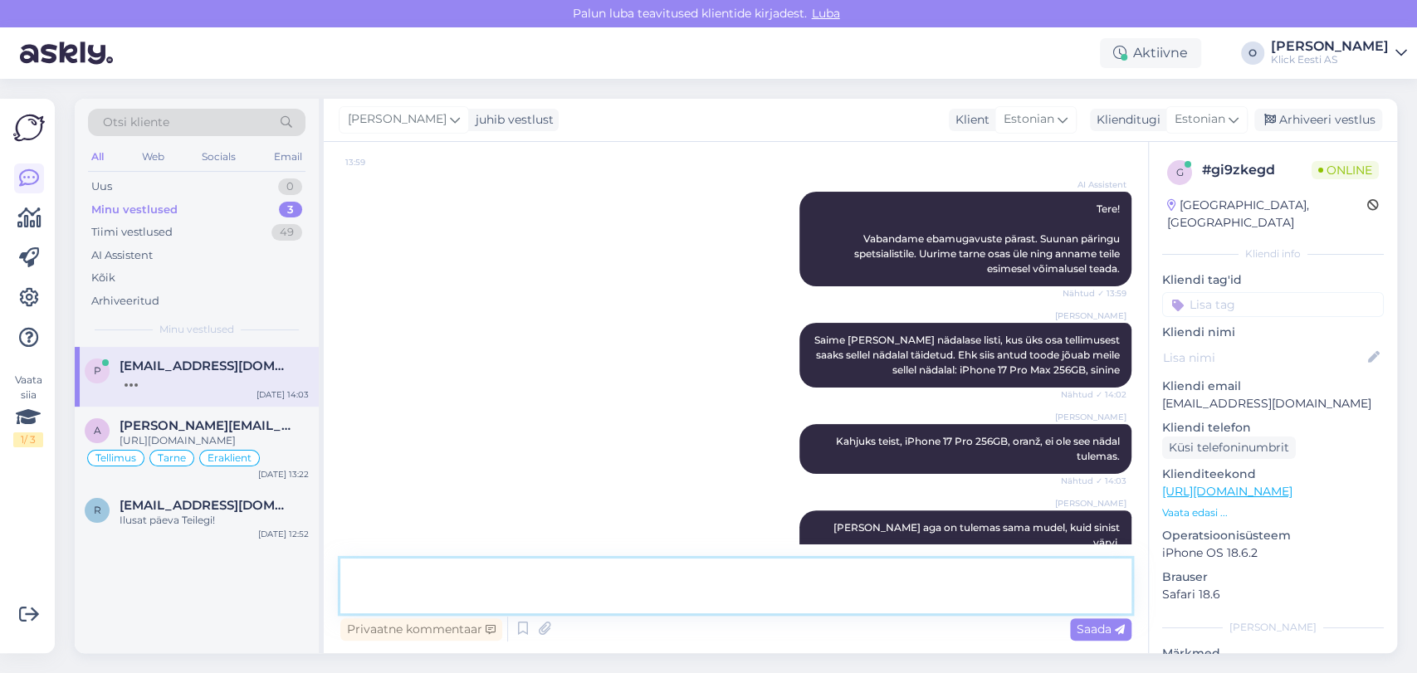
scroll to position [290, 0]
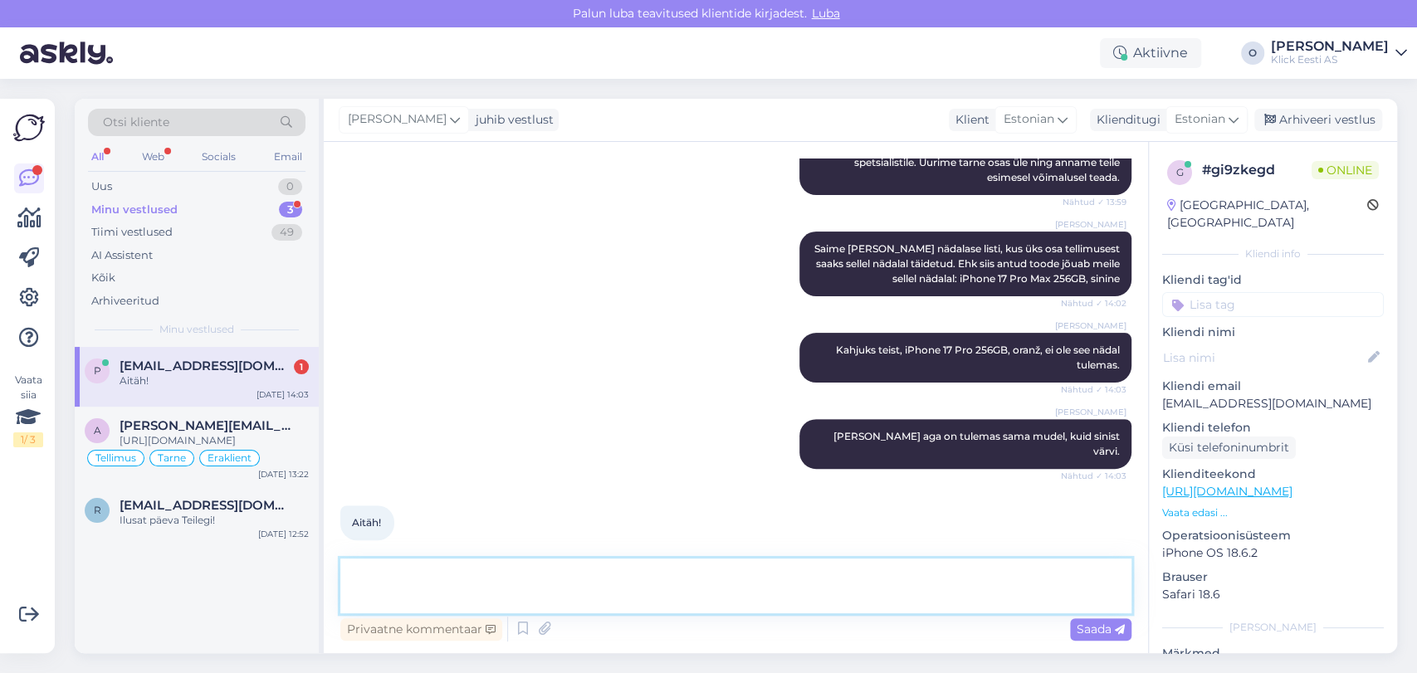
click at [562, 600] on textarea at bounding box center [735, 586] width 791 height 55
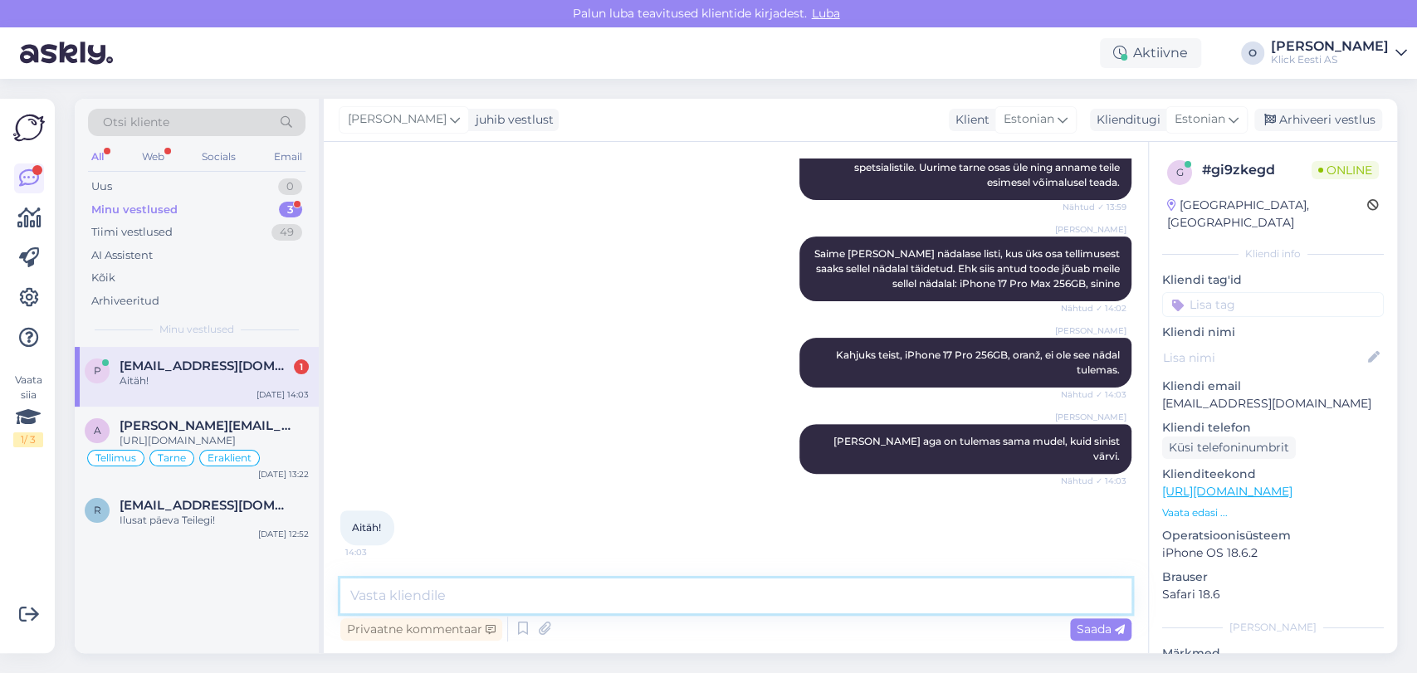
scroll to position [271, 0]
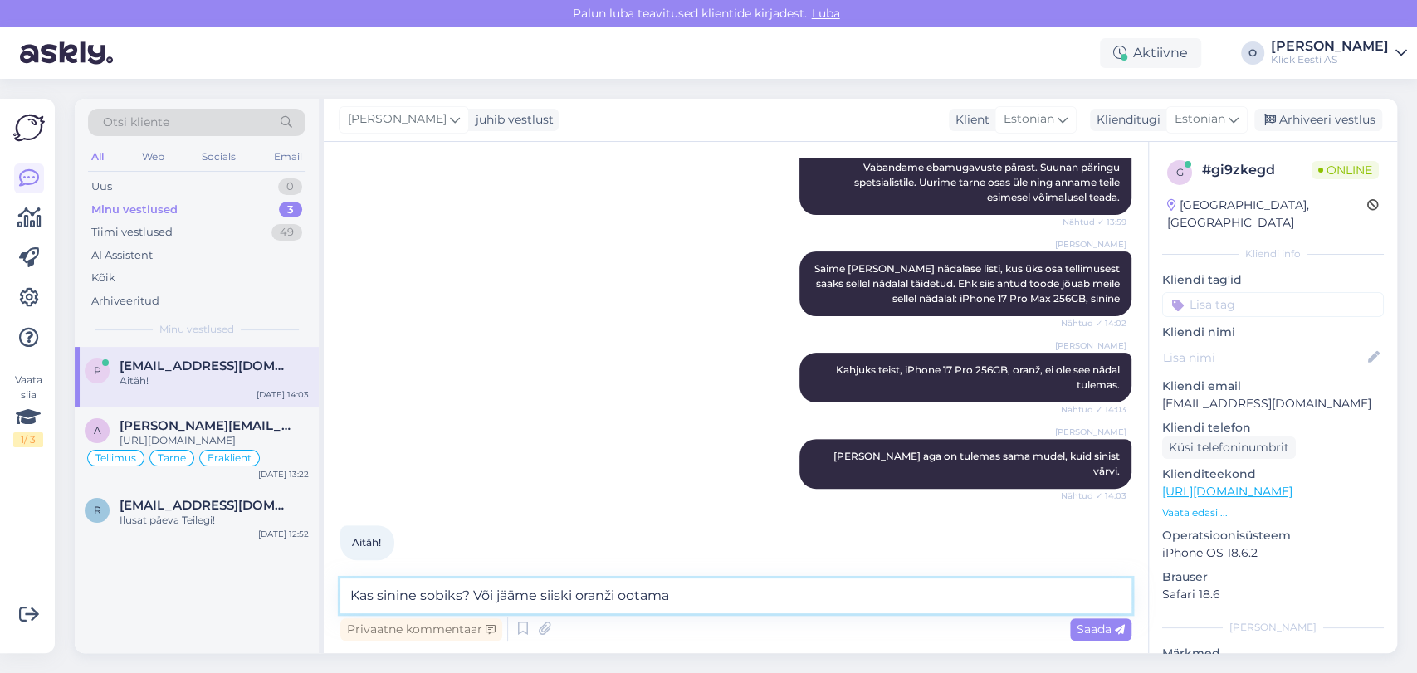
type textarea "Kas sinine sobiks? Või jääme siiski oranži ootama?"
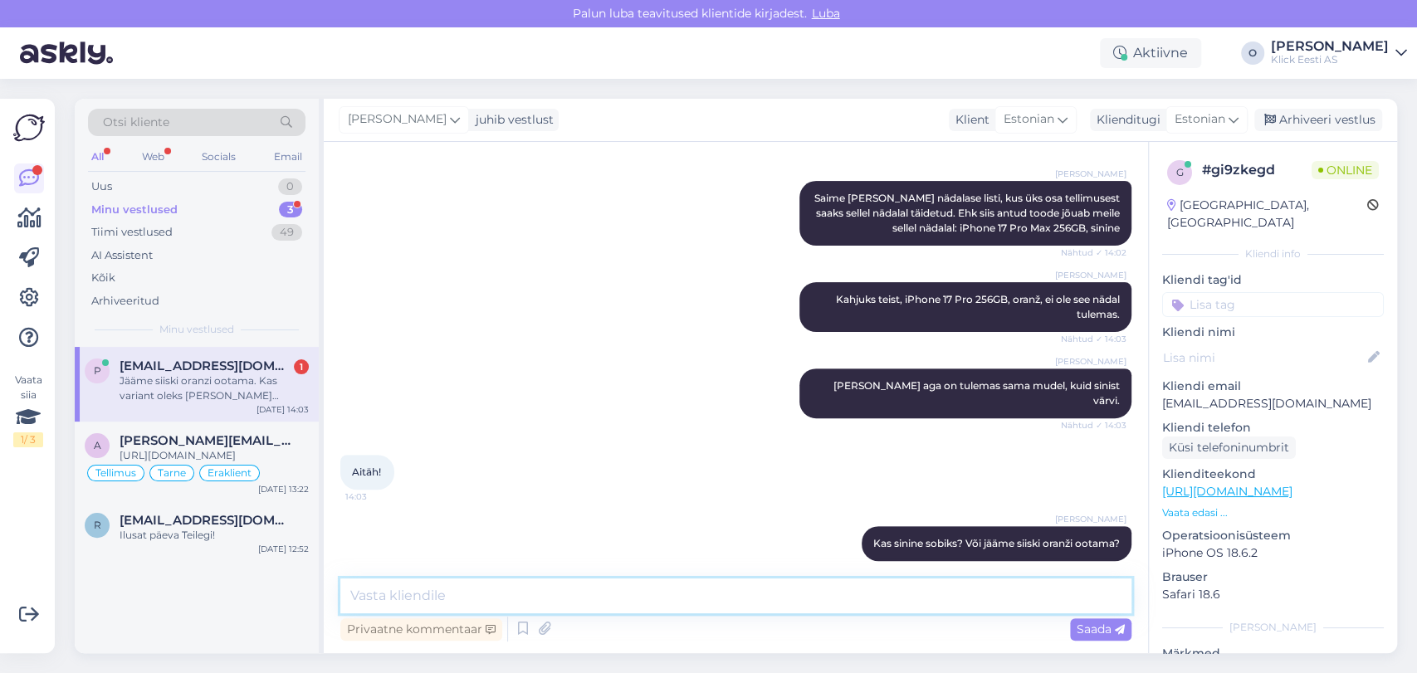
scroll to position [428, 0]
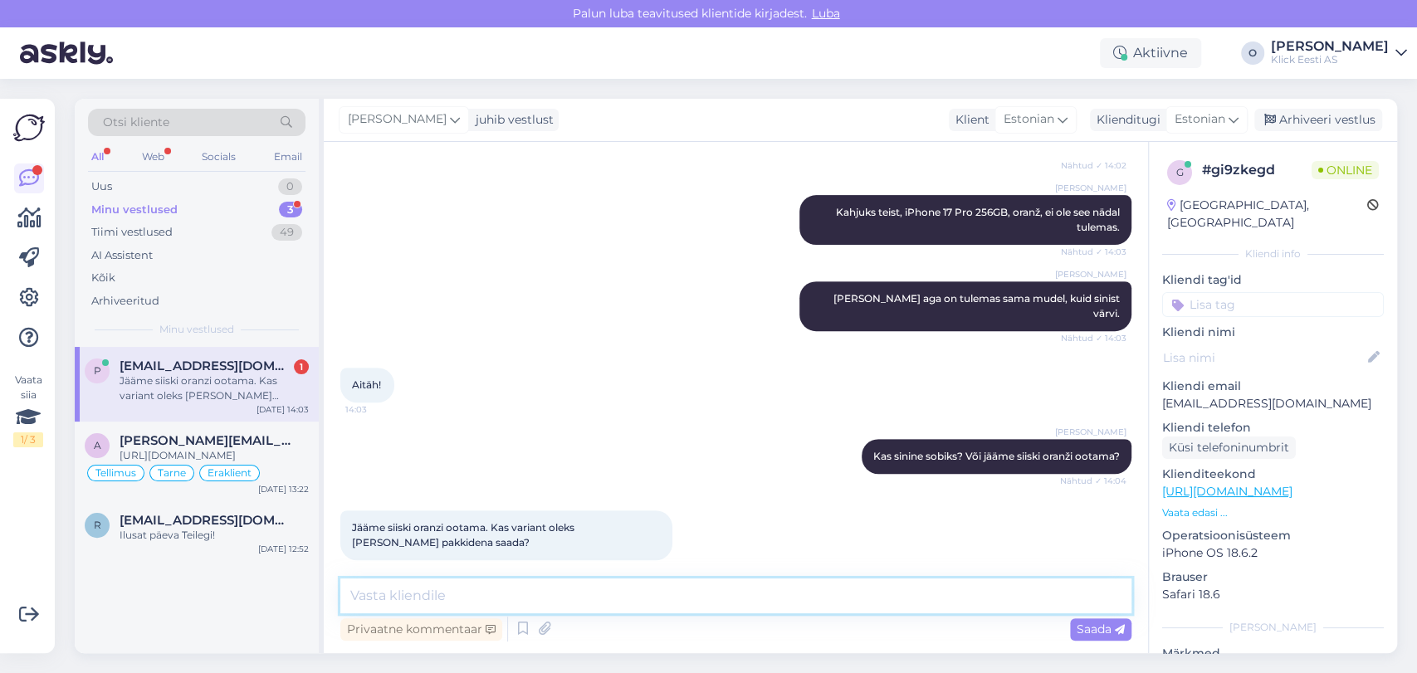
click at [469, 579] on textarea at bounding box center [735, 595] width 791 height 35
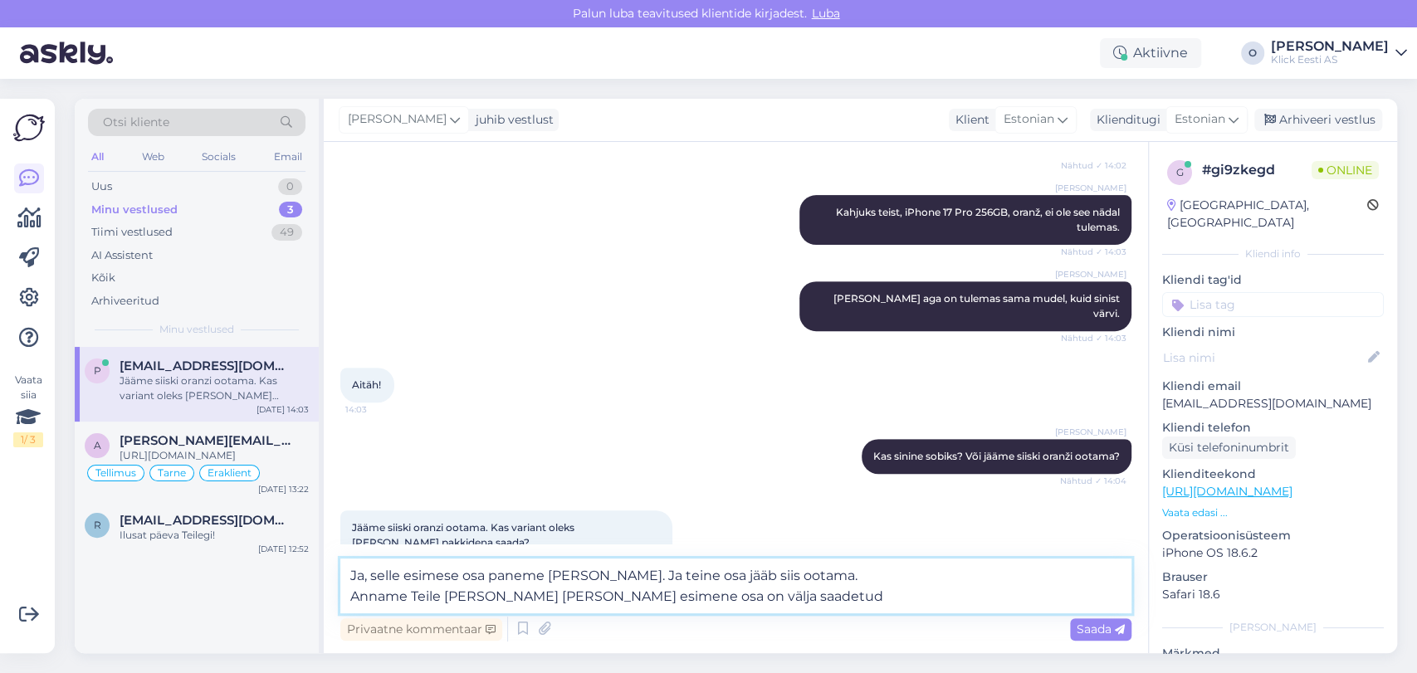
type textarea "Ja, selle esimese osa paneme [PERSON_NAME]. Ja teine osa jääb siis ootama. Anna…"
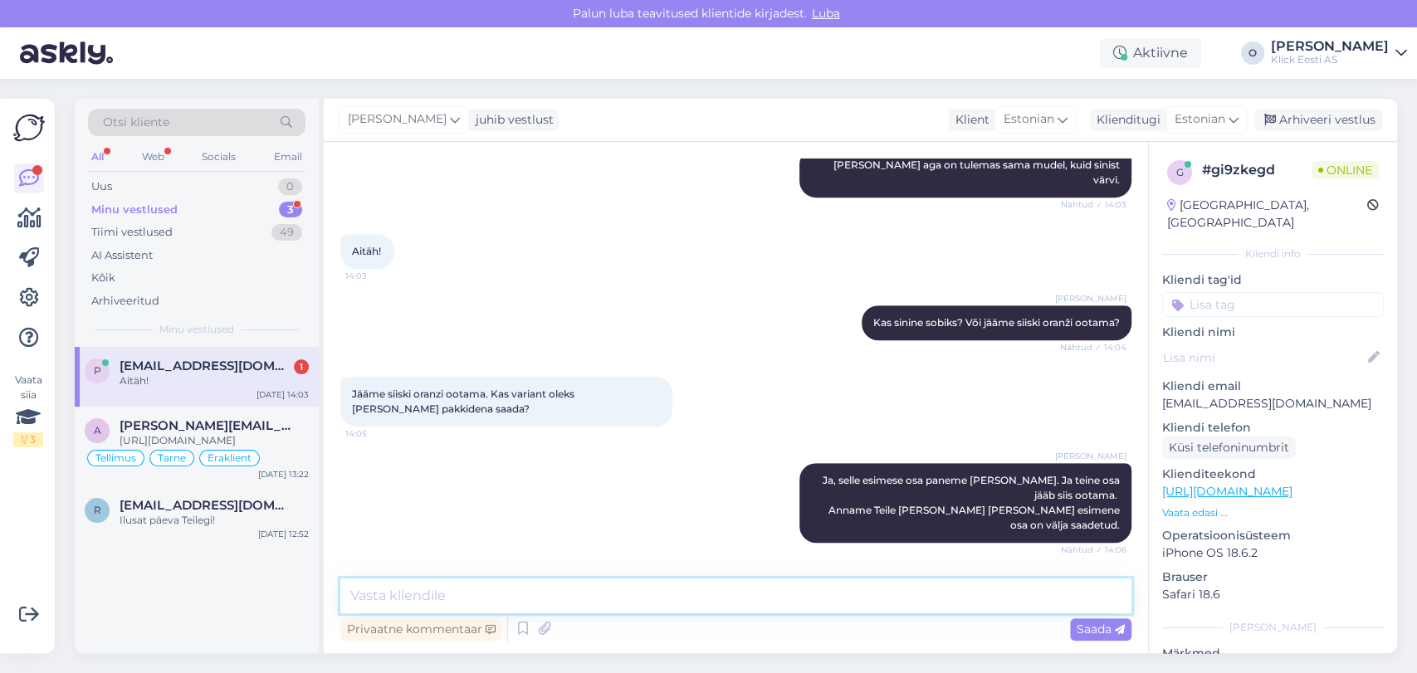
scroll to position [616, 0]
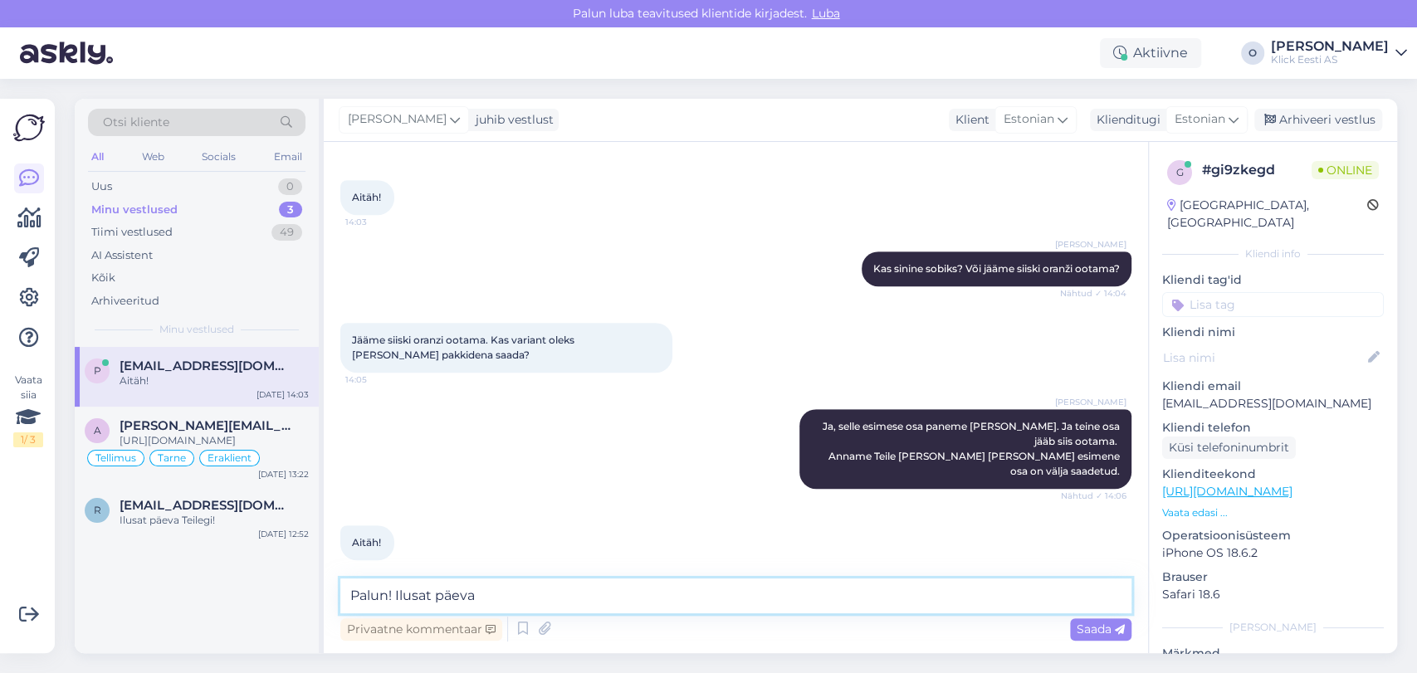
type textarea "Palun! Ilusat päeva!"
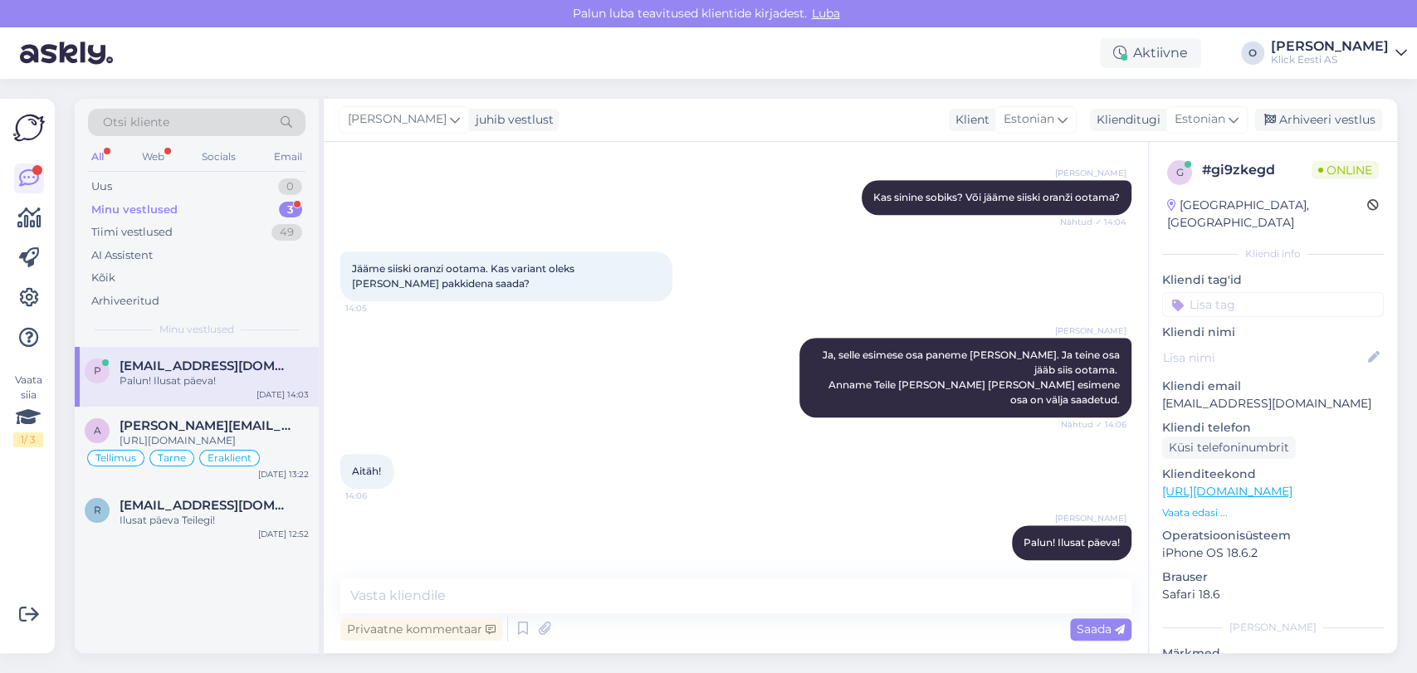
click at [142, 218] on div "Minu vestlused 3" at bounding box center [196, 209] width 217 height 23
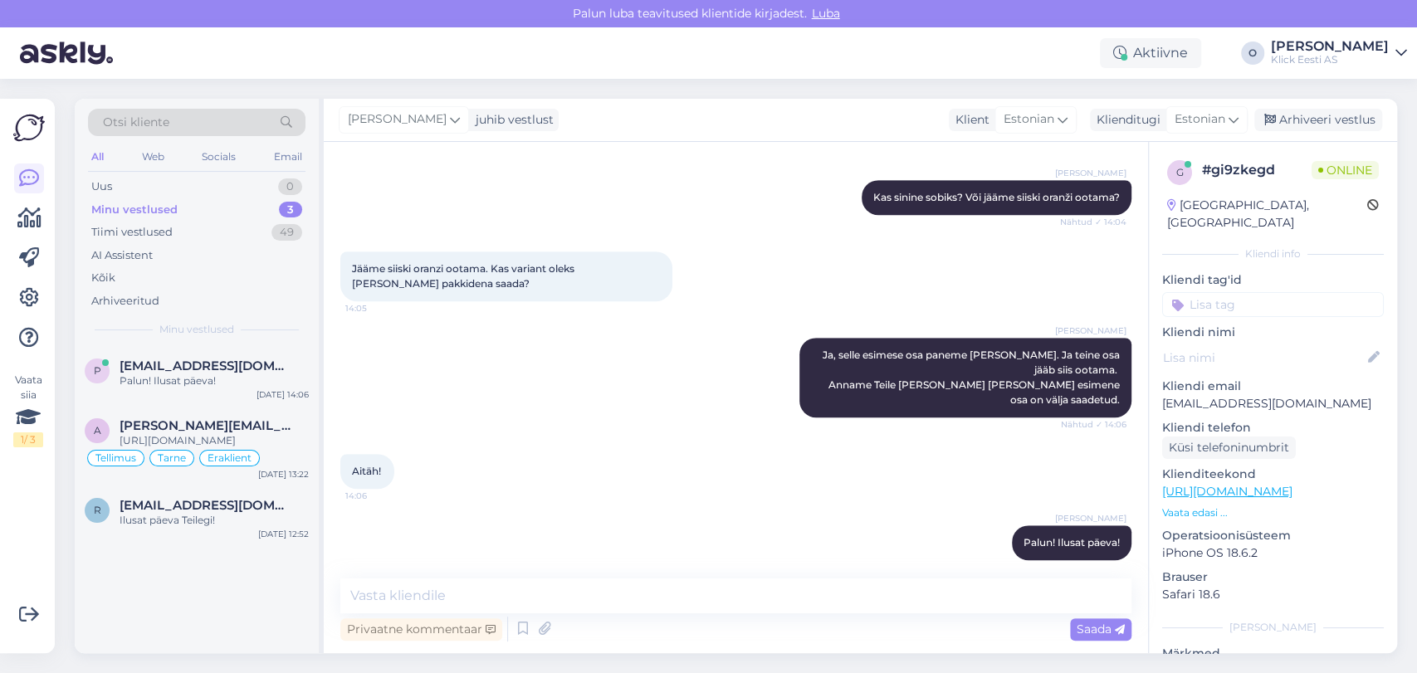
click at [142, 218] on div "Minu vestlused 3" at bounding box center [196, 209] width 217 height 23
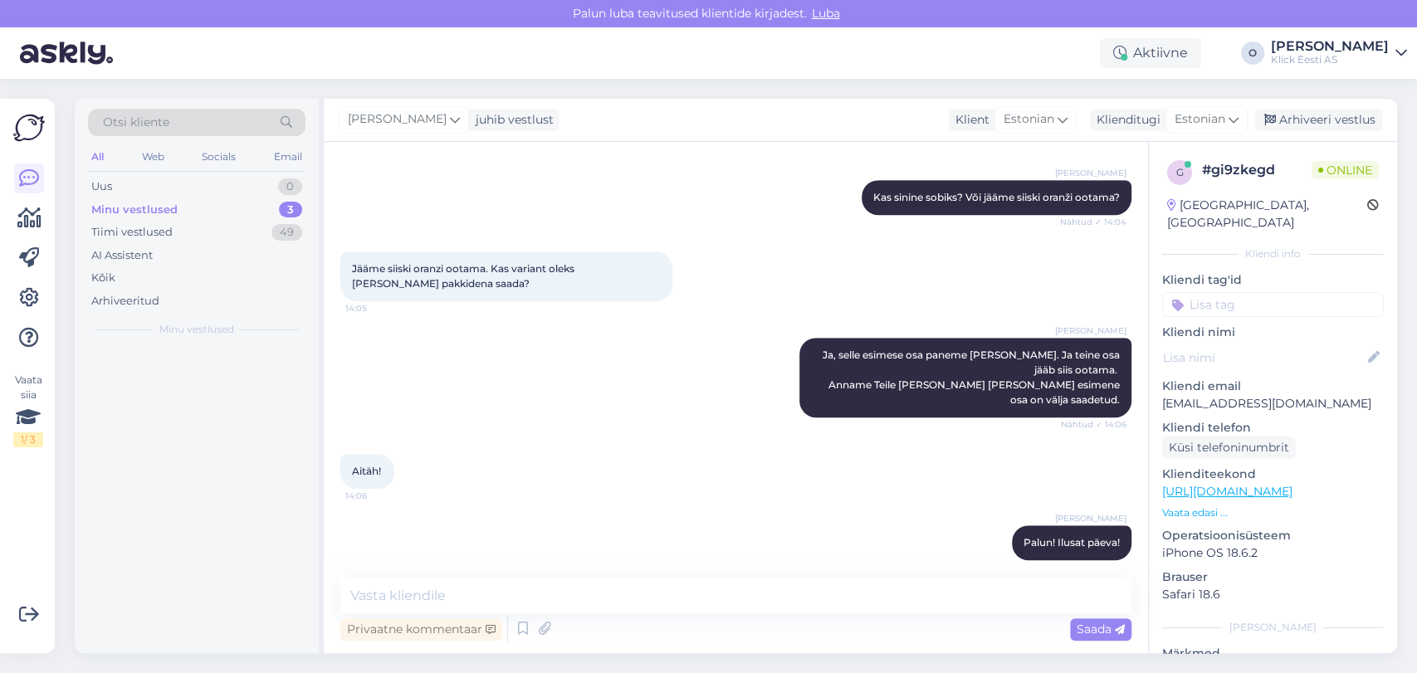
click at [142, 218] on div "Minu vestlused 3" at bounding box center [196, 209] width 217 height 23
